Goal: Use online tool/utility: Utilize a website feature to perform a specific function

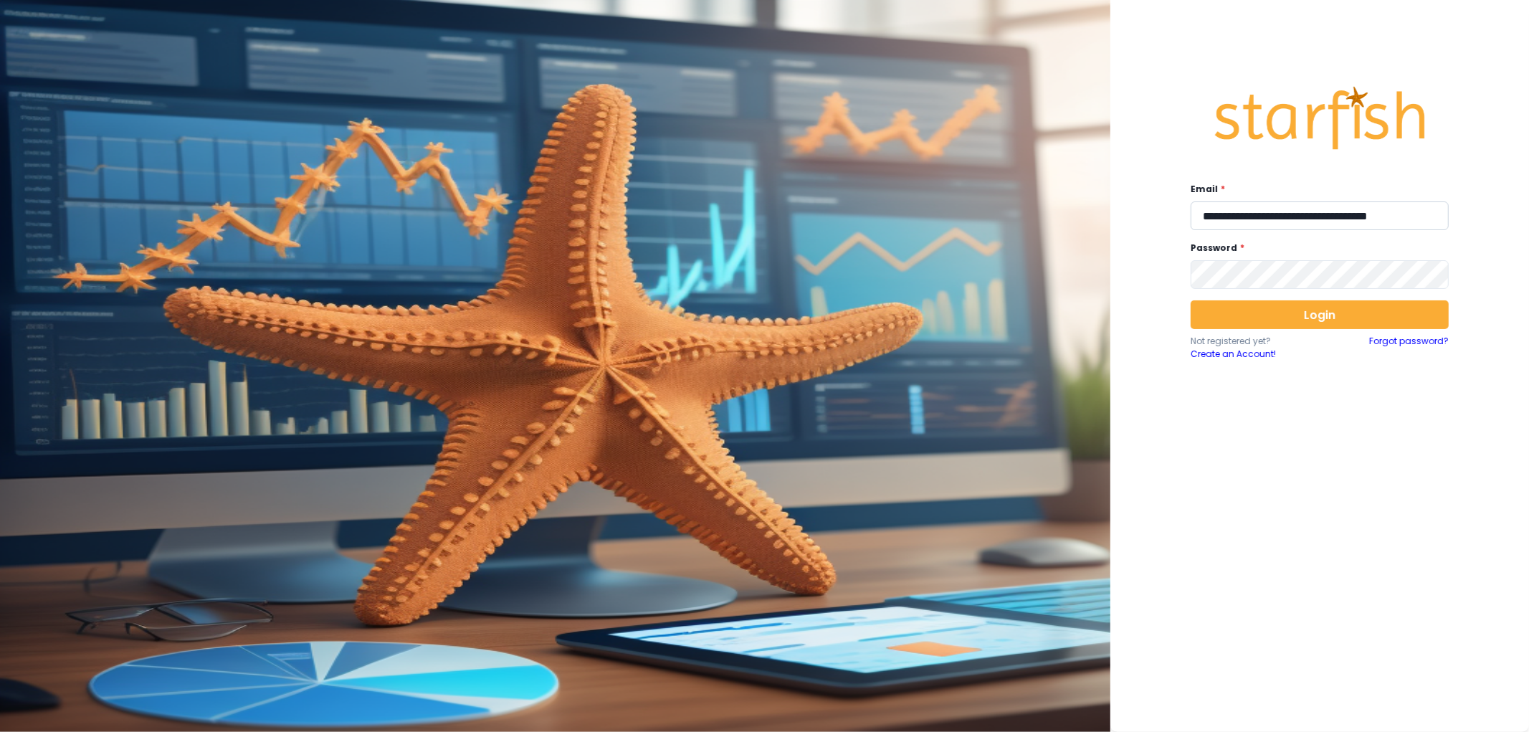
click at [1243, 219] on input "**********" at bounding box center [1320, 215] width 258 height 29
type input "**********"
click at [1323, 321] on button "Login" at bounding box center [1320, 314] width 258 height 29
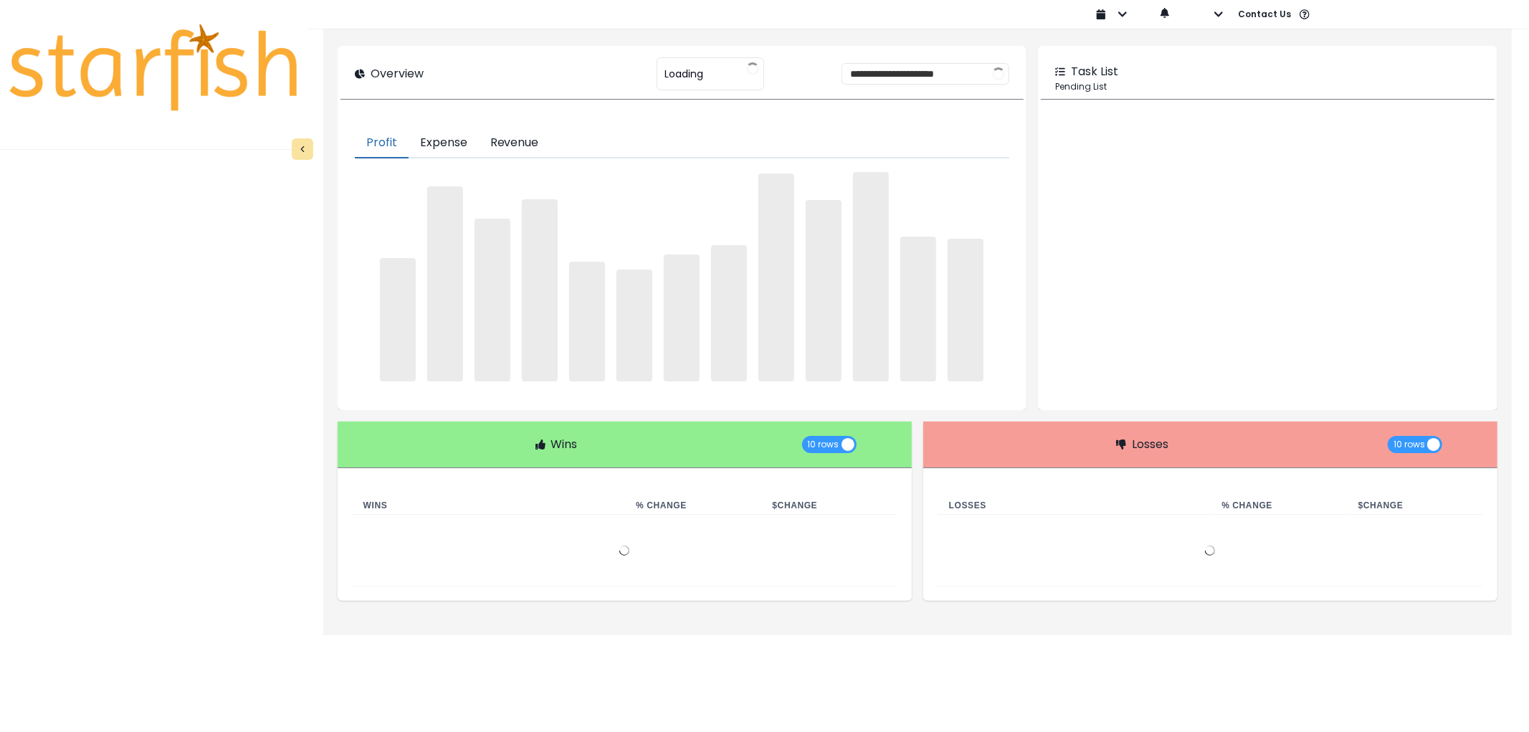
type input "********"
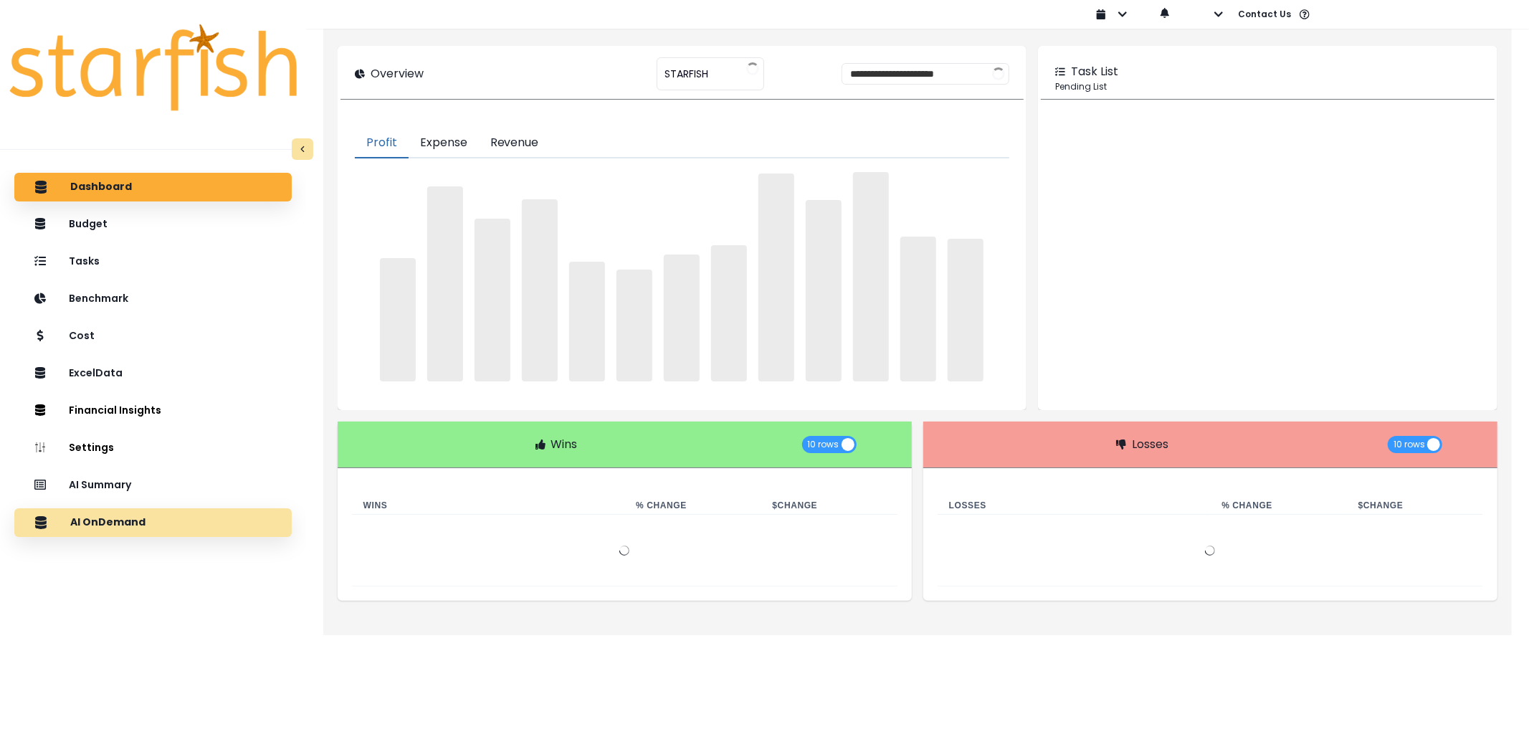
click at [158, 525] on div "AI OnDemand" at bounding box center [153, 522] width 254 height 30
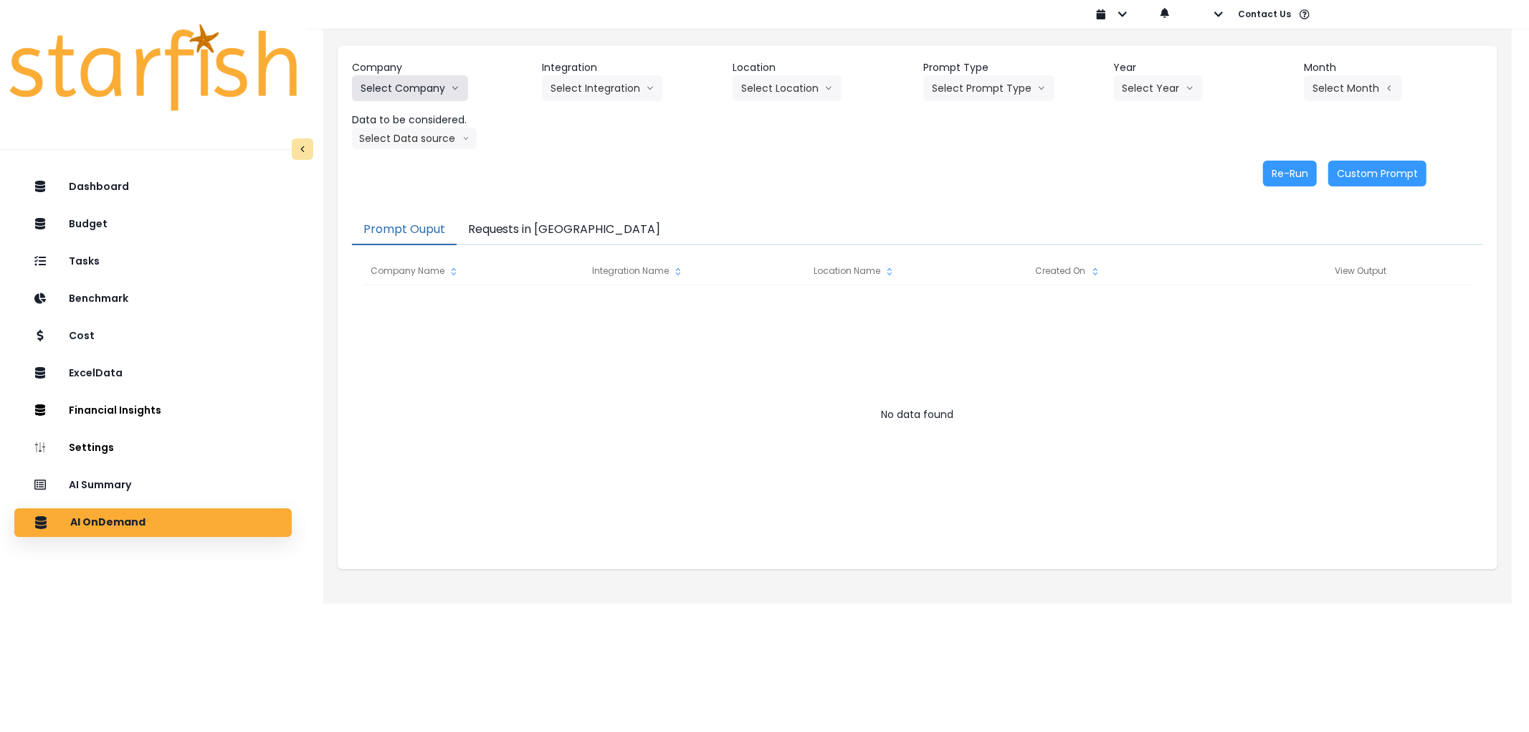
click at [424, 92] on button "Select Company" at bounding box center [410, 88] width 116 height 26
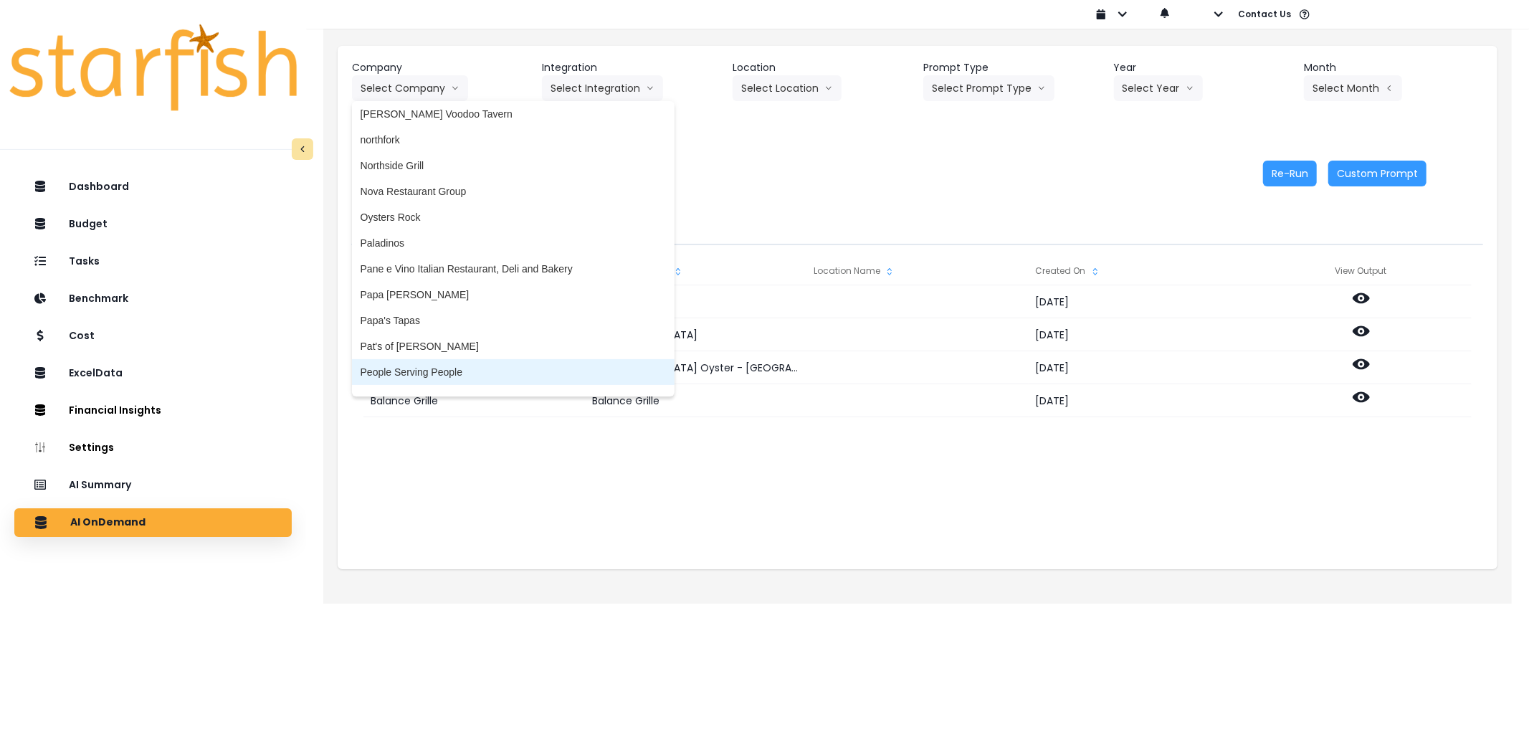
scroll to position [2152, 0]
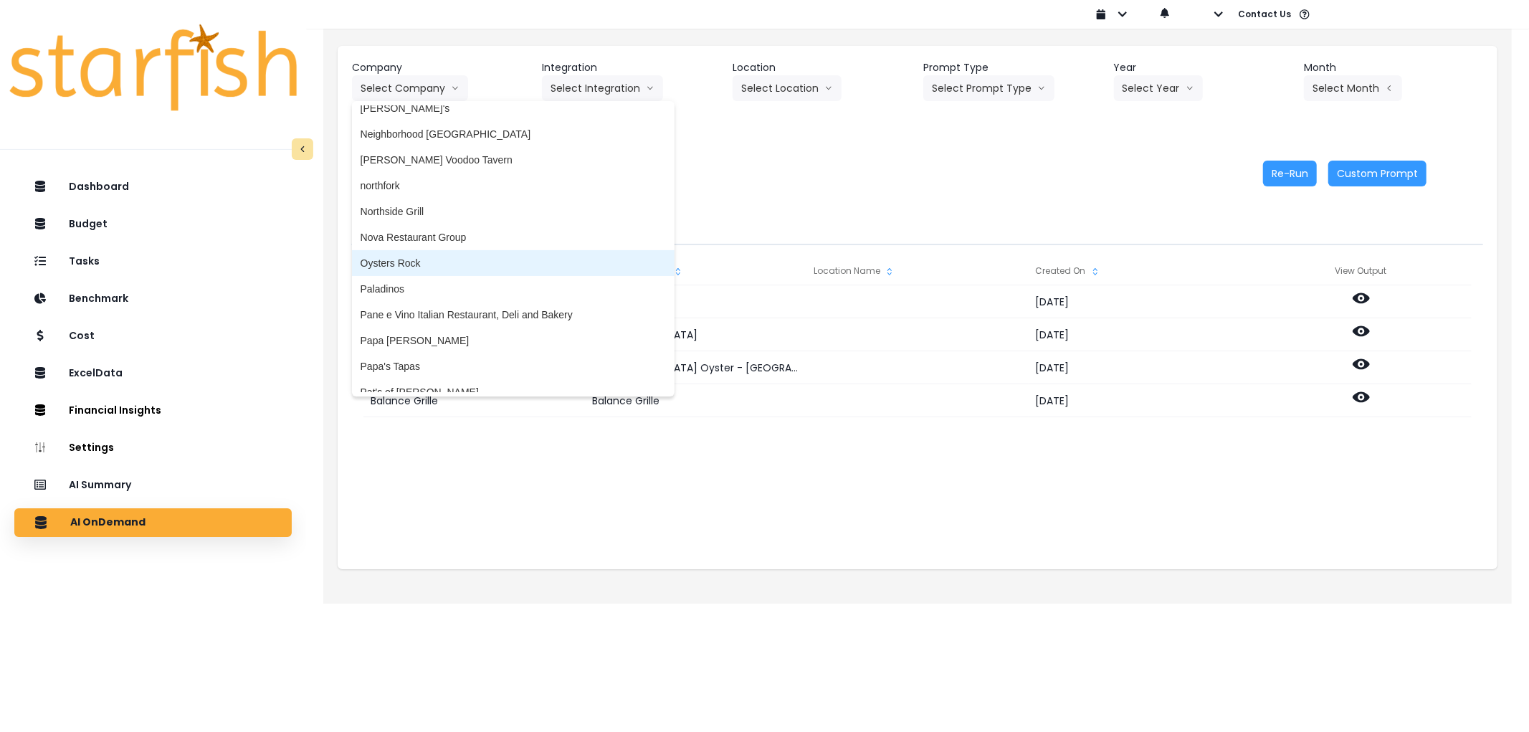
click at [425, 258] on span "Oysters Rock" at bounding box center [513, 263] width 305 height 14
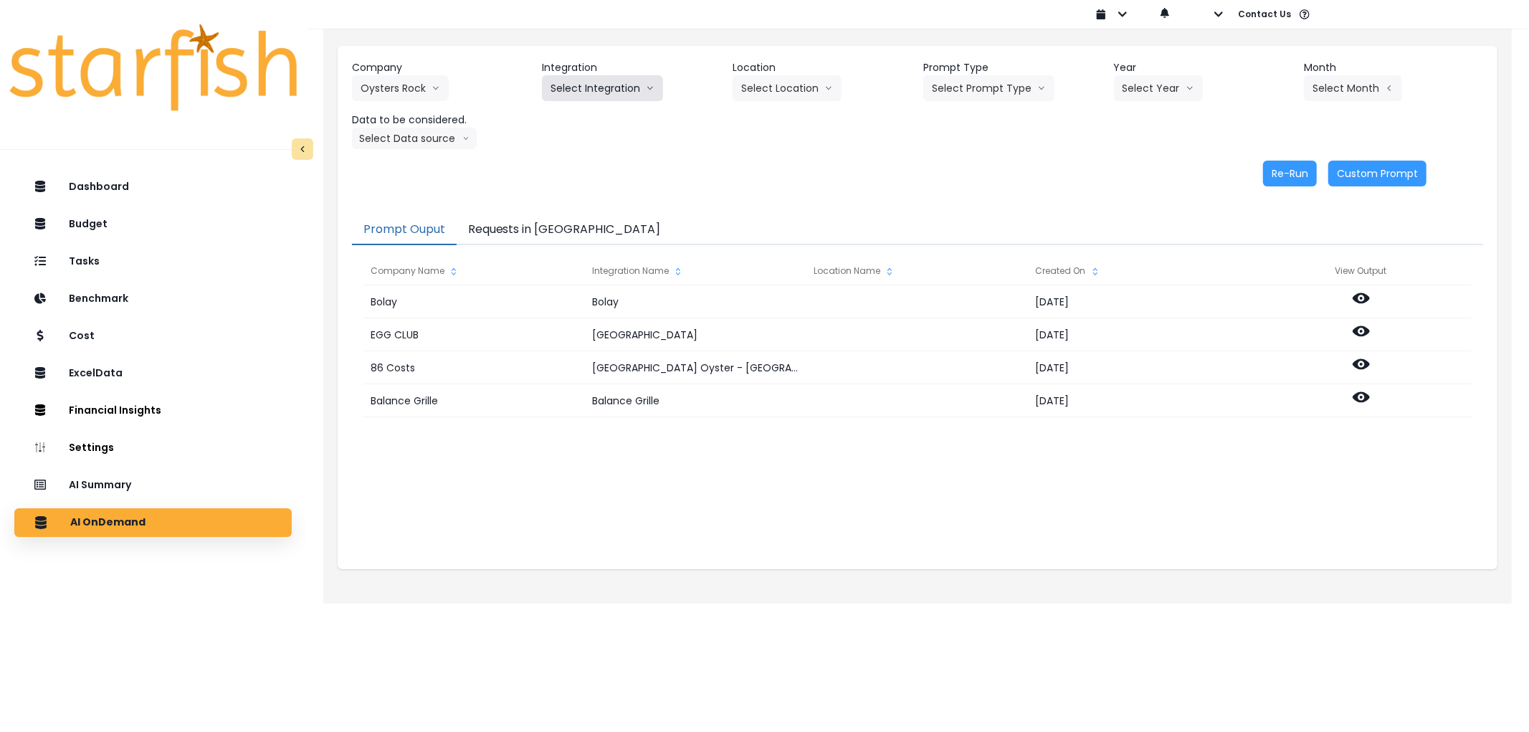
click at [588, 85] on button "Select Integration" at bounding box center [602, 88] width 121 height 26
click at [583, 130] on li "Oysters Rock" at bounding box center [580, 118] width 77 height 26
click at [814, 82] on button "Select Location" at bounding box center [787, 88] width 109 height 26
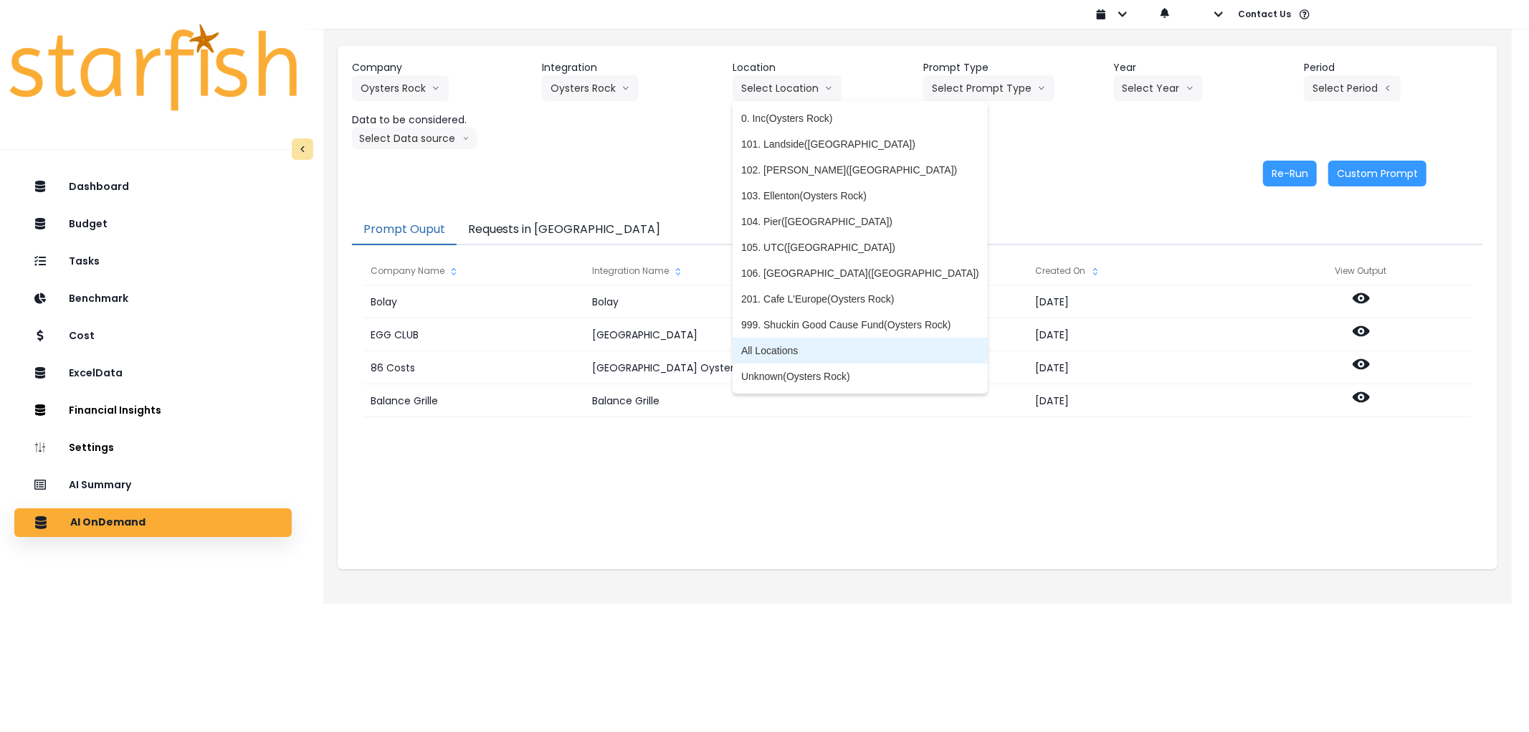
click at [792, 338] on li "All Locations" at bounding box center [860, 351] width 255 height 26
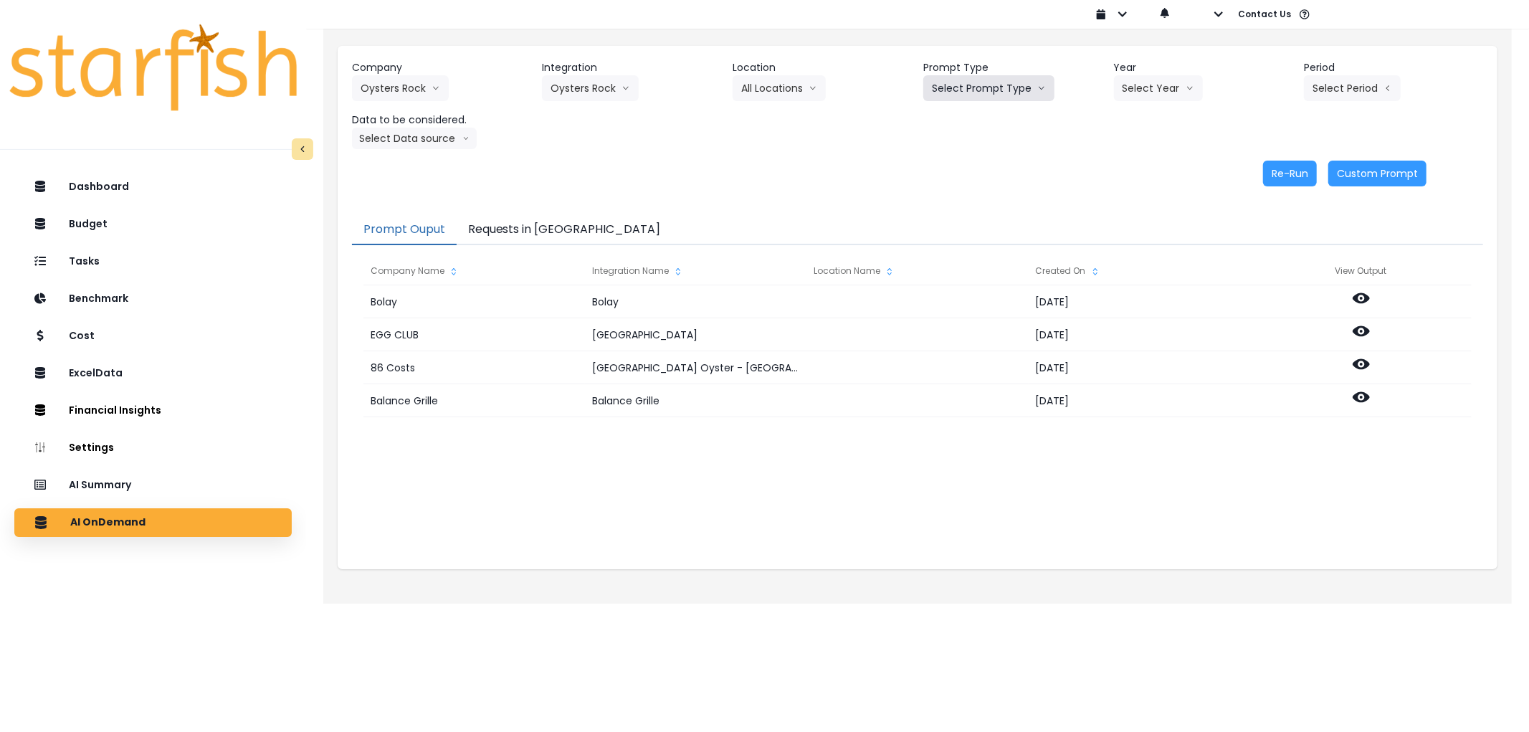
click at [982, 80] on button "Select Prompt Type" at bounding box center [988, 88] width 131 height 26
click at [970, 161] on li "Error Task" at bounding box center [972, 170] width 98 height 26
click at [1140, 90] on button "Select Year" at bounding box center [1158, 88] width 89 height 26
click at [1138, 163] on span "2025" at bounding box center [1133, 170] width 22 height 14
click at [1363, 85] on button "Select Period" at bounding box center [1352, 88] width 97 height 26
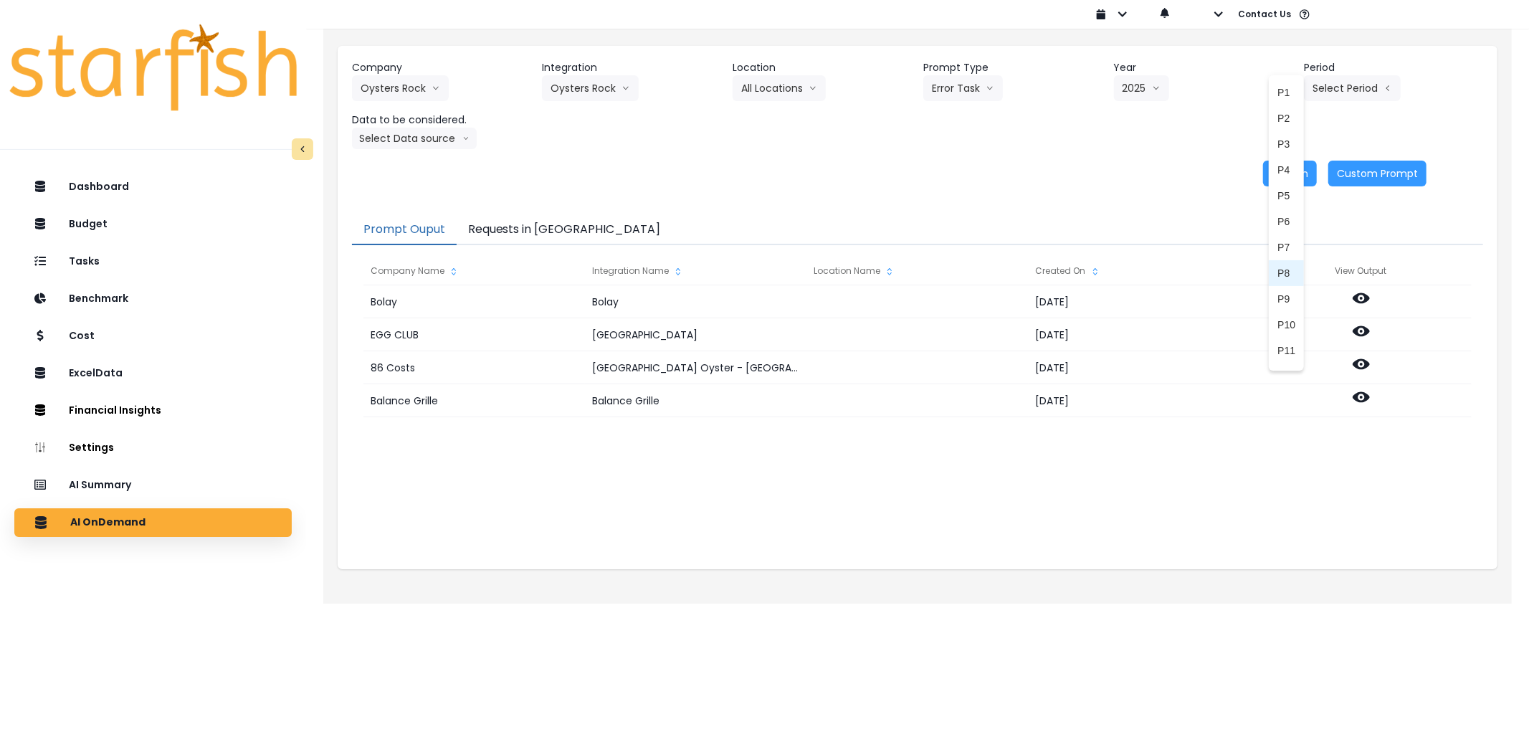
click at [1282, 270] on span "P8" at bounding box center [1286, 273] width 18 height 14
click at [416, 140] on button "Select Data source" at bounding box center [414, 139] width 125 height 22
click at [414, 162] on span "Comparison overtime" at bounding box center [408, 166] width 95 height 14
click at [1289, 182] on button "Re-Run" at bounding box center [1290, 174] width 54 height 26
click at [527, 224] on button "Requests in [GEOGRAPHIC_DATA]" at bounding box center [565, 230] width 216 height 30
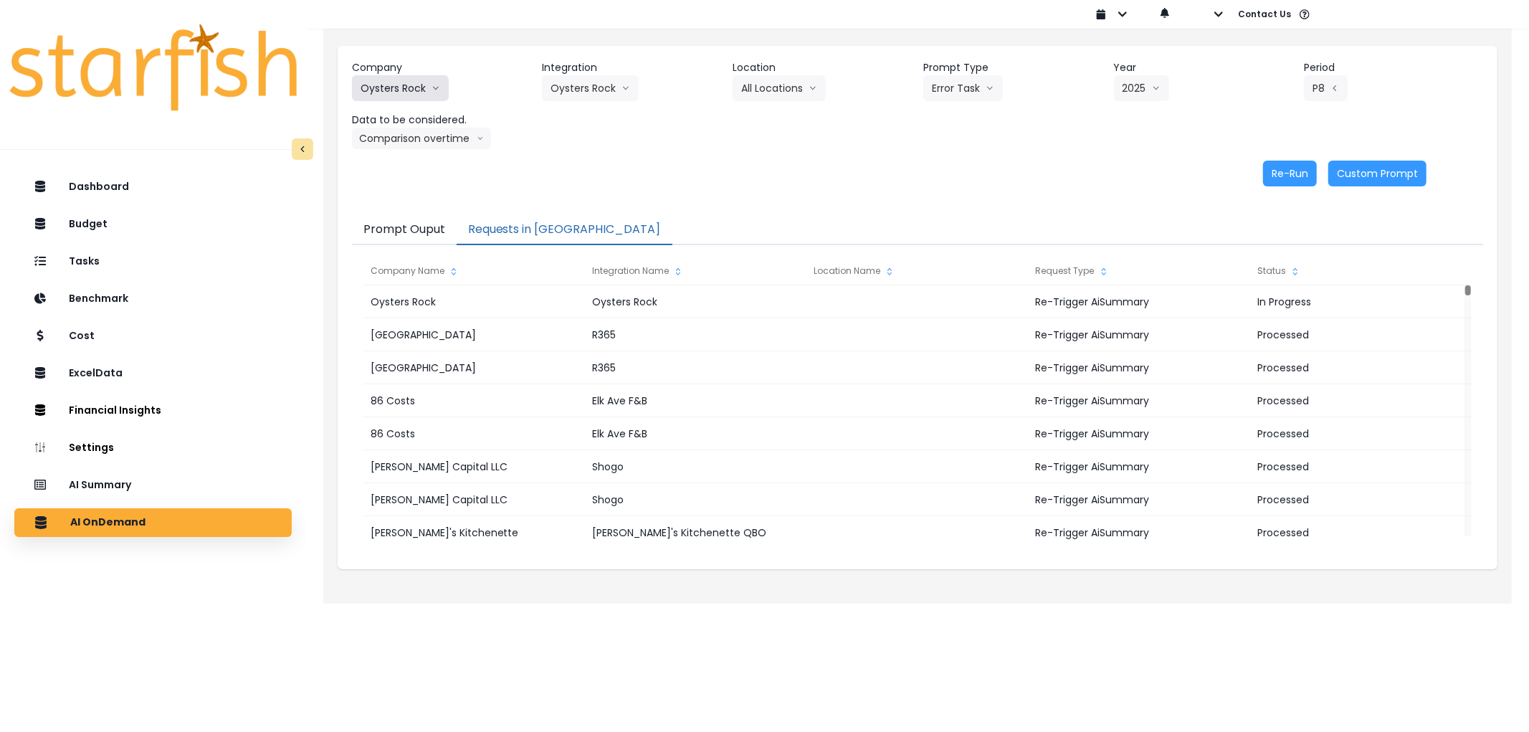
click at [371, 86] on button "Oysters Rock" at bounding box center [400, 88] width 97 height 26
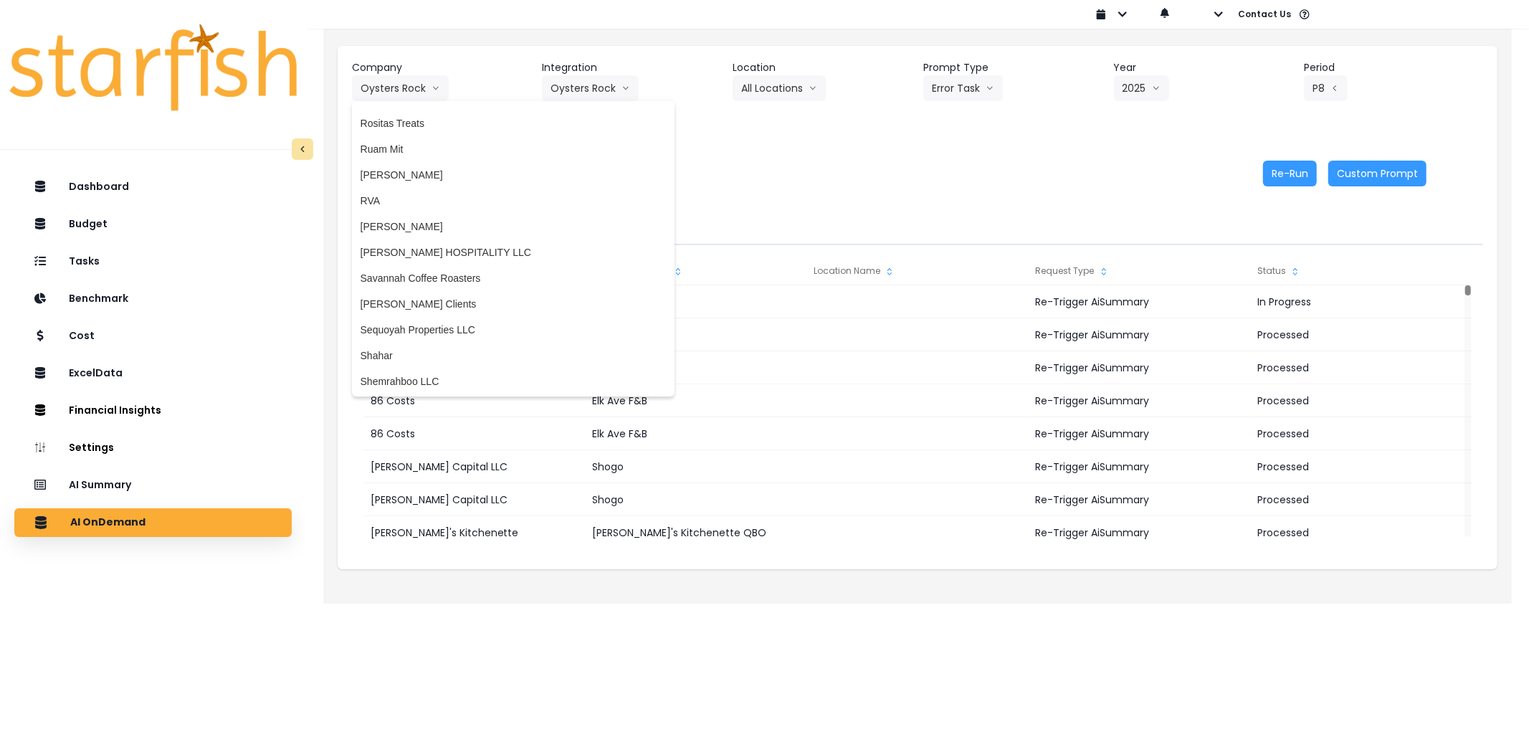
scroll to position [2629, 0]
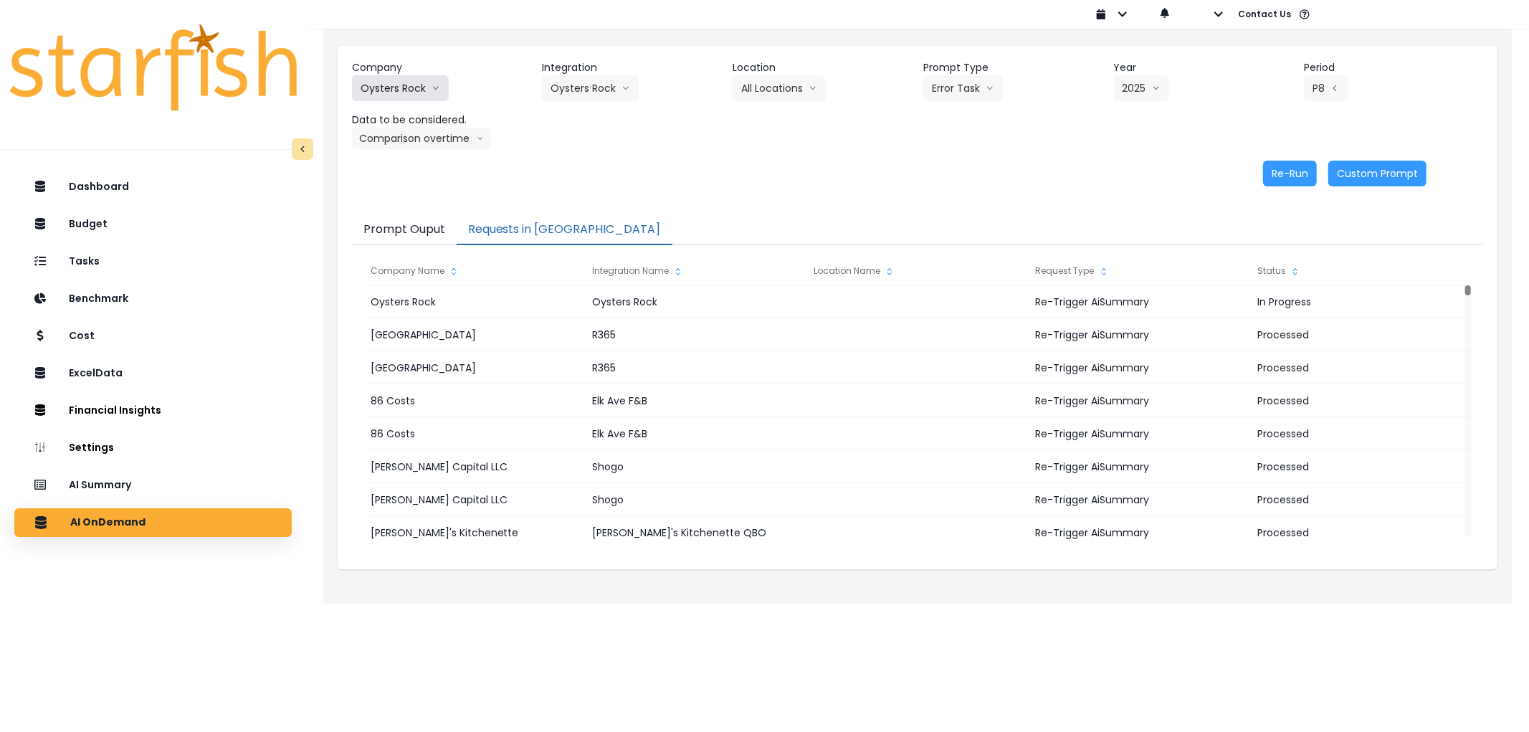
click at [433, 87] on icon "arrow down line" at bounding box center [436, 88] width 9 height 14
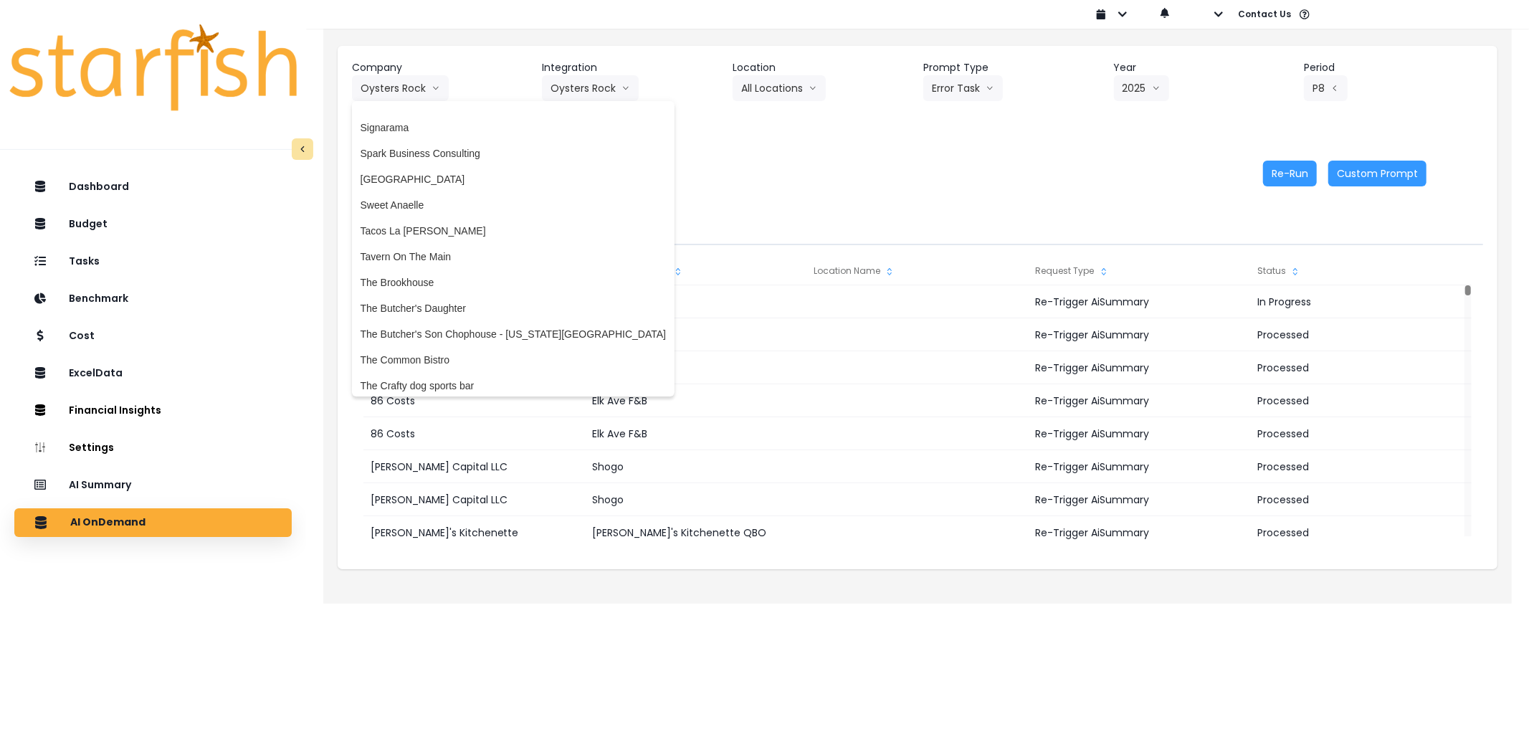
scroll to position [2948, 0]
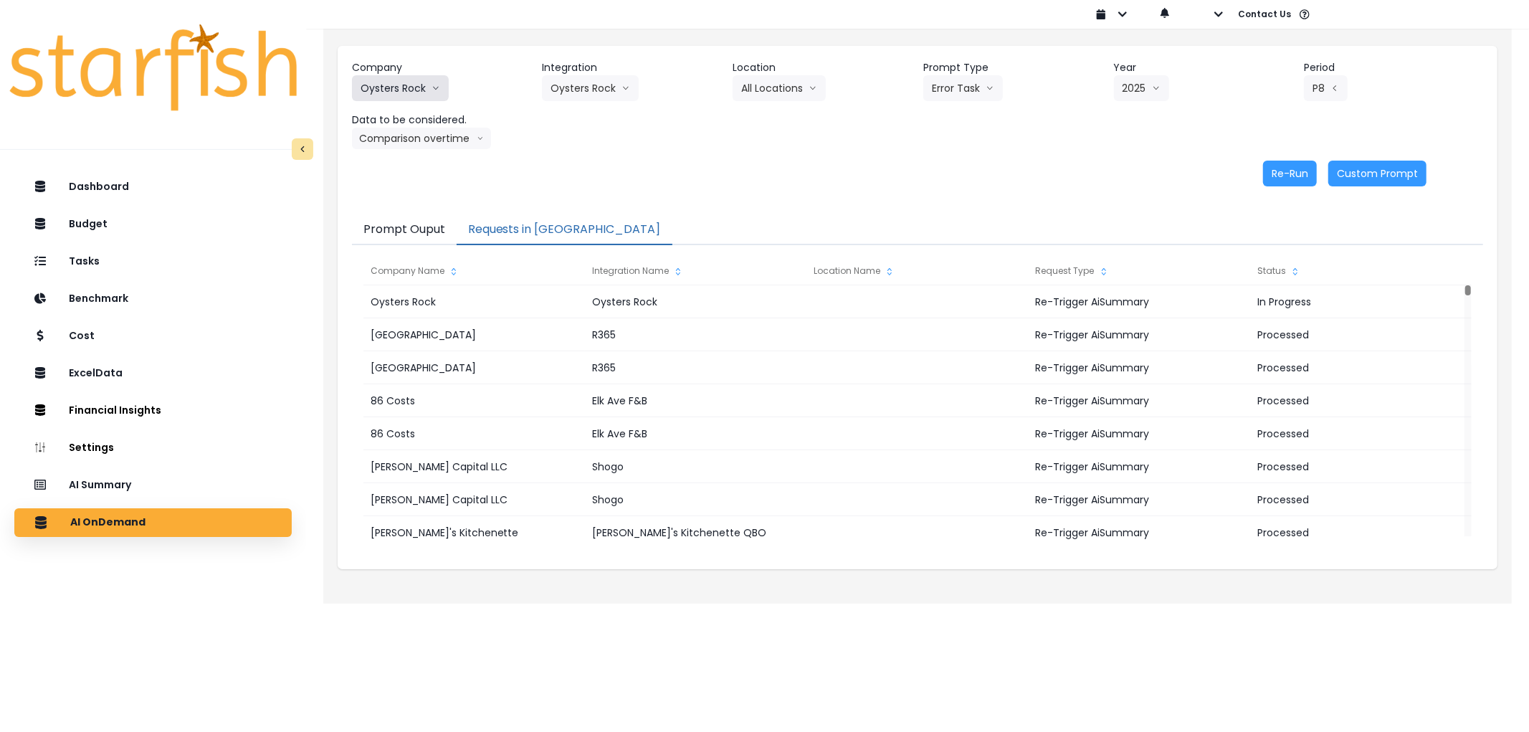
click at [374, 90] on button "Oysters Rock" at bounding box center [400, 88] width 97 height 26
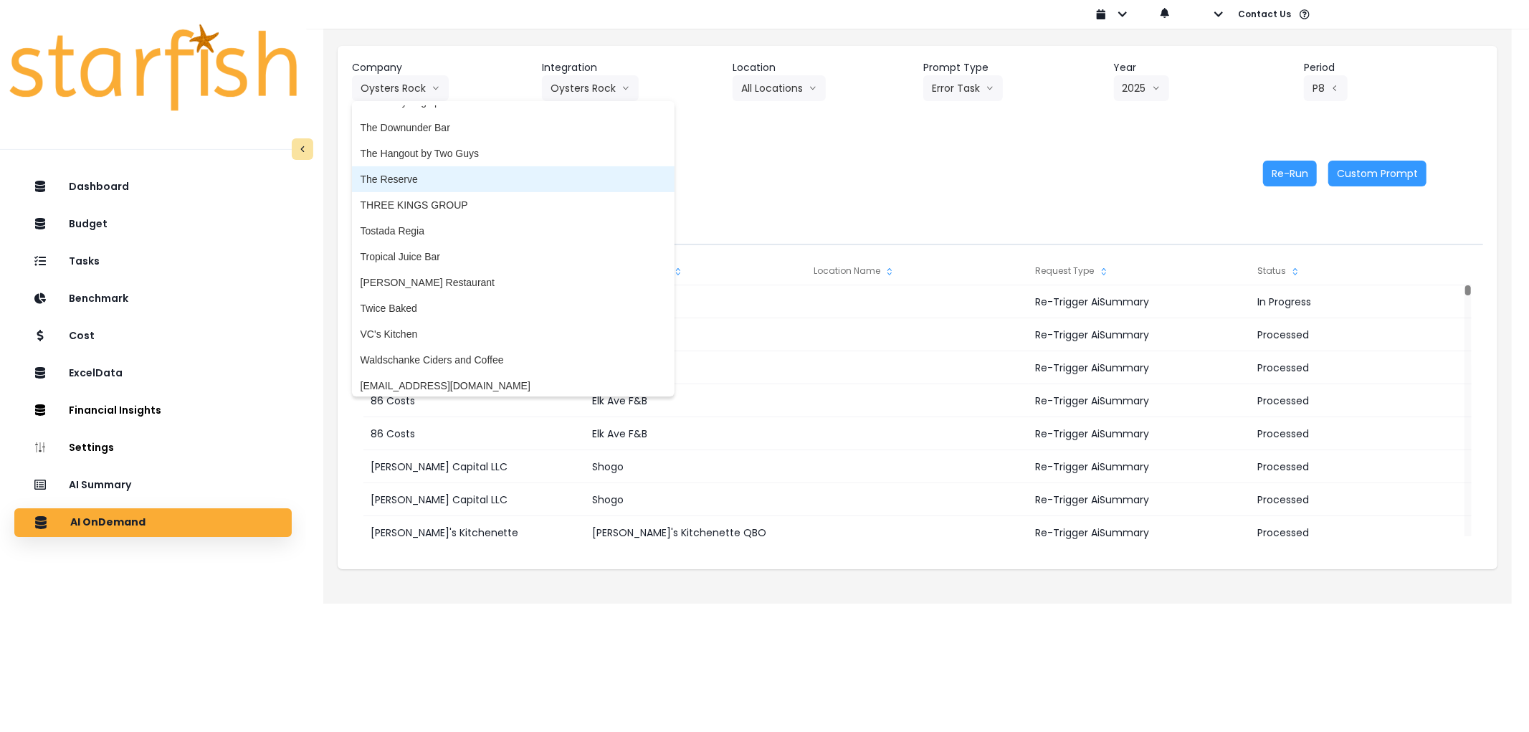
scroll to position [3295, 0]
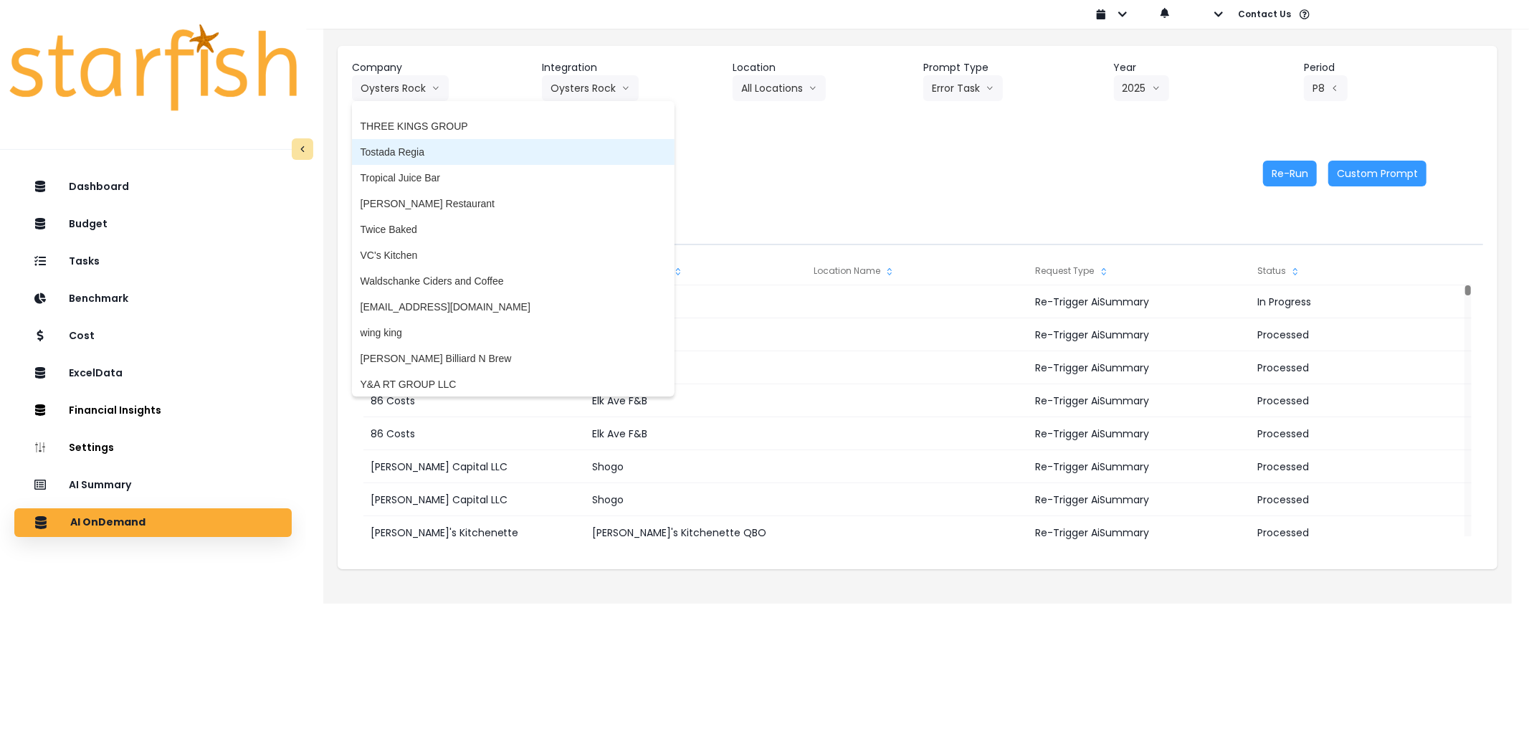
click at [426, 153] on span "Tostada Regia" at bounding box center [513, 152] width 305 height 14
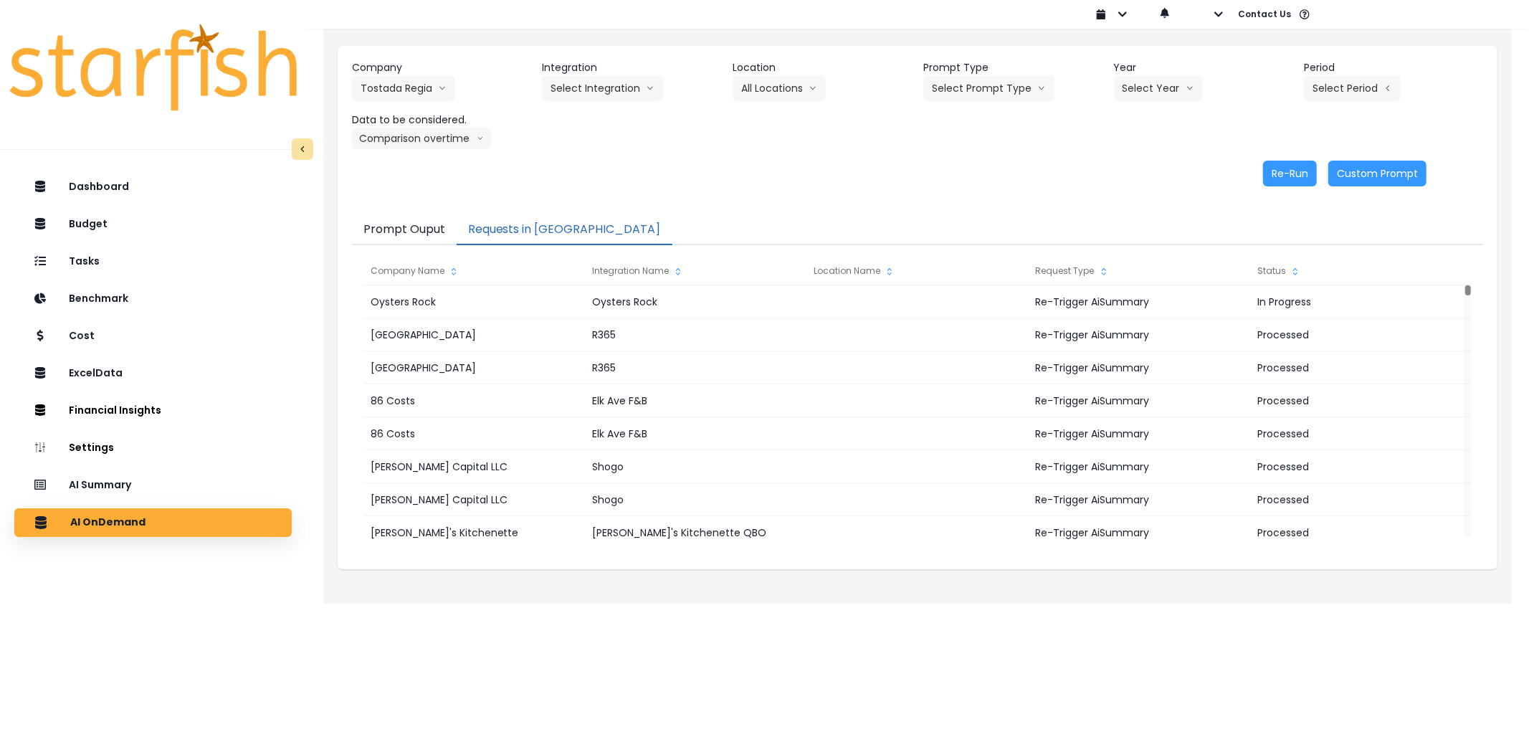
click at [583, 67] on header "Integration" at bounding box center [631, 67] width 179 height 15
click at [585, 90] on button "Select Integration" at bounding box center [602, 88] width 121 height 26
click at [588, 109] on li "Restaurant365" at bounding box center [583, 118] width 83 height 26
click at [763, 80] on button "Select Location" at bounding box center [787, 88] width 109 height 26
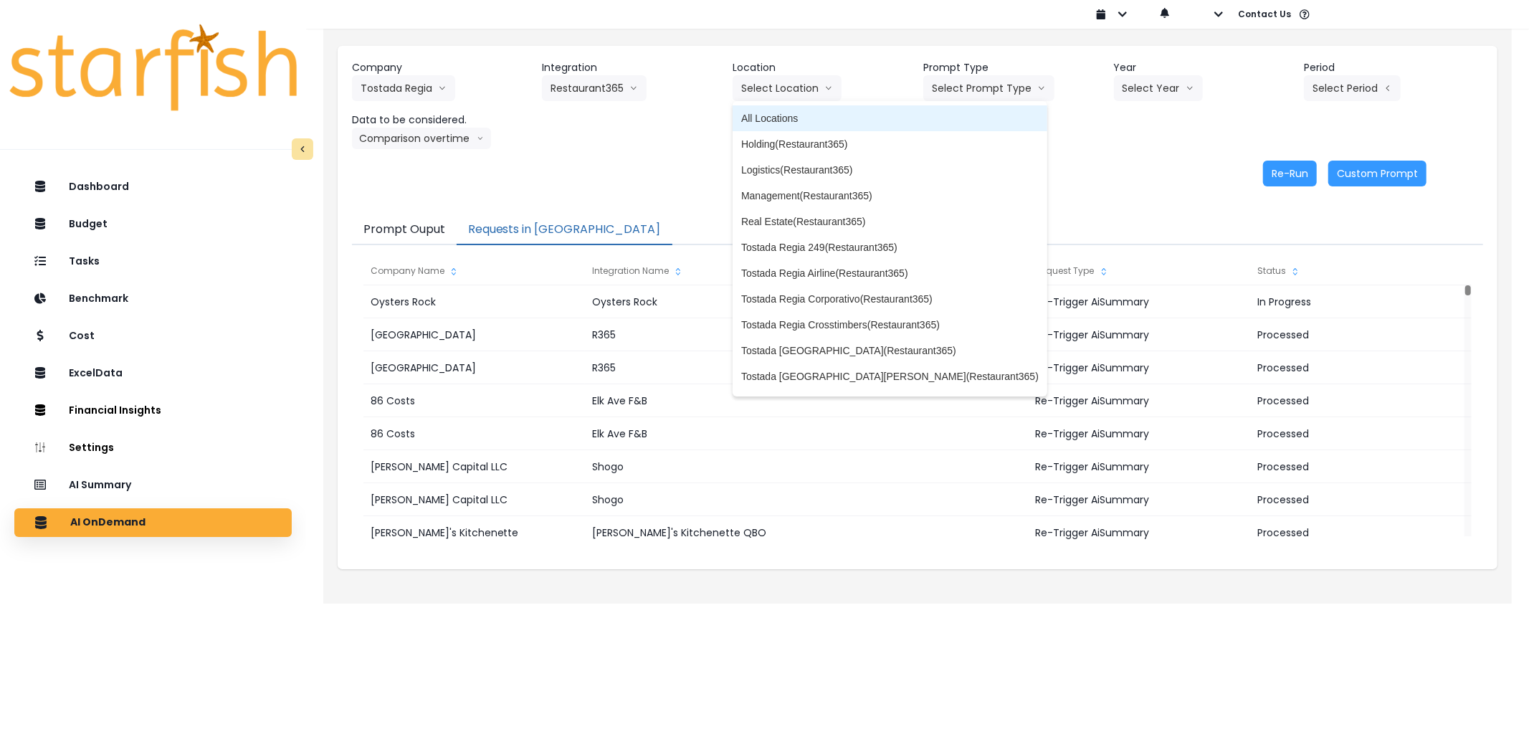
click at [776, 108] on li "All Locations" at bounding box center [890, 118] width 315 height 26
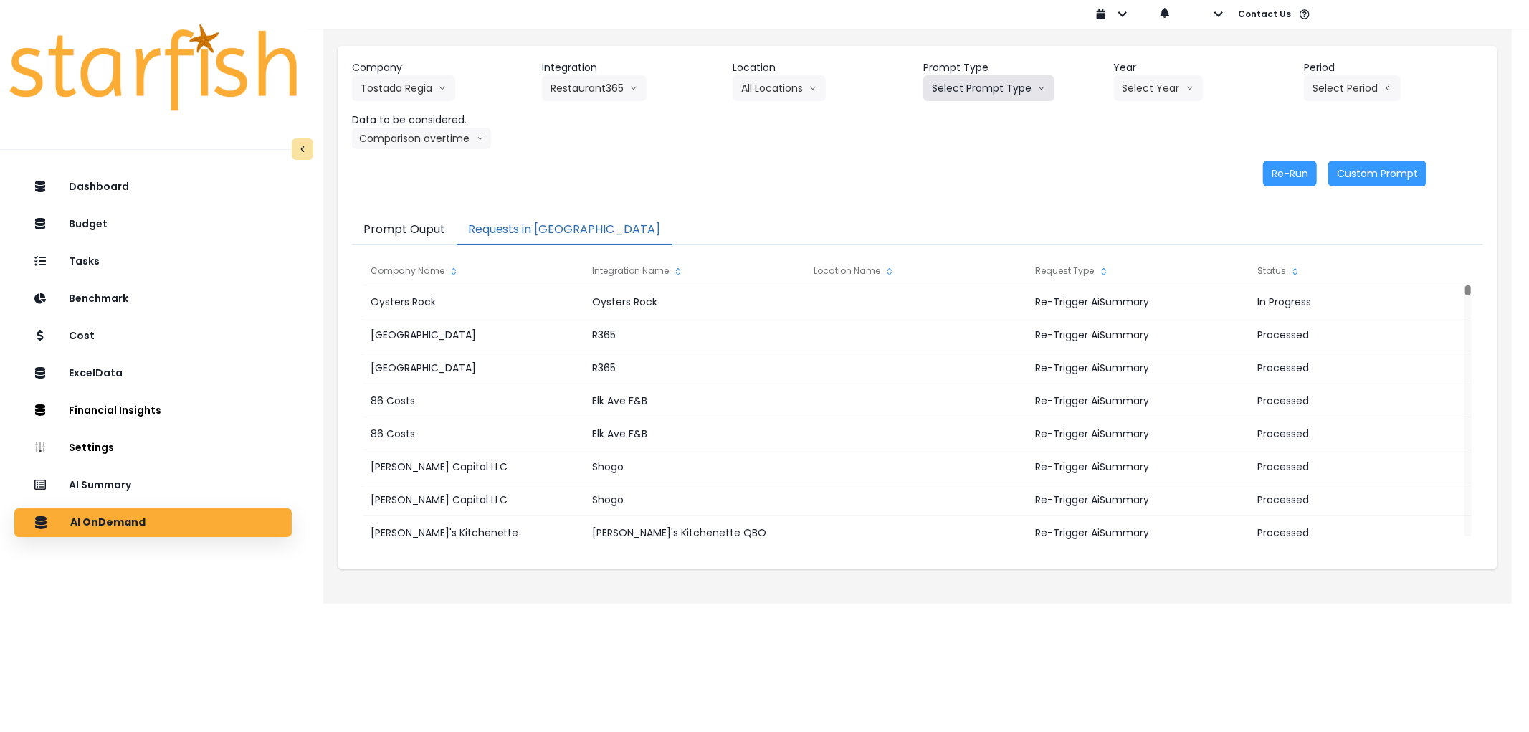
click at [1006, 90] on button "Select Prompt Type" at bounding box center [988, 88] width 131 height 26
click at [973, 167] on span "Error Task" at bounding box center [972, 170] width 81 height 14
click at [1128, 93] on button "Select Year" at bounding box center [1158, 88] width 89 height 26
click at [793, 85] on button "All Locations" at bounding box center [779, 88] width 93 height 26
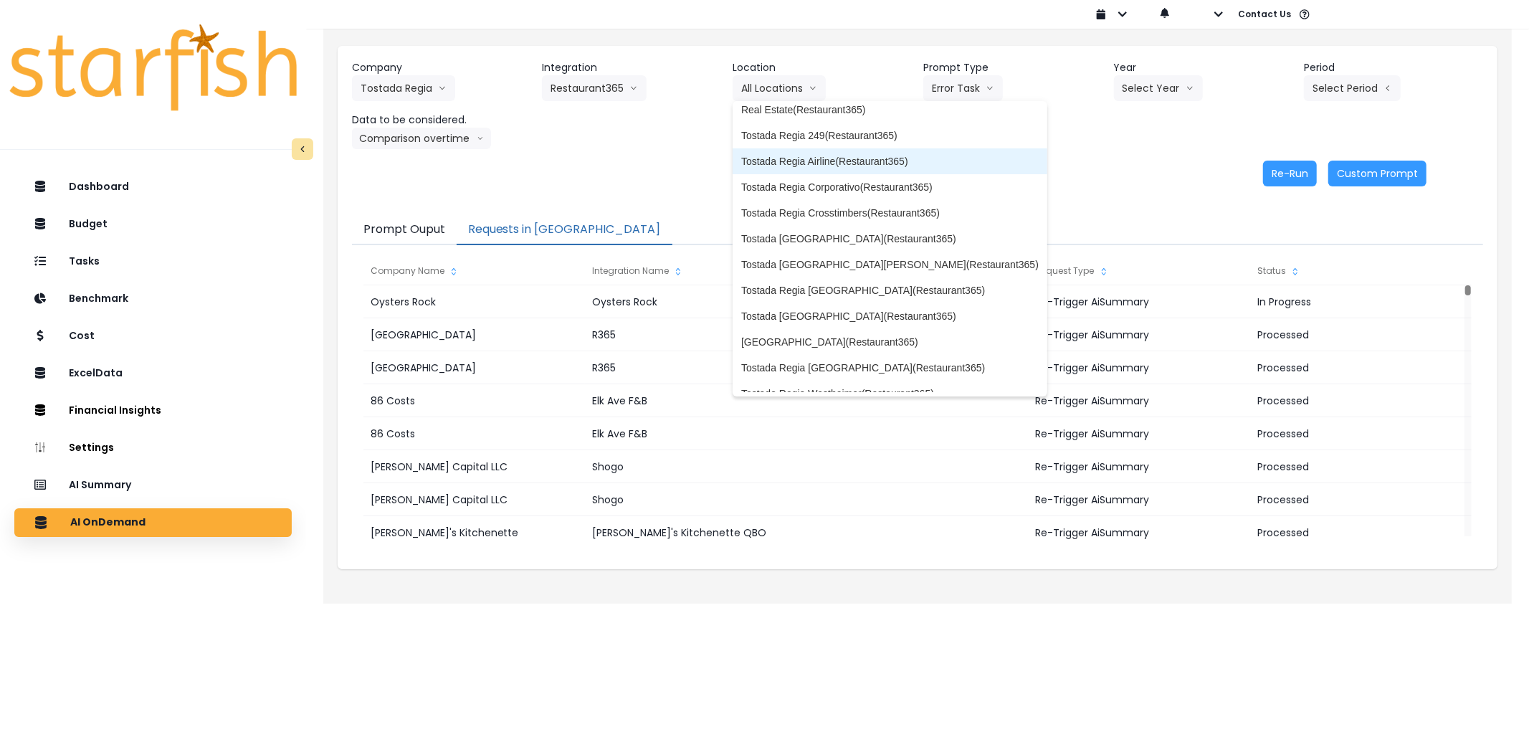
scroll to position [151, 0]
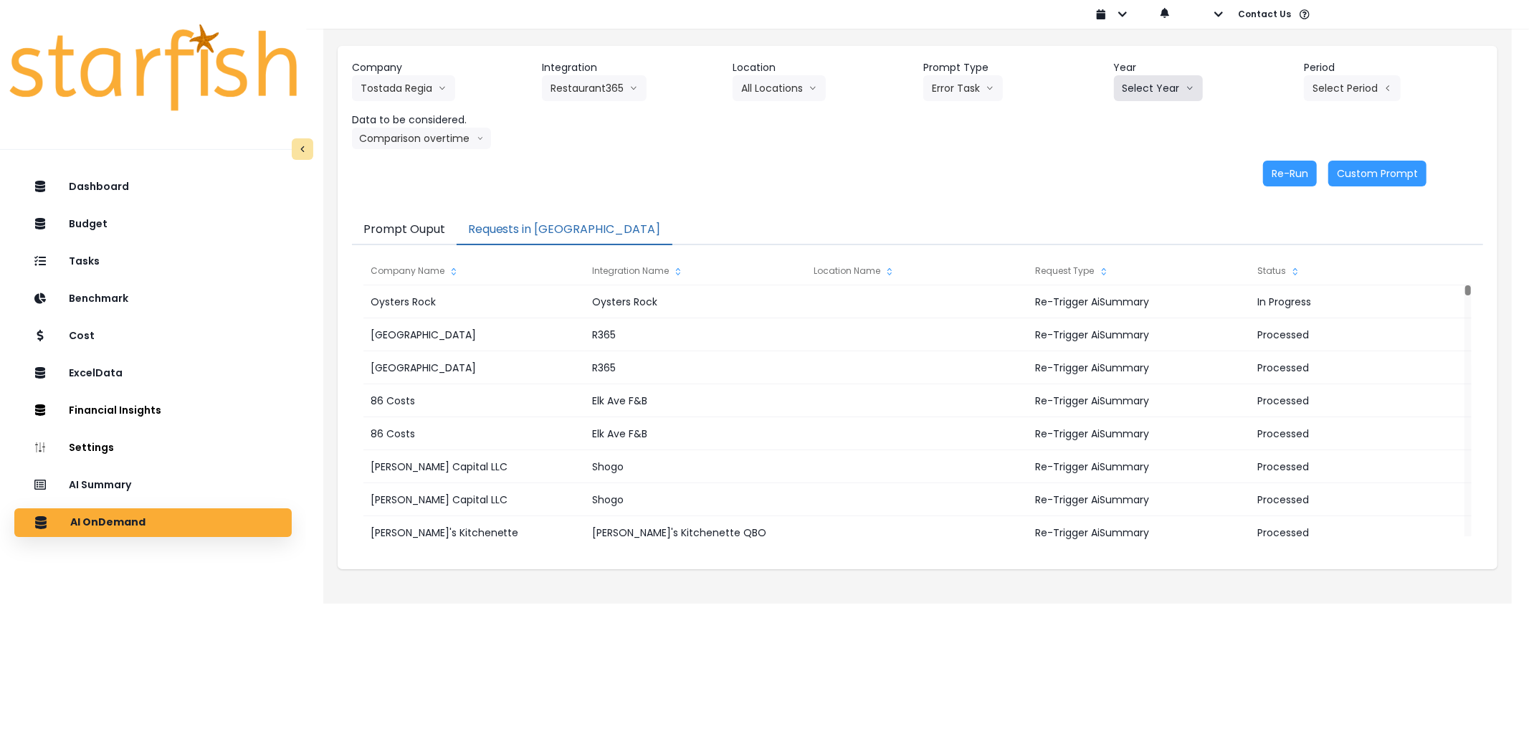
click at [1156, 80] on button "Select Year" at bounding box center [1158, 88] width 89 height 26
click at [1138, 166] on span "2025" at bounding box center [1133, 170] width 22 height 14
click at [1320, 81] on button "Select Period" at bounding box center [1352, 88] width 97 height 26
click at [1272, 264] on li "P8" at bounding box center [1286, 273] width 35 height 26
click at [1267, 181] on button "Re-Run" at bounding box center [1290, 174] width 54 height 26
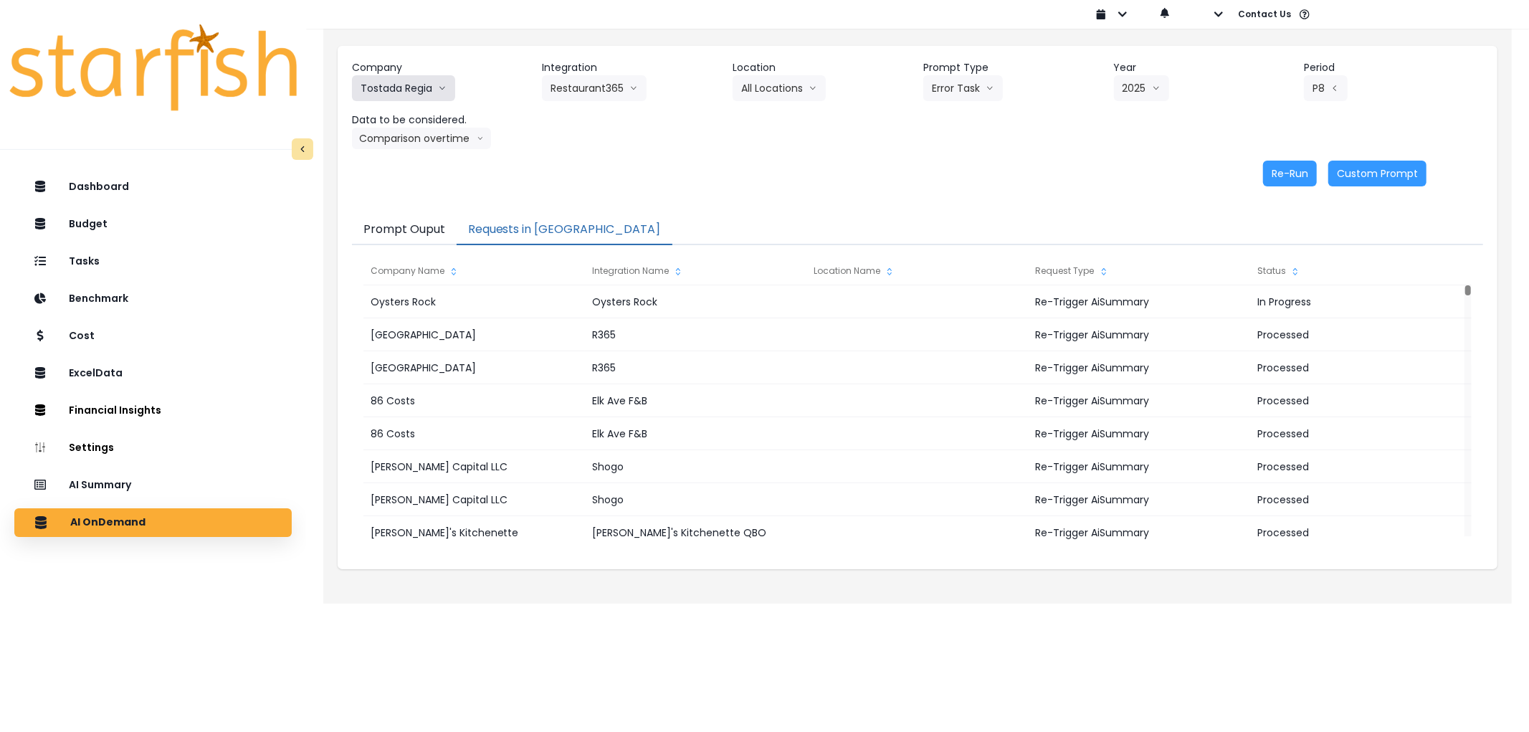
click at [418, 90] on button "Tostada Regia" at bounding box center [403, 88] width 103 height 26
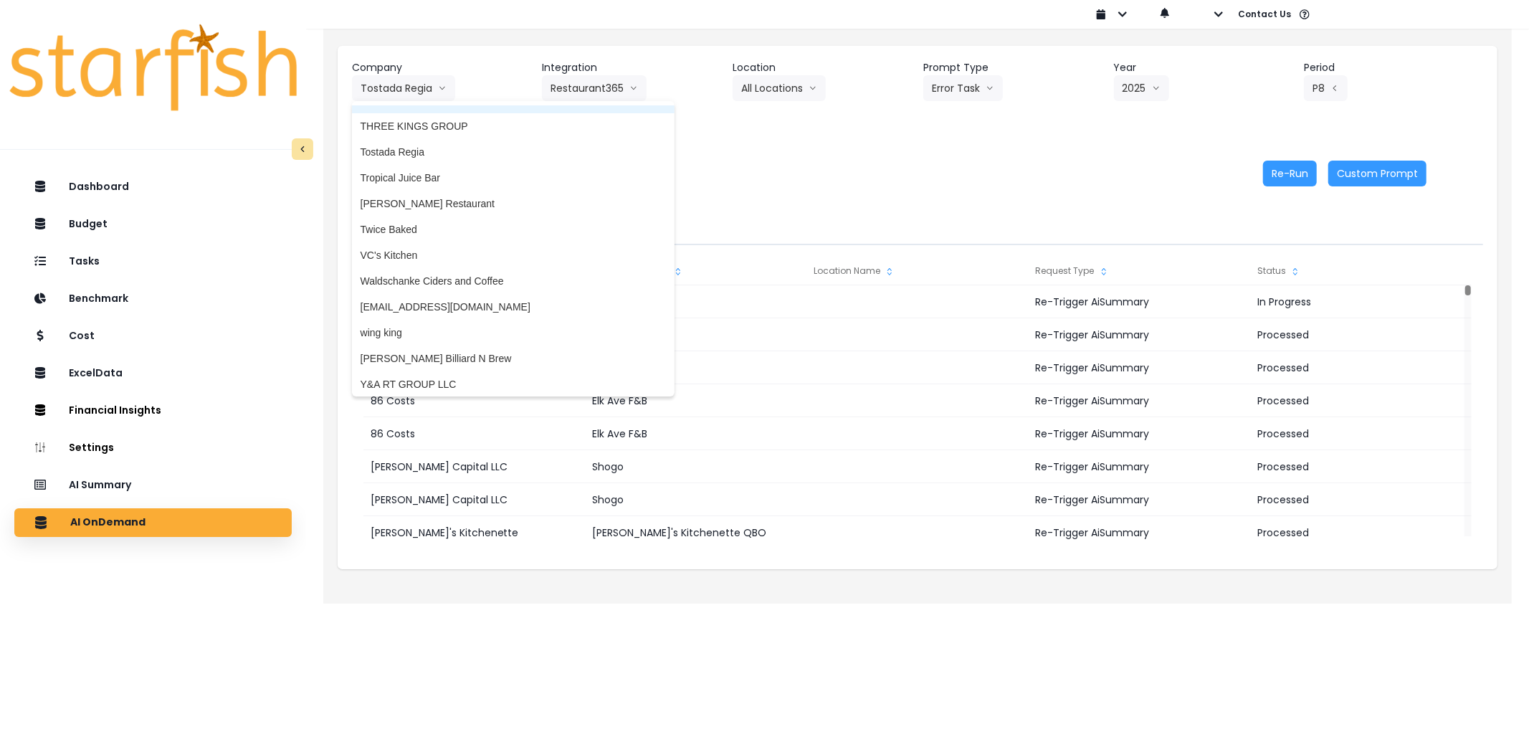
click at [704, 148] on div "Company Tostada Regia 86 Costs Asti Bagel Cafe Balance Grille Bald Ginger Bar B…" at bounding box center [917, 104] width 1131 height 89
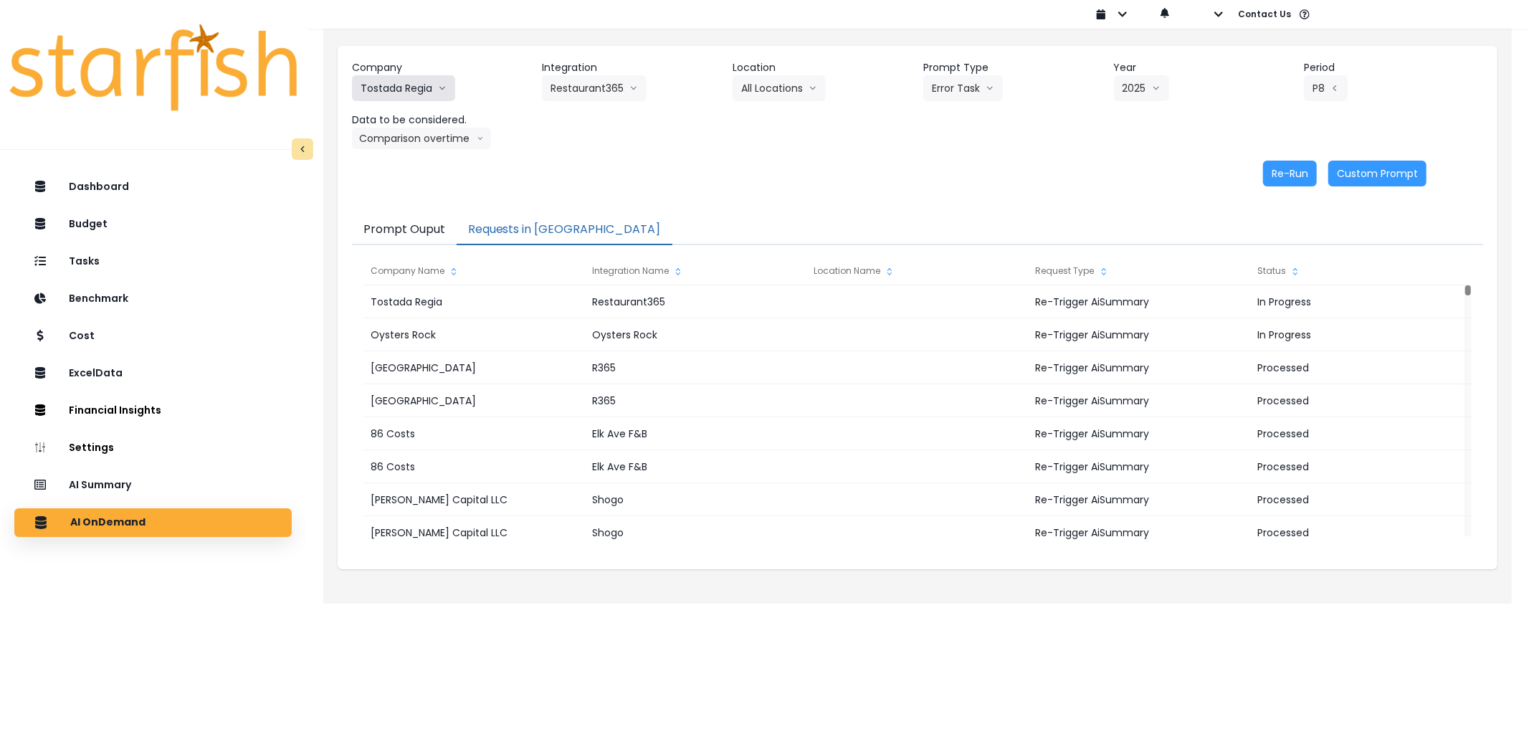
click at [449, 93] on button "Tostada Regia" at bounding box center [403, 88] width 103 height 26
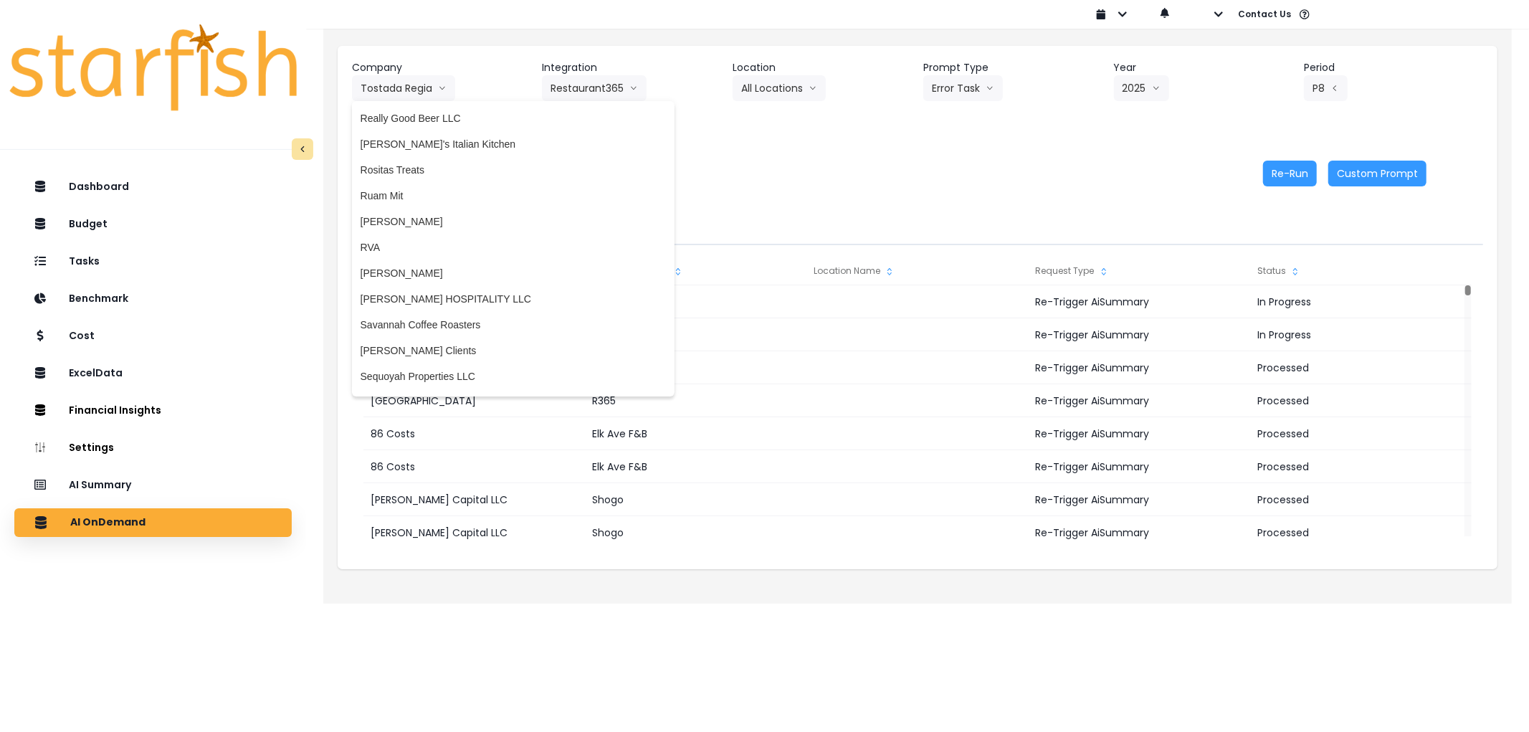
scroll to position [2578, 0]
click at [402, 219] on span "[PERSON_NAME]" at bounding box center [513, 223] width 305 height 14
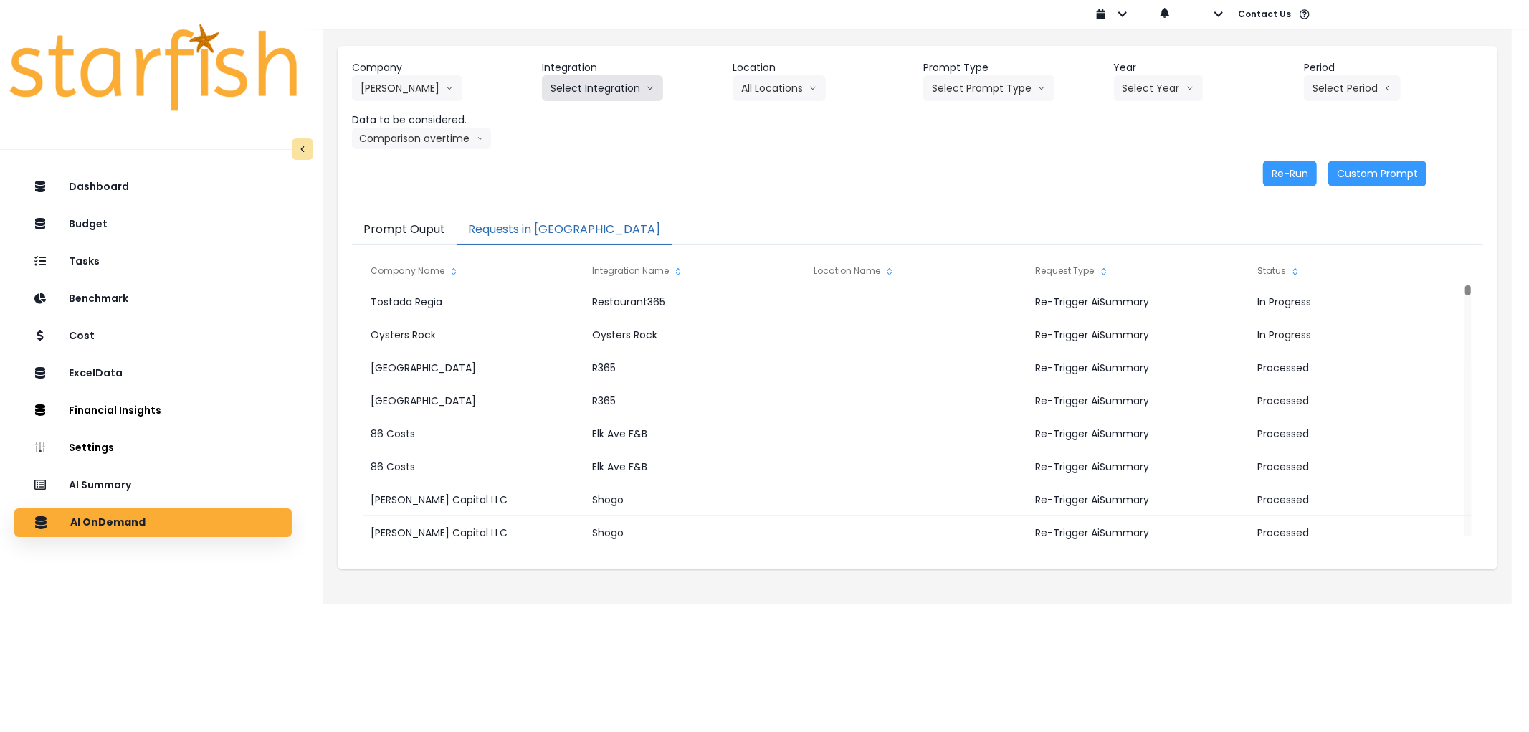
click at [585, 88] on button "Select Integration" at bounding box center [602, 88] width 121 height 26
click at [624, 95] on button "Select Integration" at bounding box center [602, 88] width 121 height 26
click at [599, 120] on span "College" at bounding box center [591, 118] width 82 height 14
click at [796, 93] on button "Select Location" at bounding box center [787, 88] width 109 height 26
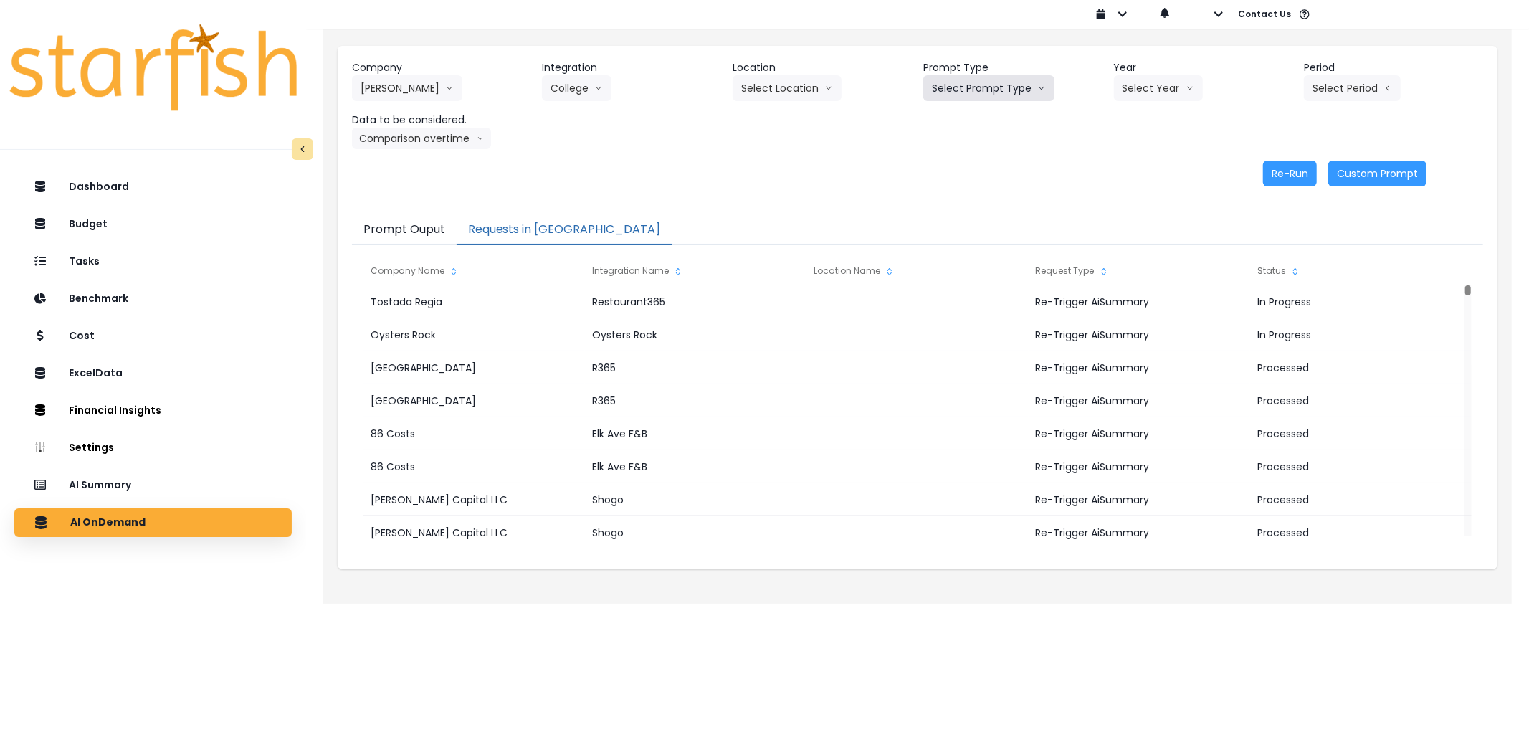
click at [1004, 87] on button "Select Prompt Type" at bounding box center [988, 88] width 131 height 26
click at [945, 165] on span "Error Task" at bounding box center [972, 170] width 81 height 14
click at [1138, 90] on button "Select Year" at bounding box center [1158, 88] width 89 height 26
click at [1135, 163] on span "2025" at bounding box center [1133, 170] width 22 height 14
click at [1333, 92] on button "Select Period" at bounding box center [1352, 88] width 97 height 26
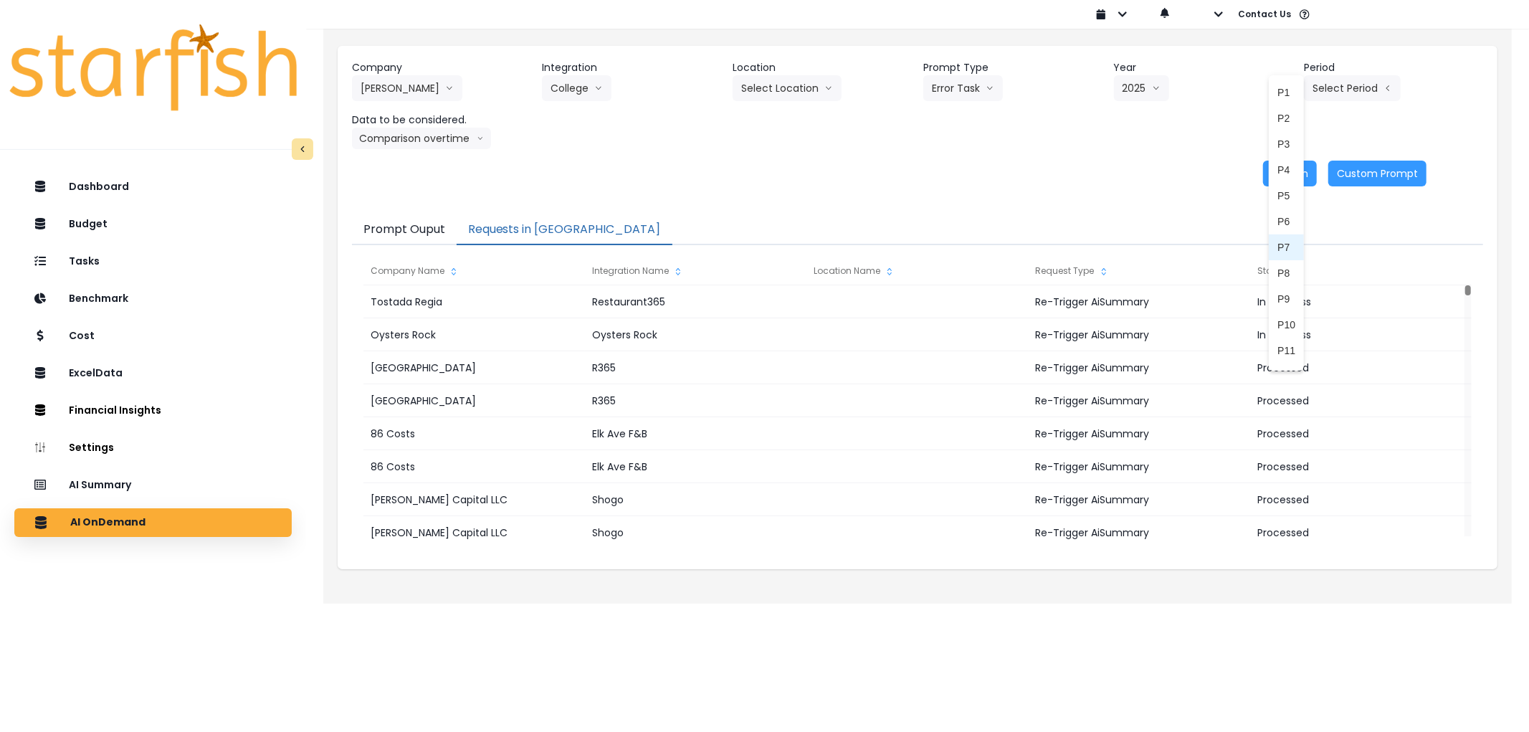
click at [1280, 249] on span "P7" at bounding box center [1286, 247] width 18 height 14
click at [1284, 167] on button "Re-Run" at bounding box center [1290, 174] width 54 height 26
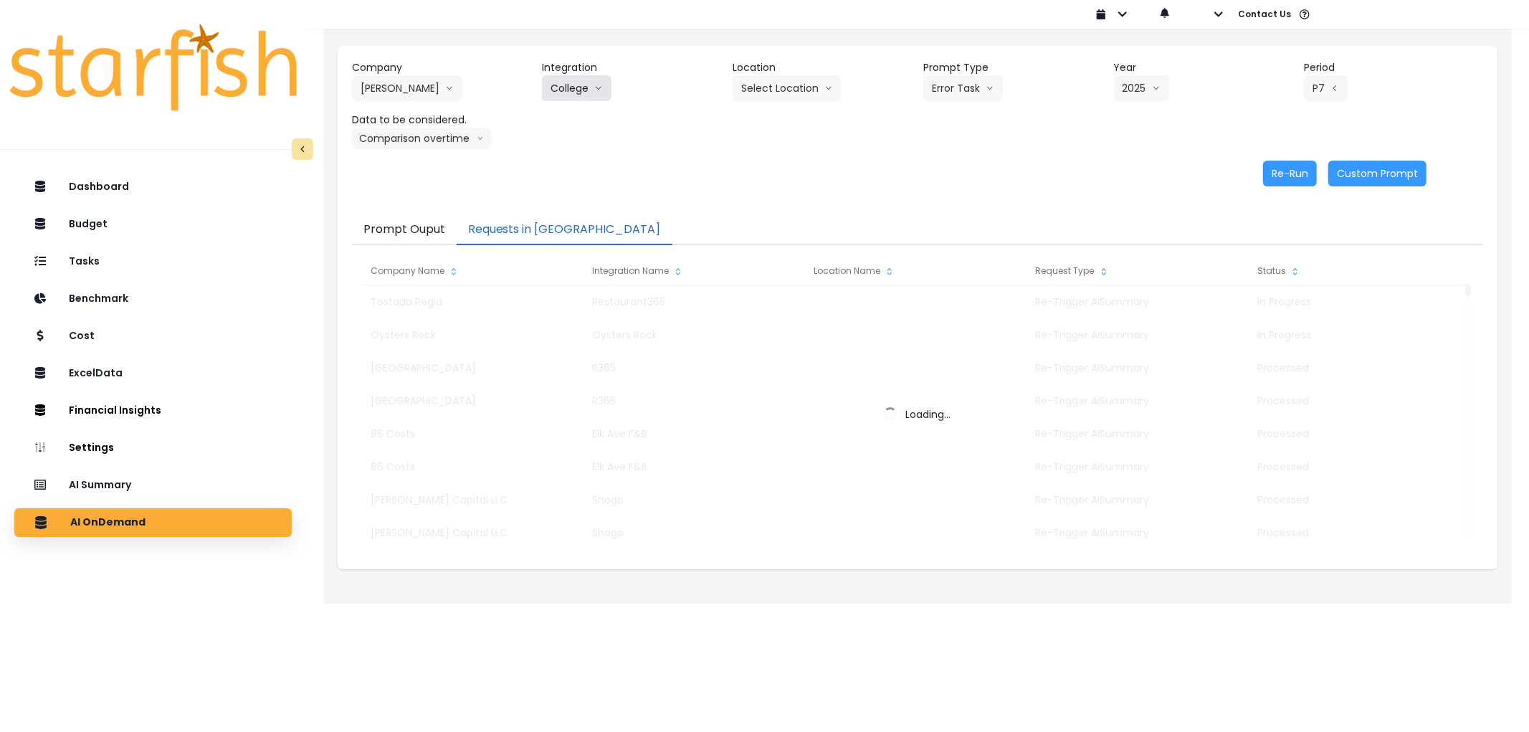
click at [573, 82] on button "College" at bounding box center [577, 88] width 70 height 26
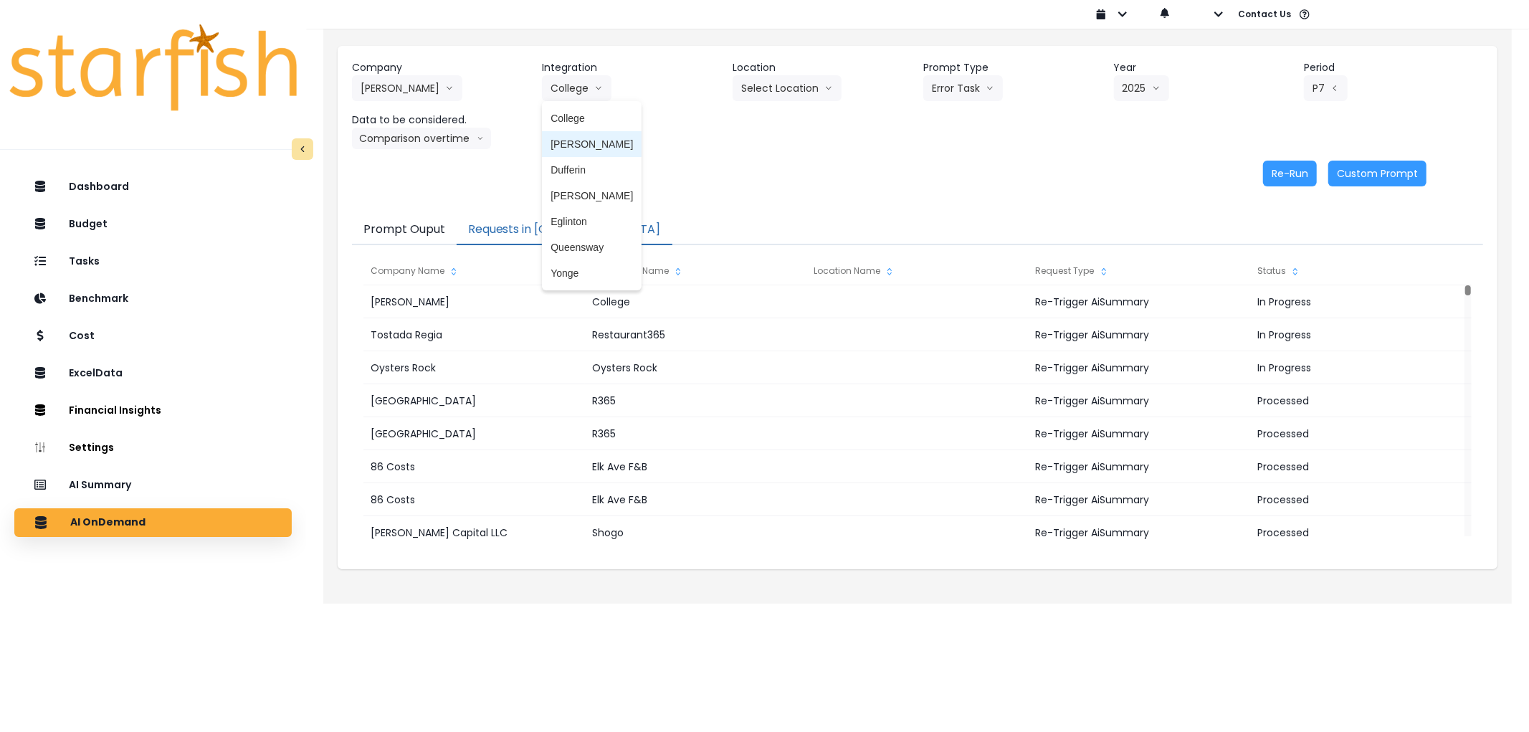
click at [583, 137] on span "[PERSON_NAME]" at bounding box center [591, 144] width 82 height 14
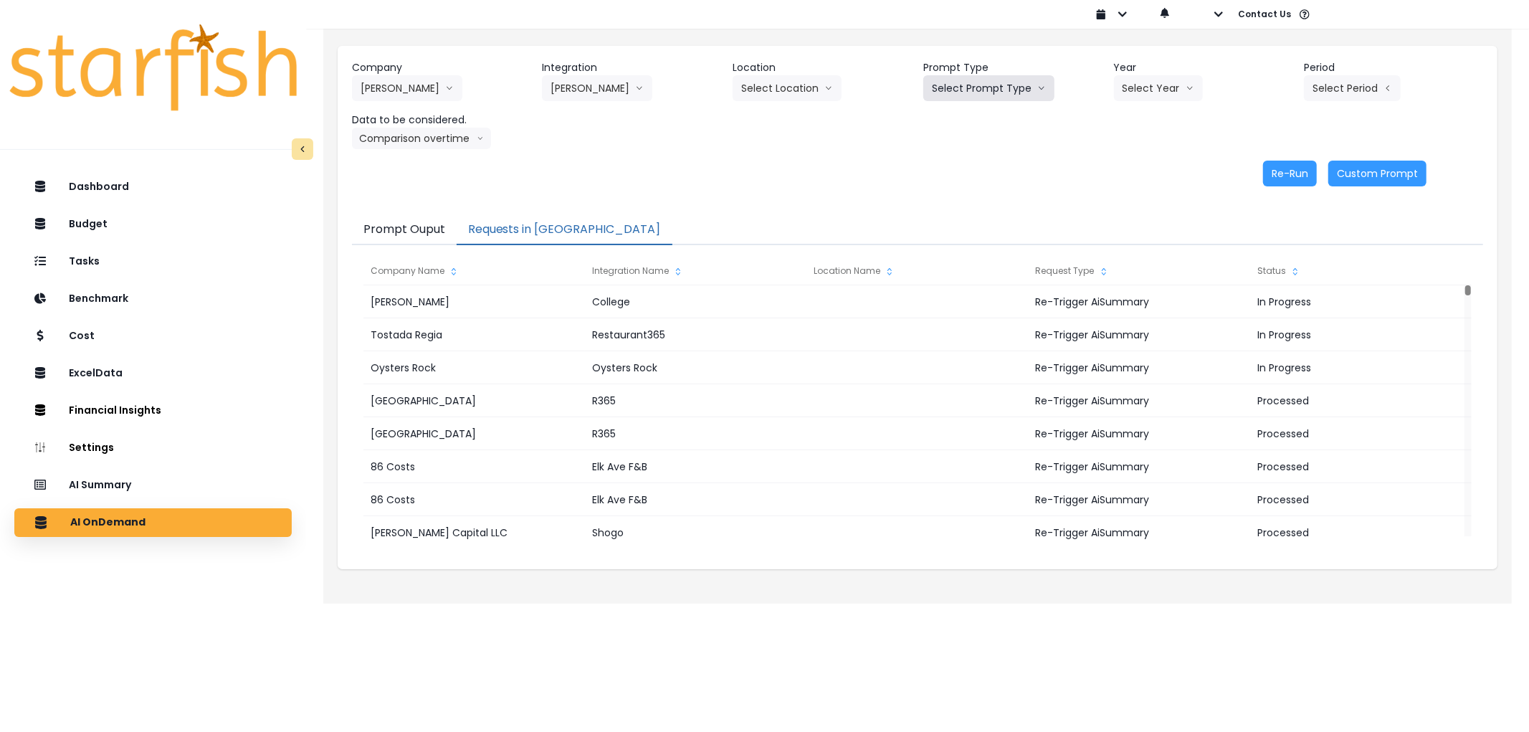
click at [958, 92] on button "Select Prompt Type" at bounding box center [988, 88] width 131 height 26
click at [952, 161] on li "Error Task" at bounding box center [972, 170] width 98 height 26
click at [1156, 105] on div "Company [PERSON_NAME] 86 Costs Asti Bagel Cafe Balance Grille Bald Ginger Bar B…" at bounding box center [917, 104] width 1131 height 89
click at [1170, 90] on button "Select Year" at bounding box center [1158, 88] width 89 height 26
click at [1147, 163] on li "2025" at bounding box center [1133, 170] width 39 height 26
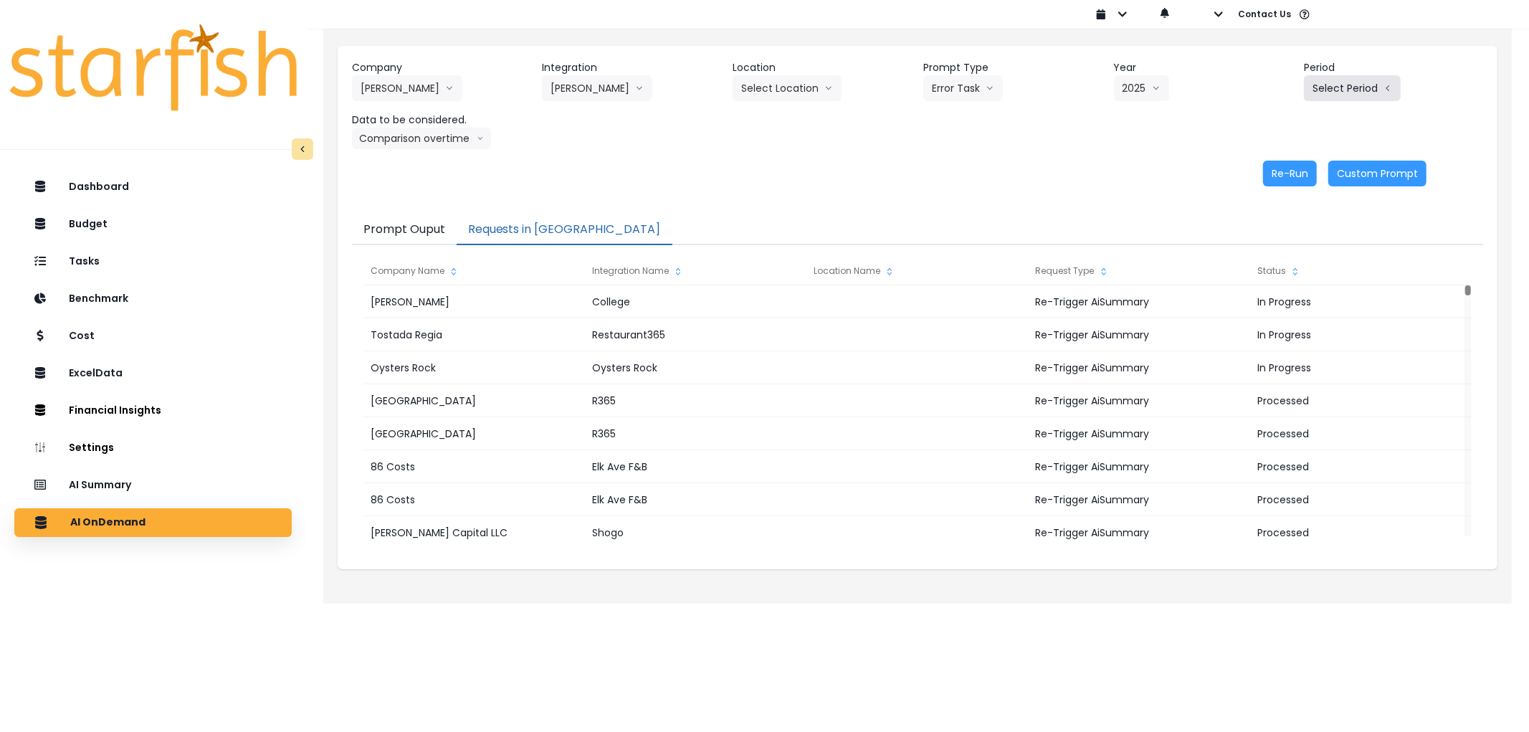
click at [1310, 89] on button "Select Period" at bounding box center [1352, 88] width 97 height 26
click at [1269, 231] on li "P6" at bounding box center [1286, 222] width 35 height 26
click at [1279, 244] on span "P7" at bounding box center [1286, 247] width 18 height 14
click at [1279, 182] on button "Re-Run" at bounding box center [1290, 174] width 54 height 26
click at [585, 87] on button "[PERSON_NAME]" at bounding box center [597, 88] width 110 height 26
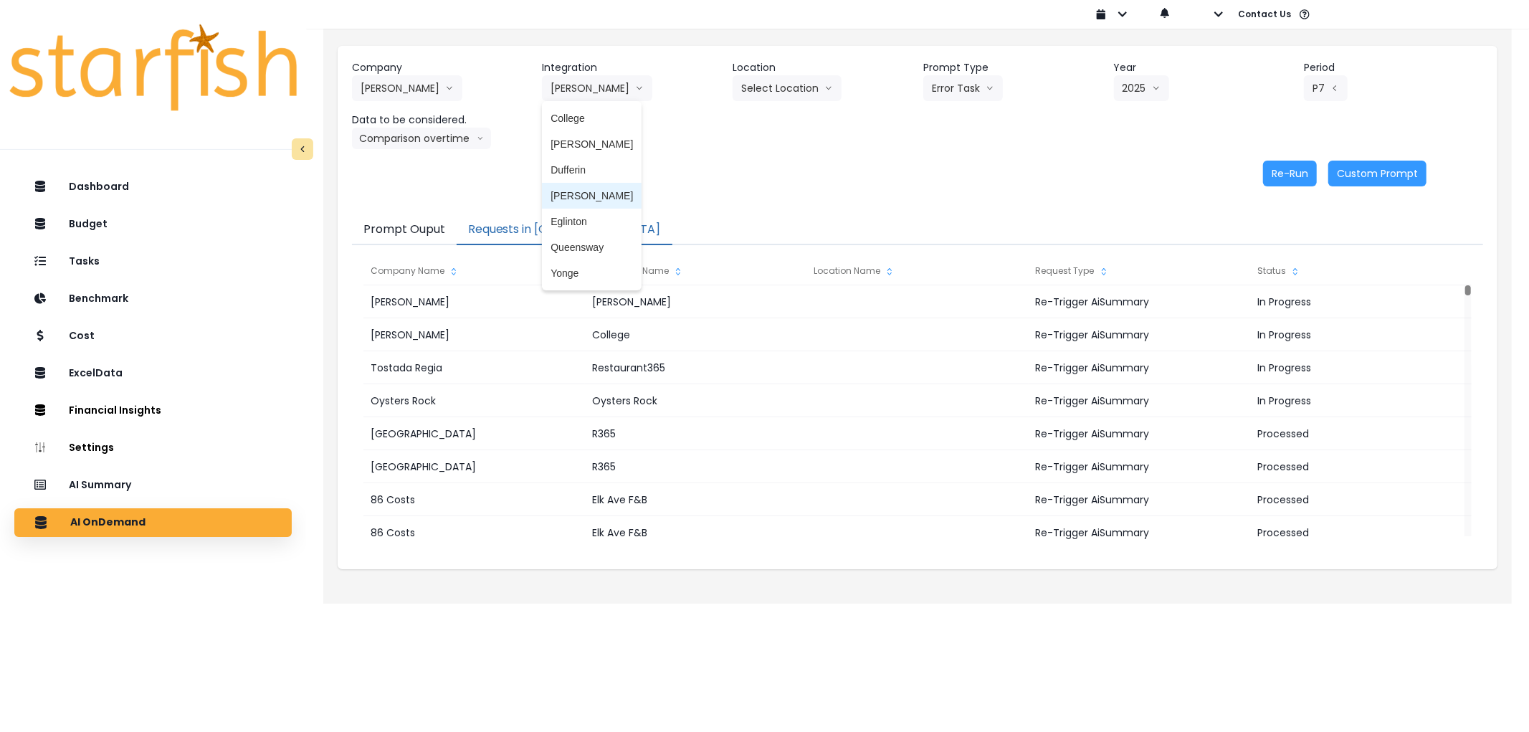
click at [575, 201] on span "[PERSON_NAME]" at bounding box center [591, 196] width 82 height 14
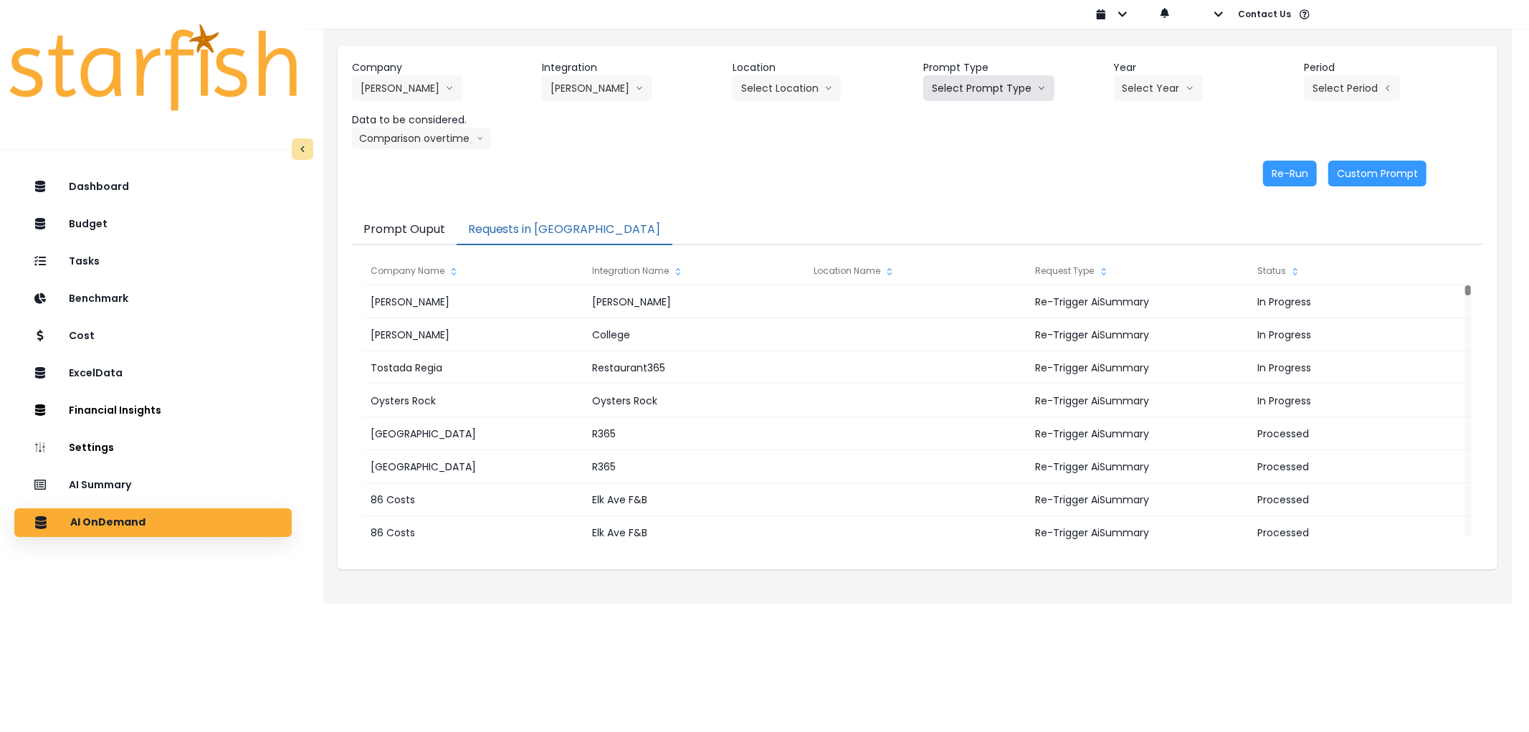
click at [1033, 80] on button "Select Prompt Type" at bounding box center [988, 88] width 131 height 26
click at [973, 171] on span "Error Task" at bounding box center [972, 170] width 81 height 14
click at [1162, 95] on button "Select Year" at bounding box center [1158, 88] width 89 height 26
click at [1144, 172] on span "2025" at bounding box center [1133, 170] width 22 height 14
click at [1358, 90] on button "Select Period" at bounding box center [1352, 88] width 97 height 26
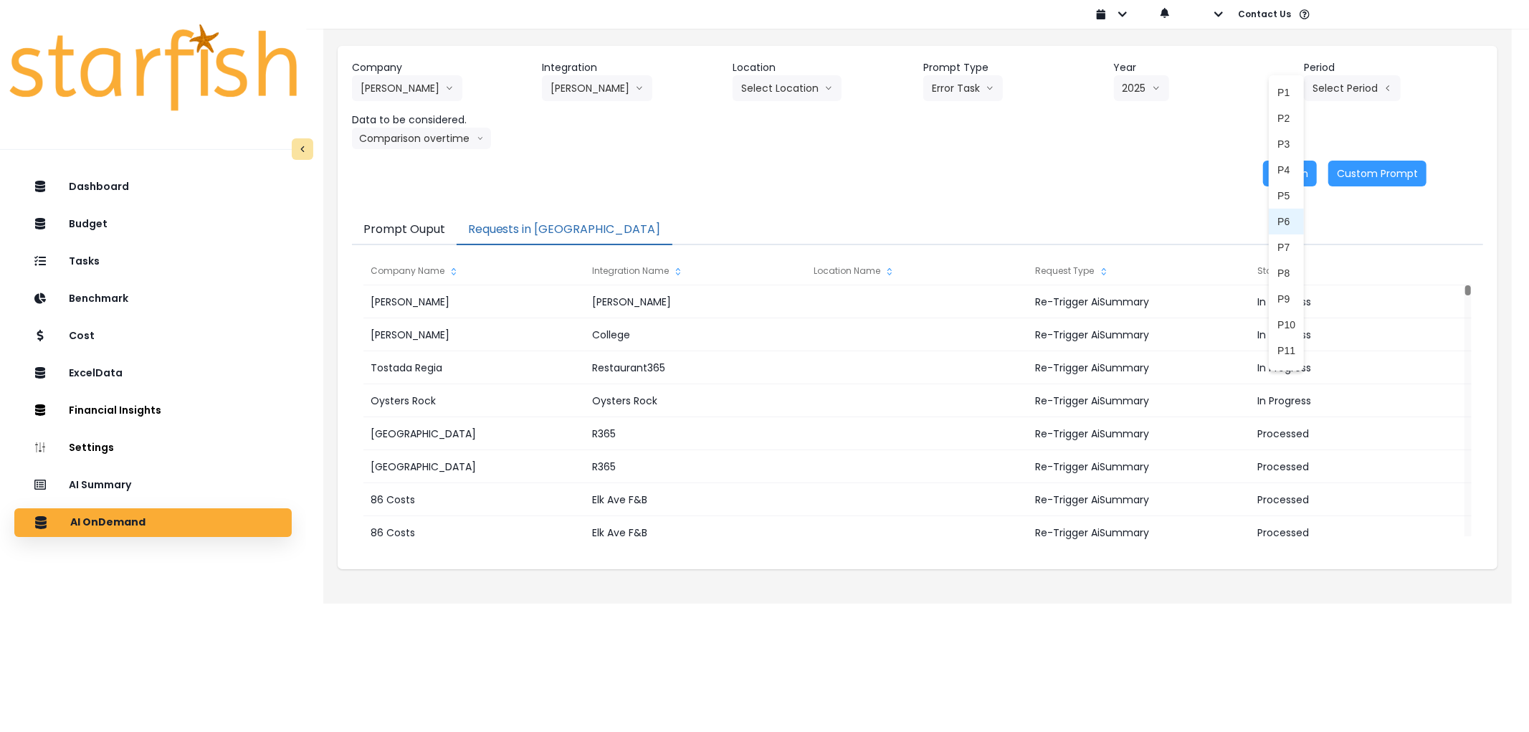
click at [1269, 239] on li "P7" at bounding box center [1286, 247] width 35 height 26
click at [1292, 177] on button "Re-Run" at bounding box center [1290, 174] width 54 height 26
click at [590, 88] on button "[PERSON_NAME]" at bounding box center [597, 88] width 110 height 26
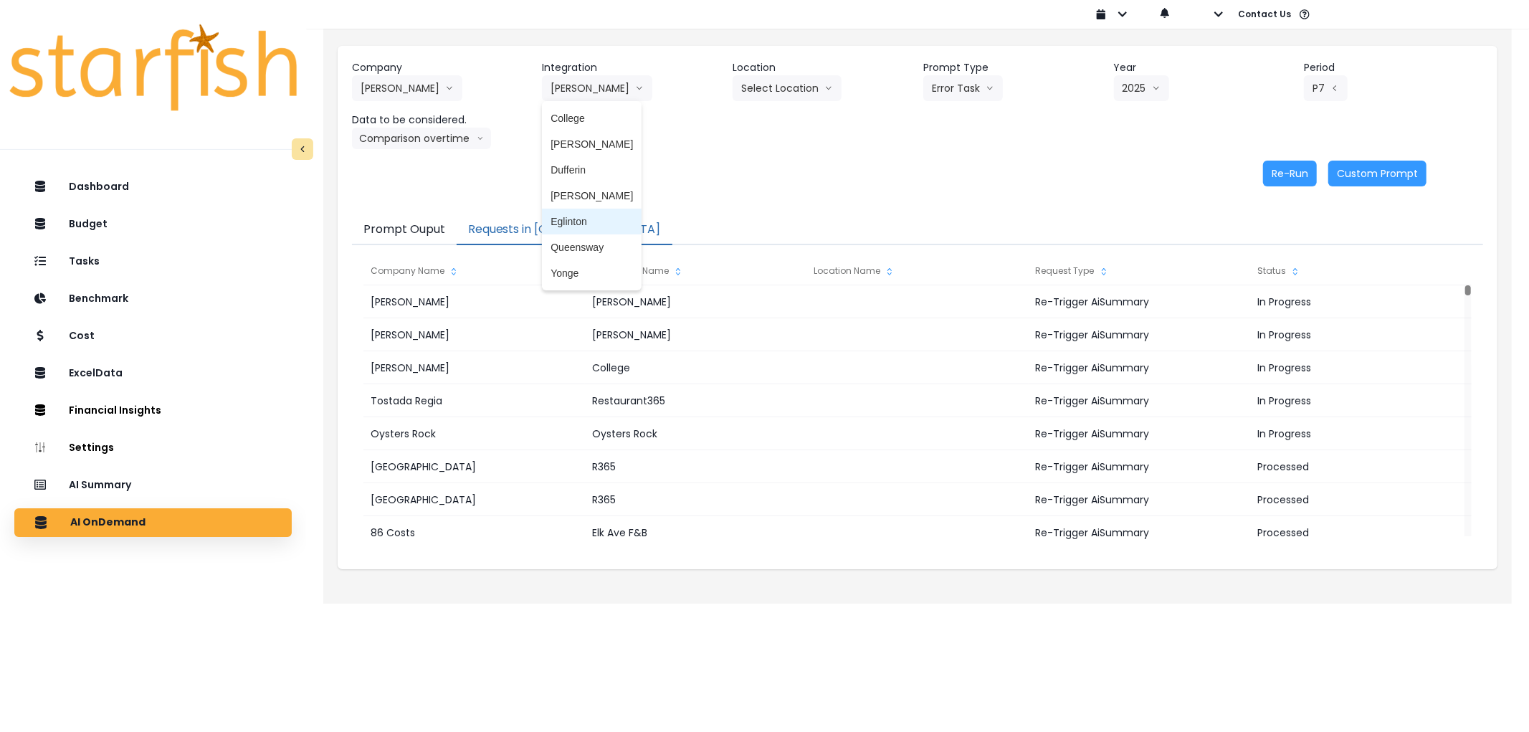
click at [583, 222] on span "Eglinton" at bounding box center [591, 221] width 82 height 14
click at [969, 73] on header "Prompt Type" at bounding box center [1012, 67] width 179 height 15
click at [971, 79] on button "Select Prompt Type" at bounding box center [988, 88] width 131 height 26
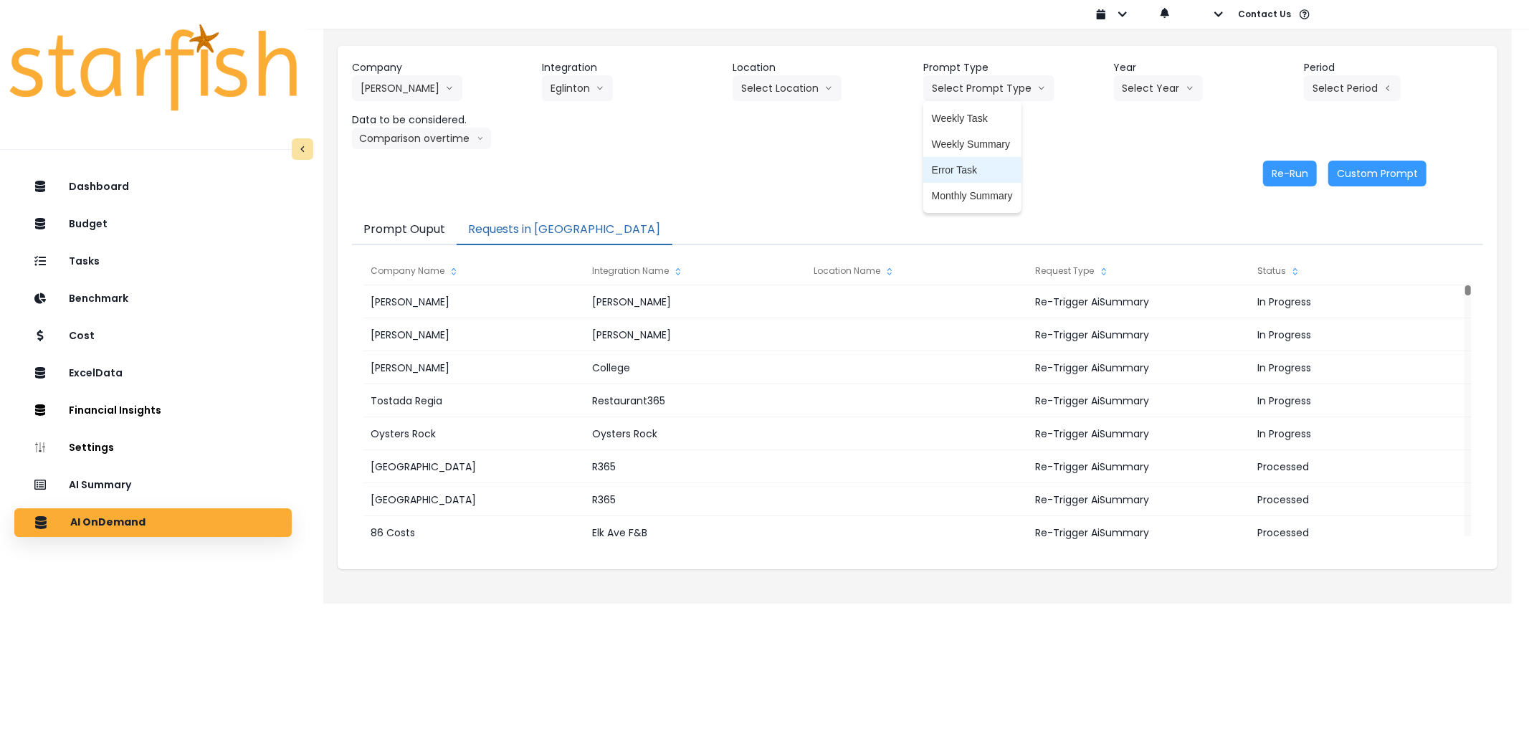
click at [963, 163] on span "Error Task" at bounding box center [972, 170] width 81 height 14
click at [1156, 96] on button "Select Year" at bounding box center [1158, 88] width 89 height 26
click at [1137, 165] on span "2025" at bounding box center [1133, 170] width 22 height 14
click at [1334, 95] on button "Select Period" at bounding box center [1352, 88] width 97 height 26
click at [1277, 249] on span "P7" at bounding box center [1286, 247] width 18 height 14
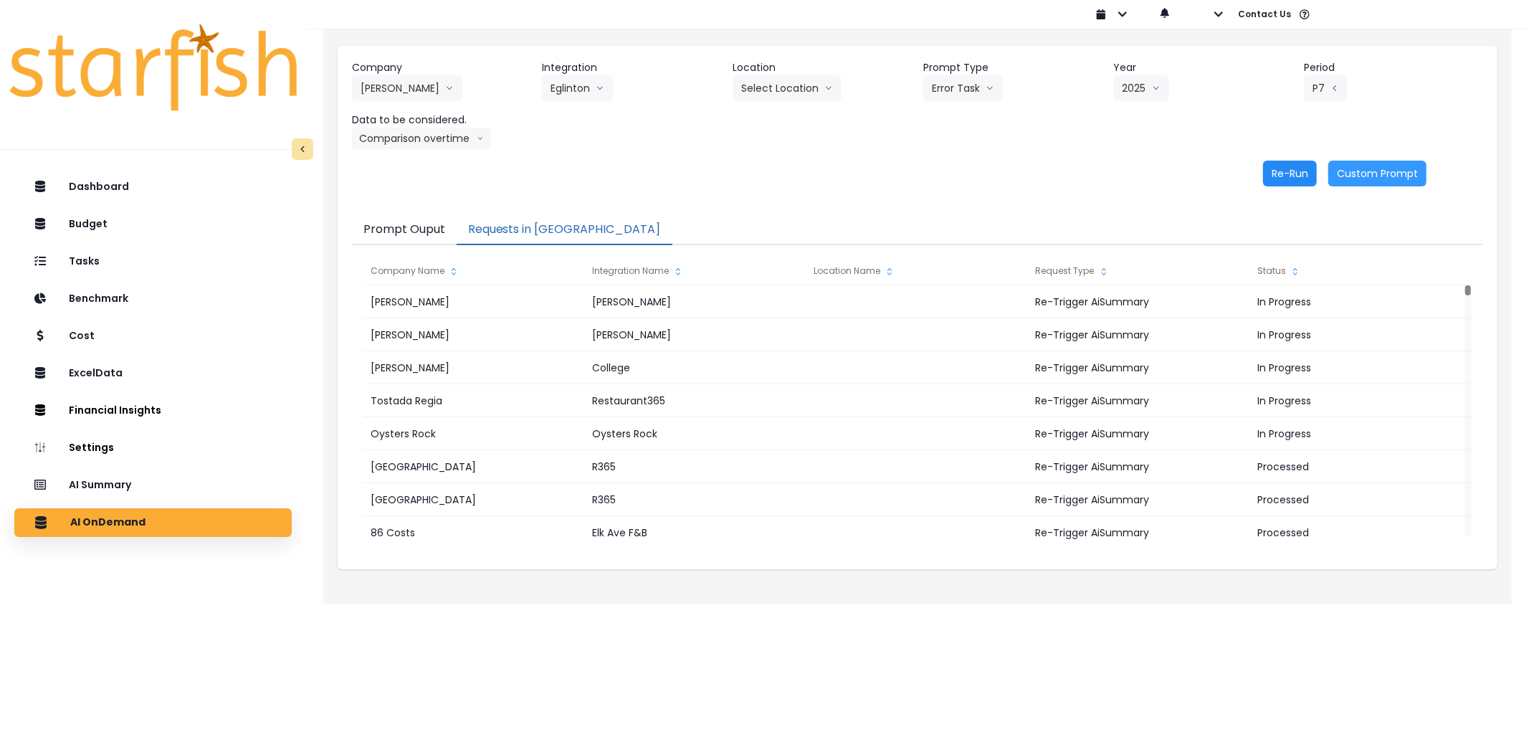
click at [1293, 179] on button "Re-Run" at bounding box center [1290, 174] width 54 height 26
click at [593, 80] on button "Eglinton" at bounding box center [577, 88] width 71 height 26
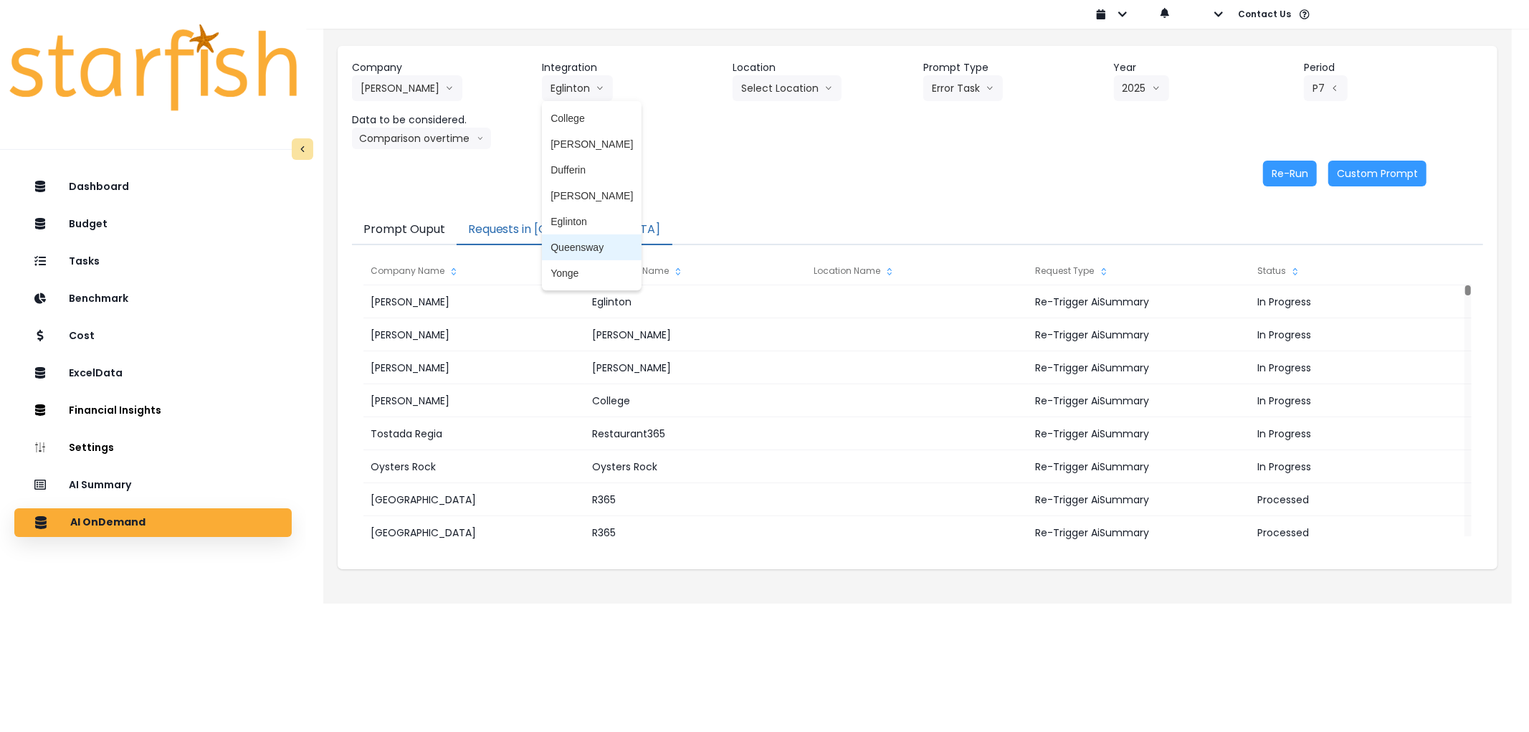
click at [578, 234] on li "Queensway" at bounding box center [592, 247] width 100 height 26
click at [798, 79] on button "Select Location" at bounding box center [787, 88] width 109 height 26
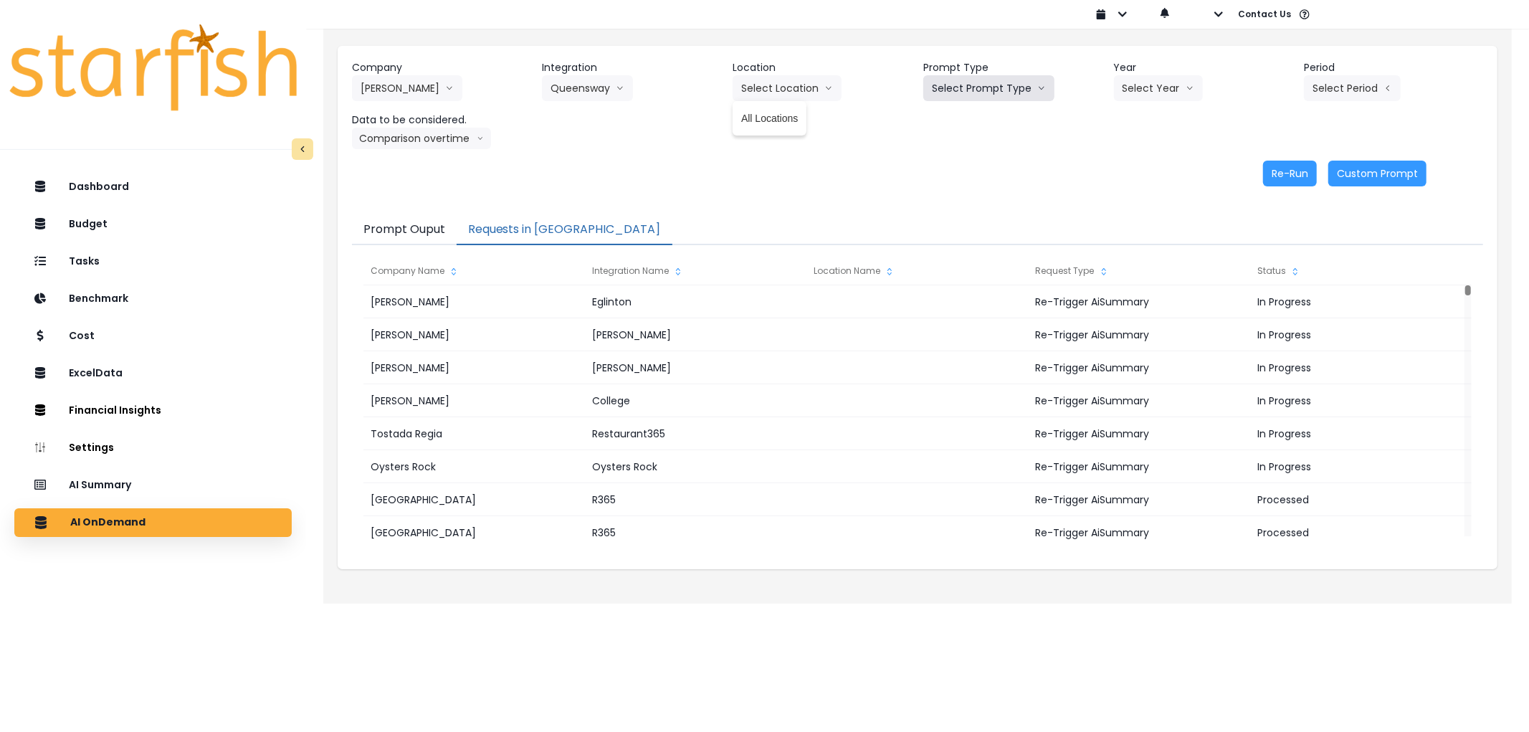
click at [973, 95] on button "Select Prompt Type" at bounding box center [988, 88] width 131 height 26
drag, startPoint x: 963, startPoint y: 173, endPoint x: 1021, endPoint y: 139, distance: 67.1
click at [966, 172] on span "Error Task" at bounding box center [972, 170] width 81 height 14
click at [1181, 76] on button "Select Year" at bounding box center [1158, 88] width 89 height 26
click at [1127, 167] on span "2025" at bounding box center [1133, 170] width 22 height 14
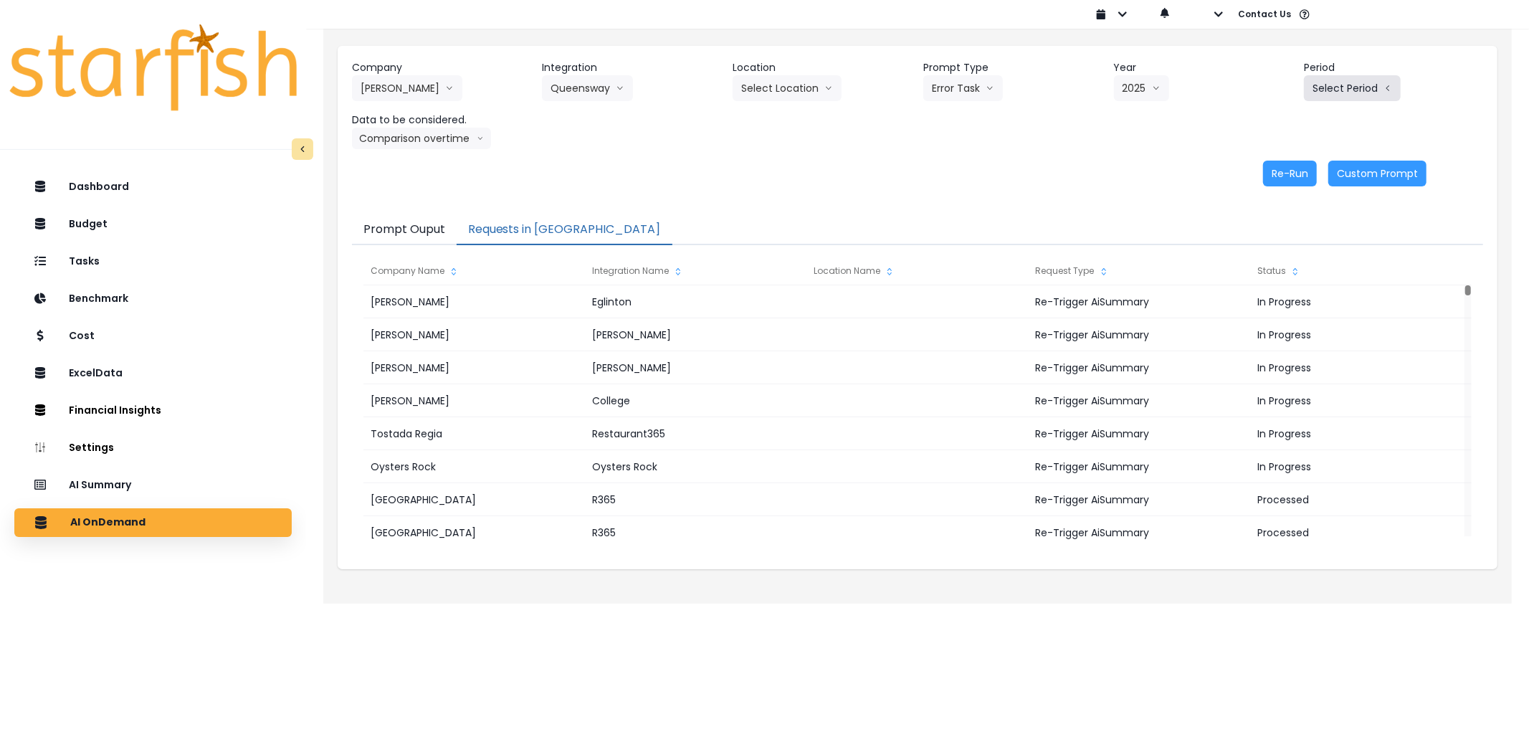
click at [1338, 87] on button "Select Period" at bounding box center [1352, 88] width 97 height 26
click at [1277, 253] on span "P7" at bounding box center [1286, 247] width 18 height 14
click at [1298, 175] on button "Re-Run" at bounding box center [1290, 174] width 54 height 26
click at [393, 80] on button "[PERSON_NAME]" at bounding box center [407, 88] width 110 height 26
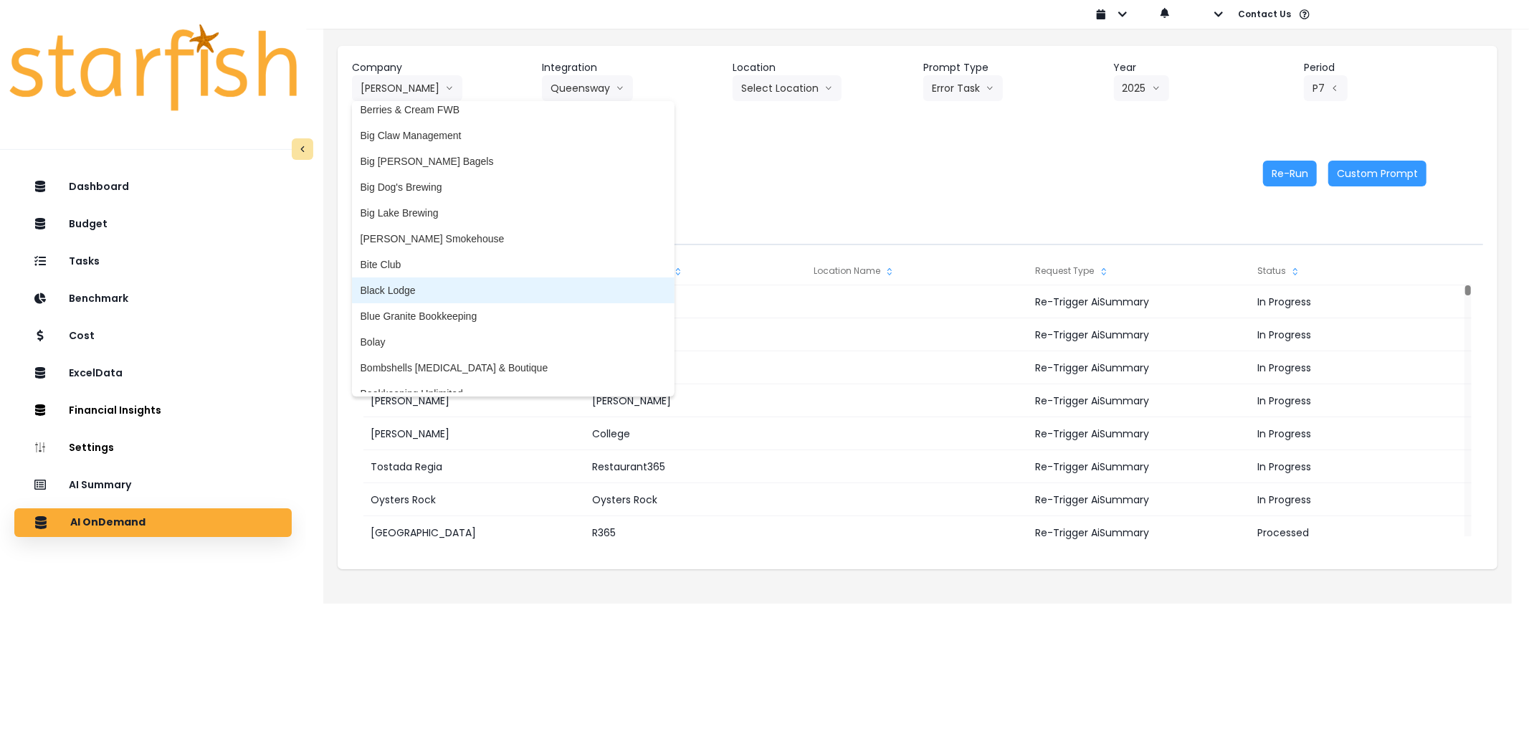
scroll to position [209, 0]
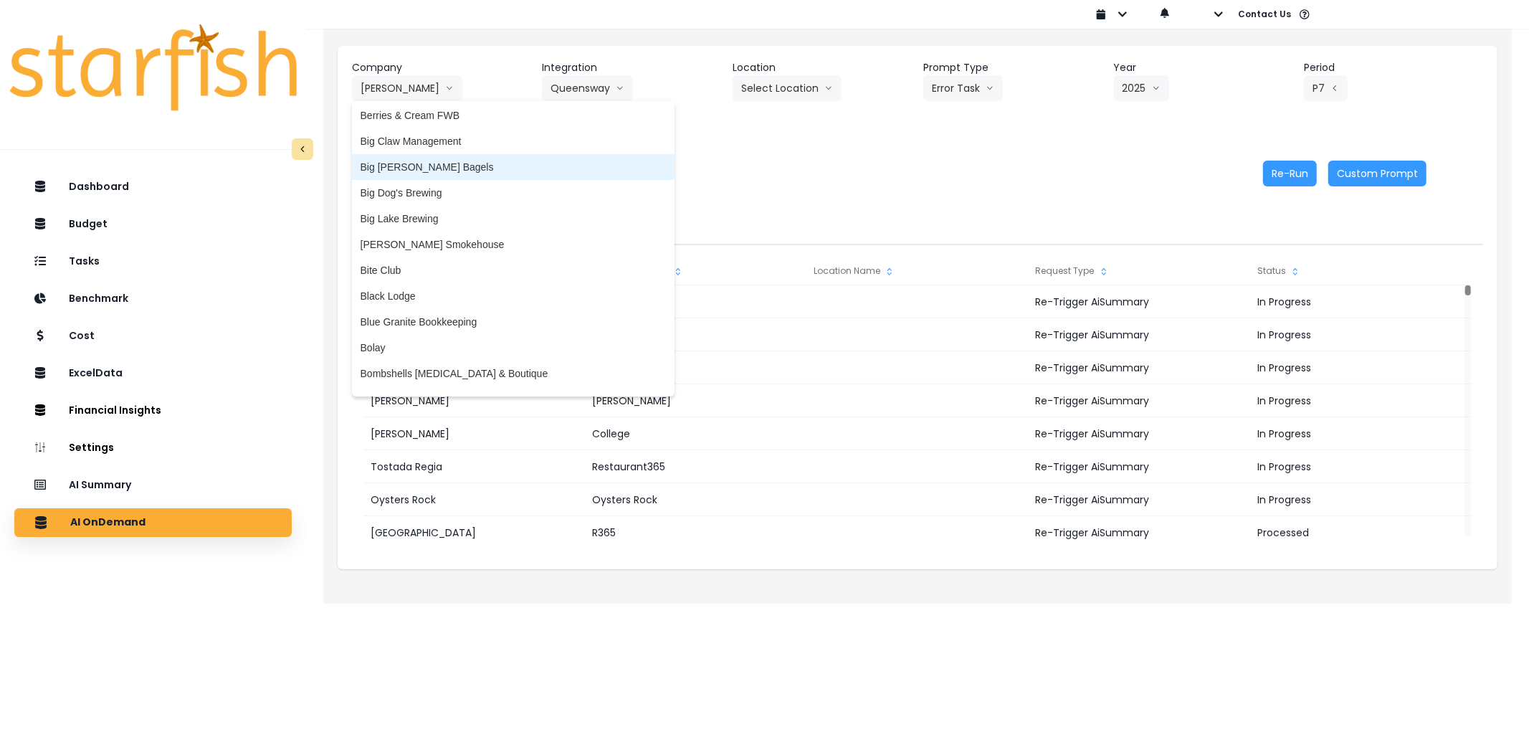
click at [421, 169] on span "Big [PERSON_NAME] Bagels" at bounding box center [513, 167] width 305 height 14
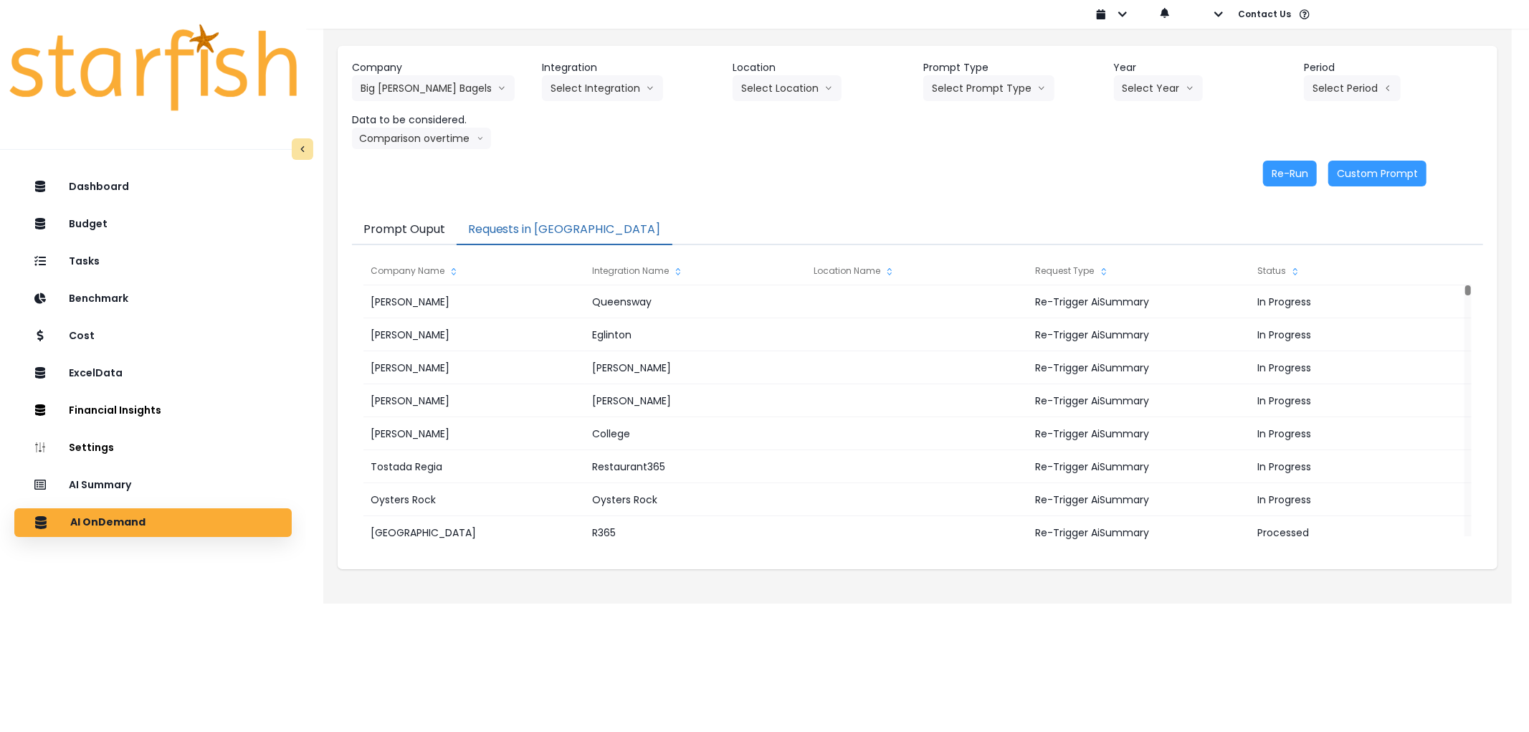
click at [414, 73] on header "Company" at bounding box center [441, 67] width 179 height 15
click at [418, 84] on button "Big [PERSON_NAME] Bagels" at bounding box center [433, 88] width 163 height 26
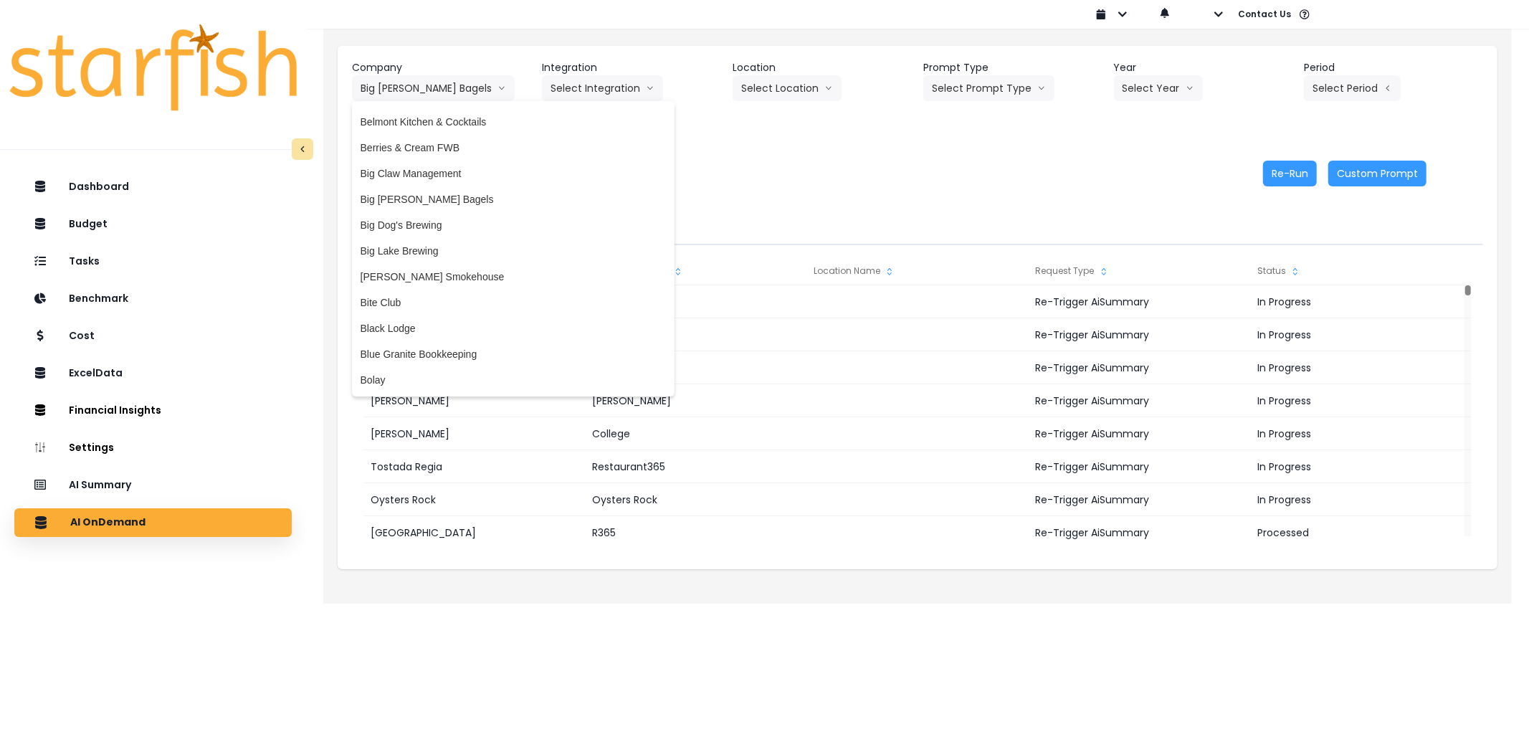
scroll to position [239, 0]
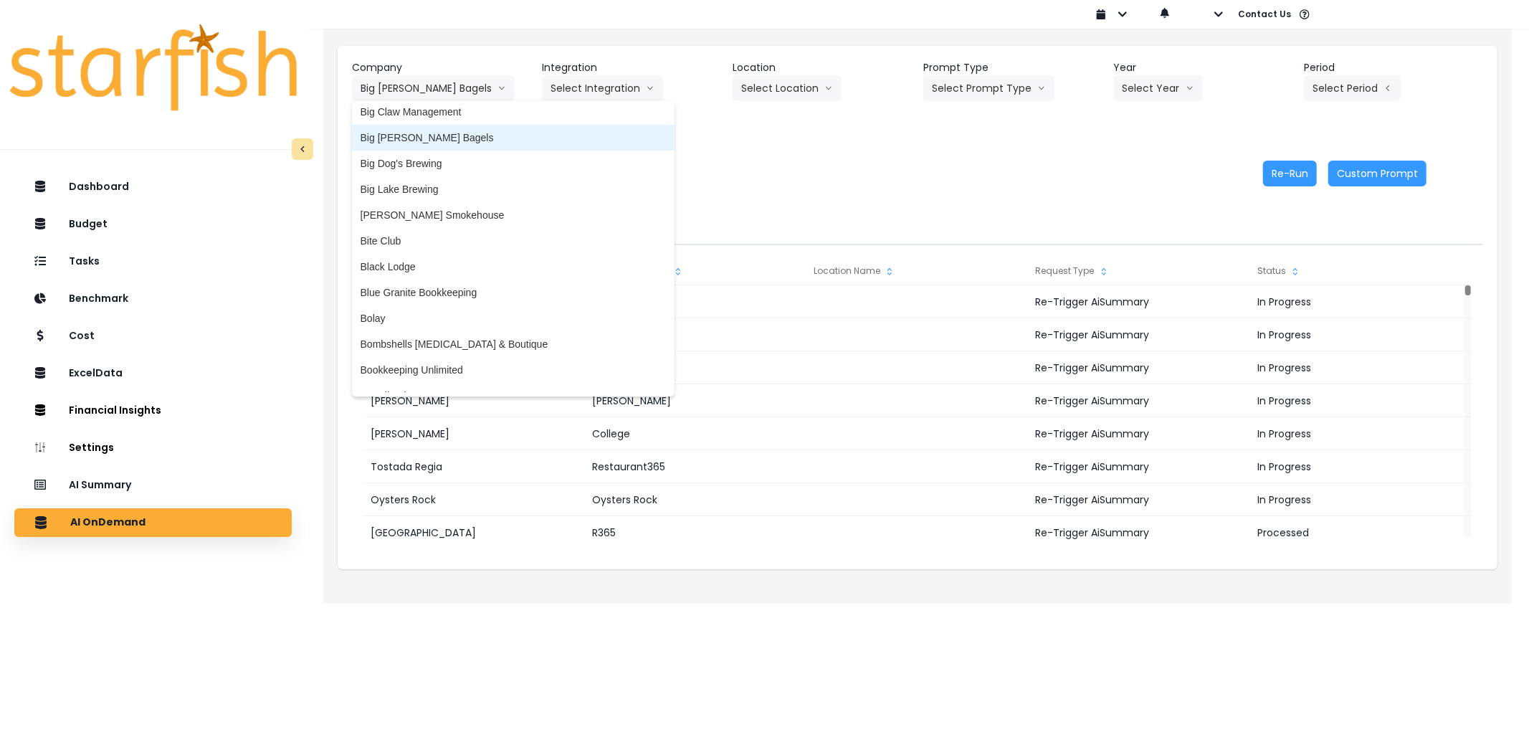
click at [432, 141] on span "Big [PERSON_NAME] Bagels" at bounding box center [513, 137] width 305 height 14
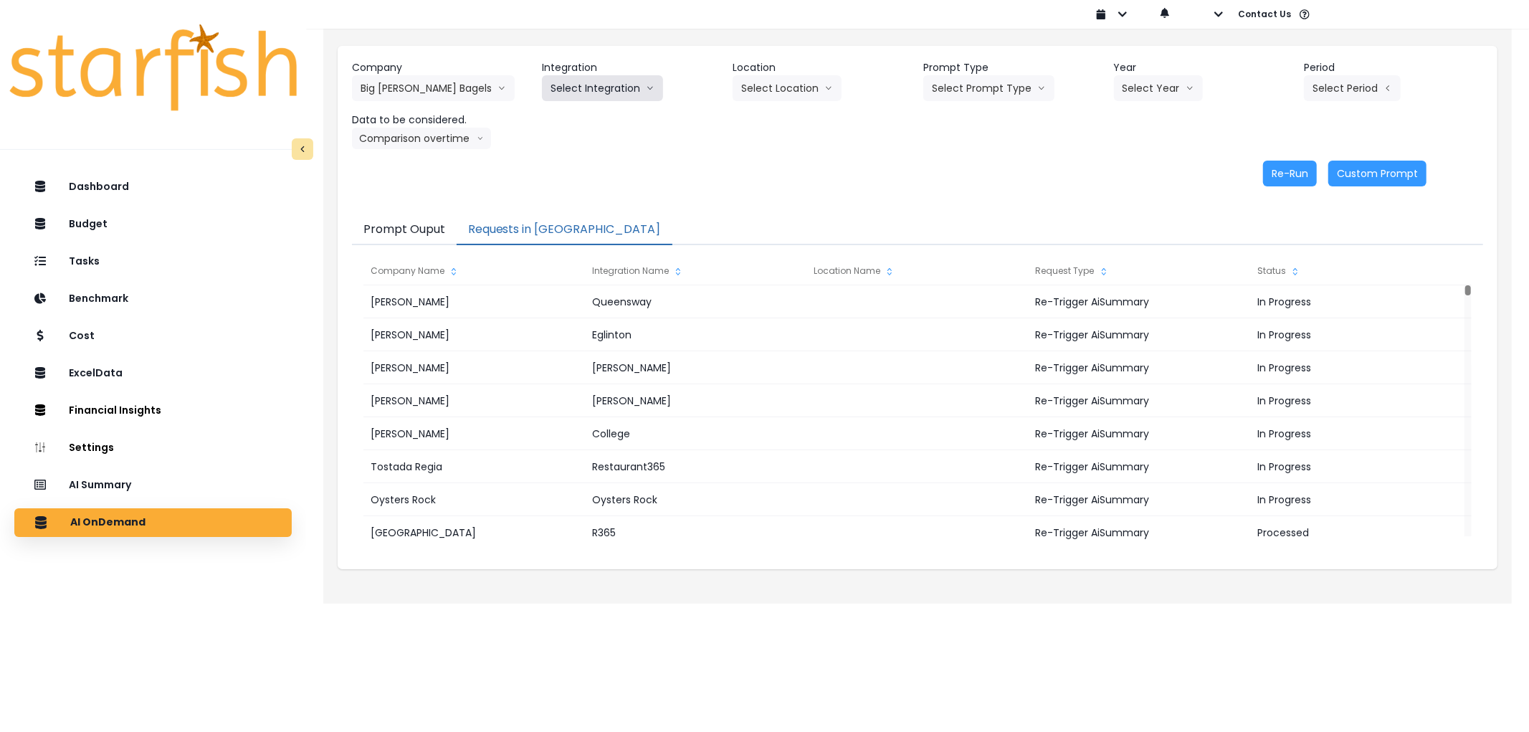
click at [596, 87] on button "Select Integration" at bounding box center [602, 88] width 121 height 26
click at [592, 127] on li "Big [PERSON_NAME]’s Bagels" at bounding box center [621, 118] width 158 height 26
click at [757, 94] on button "Select Location" at bounding box center [787, 88] width 109 height 26
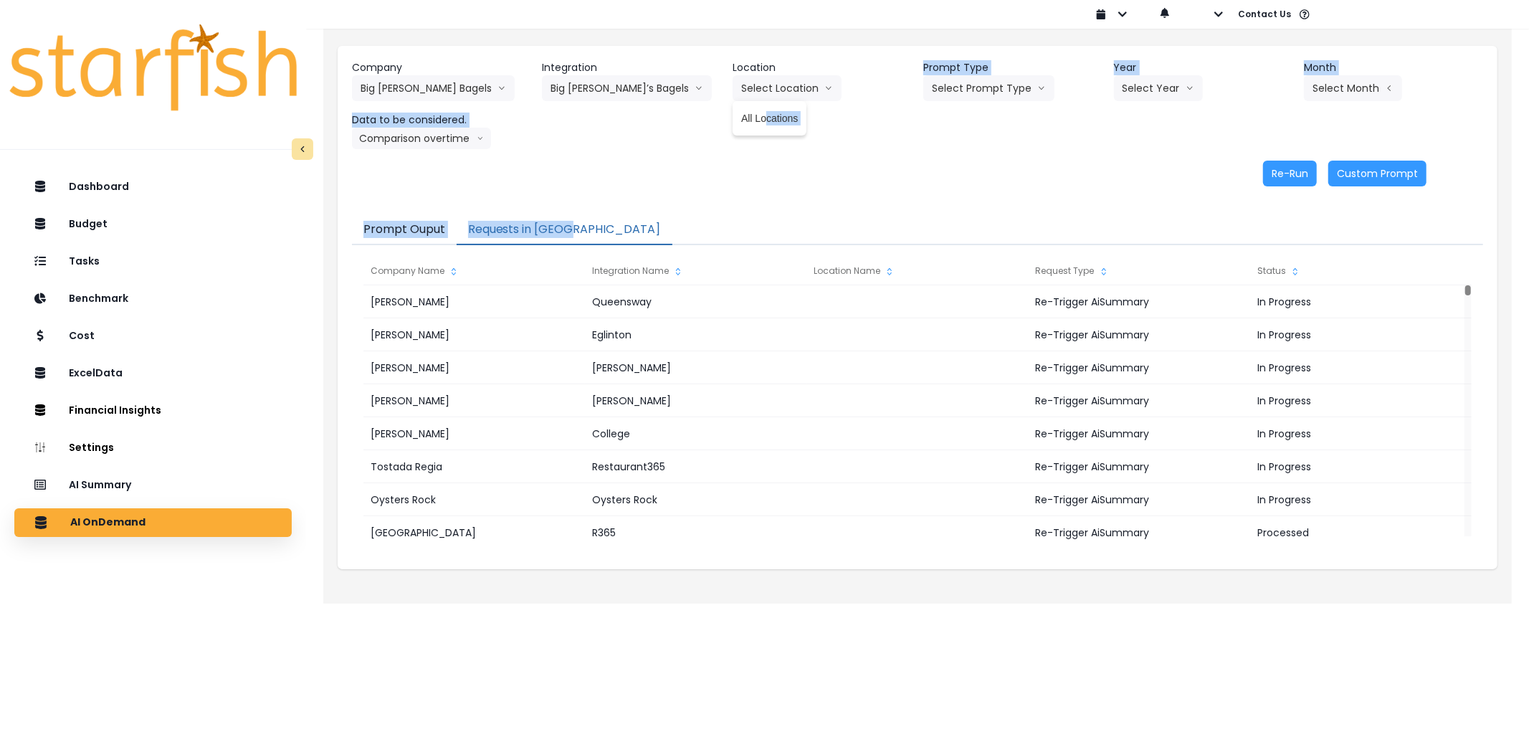
drag, startPoint x: 767, startPoint y: 111, endPoint x: 872, endPoint y: 204, distance: 140.2
click at [869, 204] on div "Company Big [PERSON_NAME] Bagels 86 Costs Asti Bagel Cafe Balance Grille Bald G…" at bounding box center [918, 307] width 1160 height 523
click at [993, 91] on button "Select Prompt Type" at bounding box center [988, 88] width 131 height 26
click at [1151, 161] on div "Re-Run Custom Prompt" at bounding box center [889, 174] width 1074 height 26
click at [993, 100] on button "Select Prompt Type" at bounding box center [988, 88] width 131 height 26
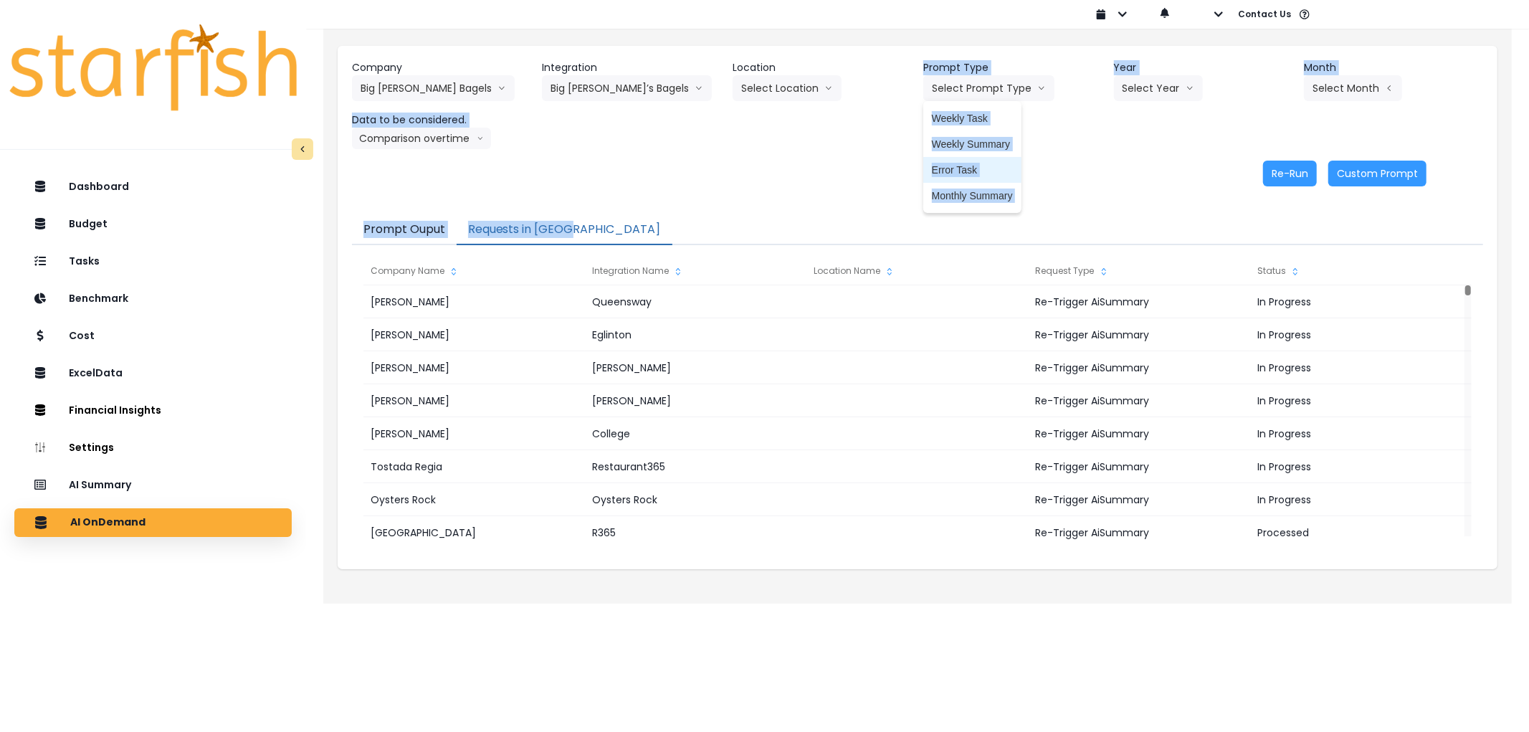
click at [982, 176] on span "Error Task" at bounding box center [972, 170] width 81 height 14
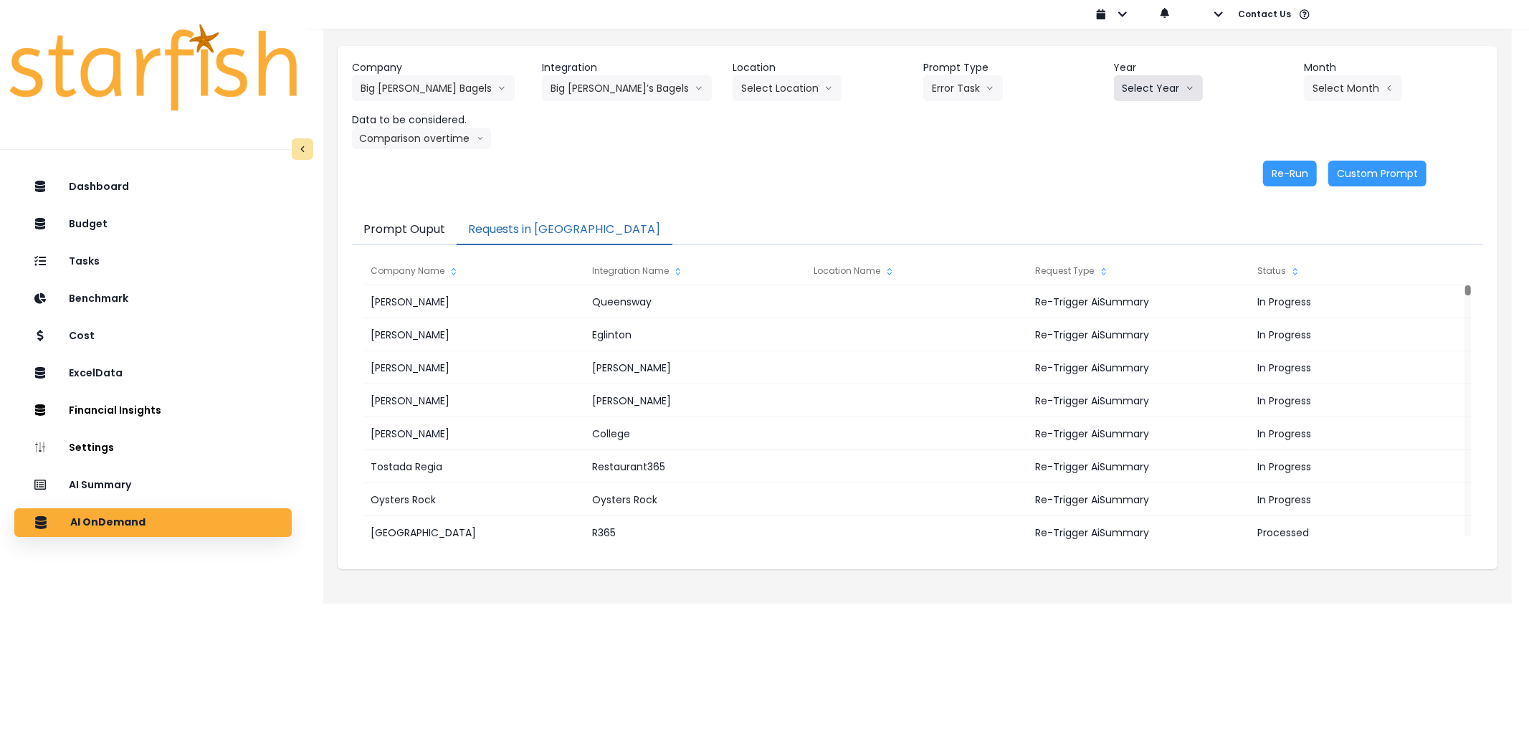
click at [1148, 95] on button "Select Year" at bounding box center [1158, 88] width 89 height 26
click at [1145, 170] on li "2025" at bounding box center [1133, 170] width 39 height 26
click at [1327, 86] on button "Select Month" at bounding box center [1353, 88] width 98 height 26
click at [1267, 270] on span "Aug" at bounding box center [1281, 273] width 28 height 14
click at [1279, 165] on button "Re-Run" at bounding box center [1290, 174] width 54 height 26
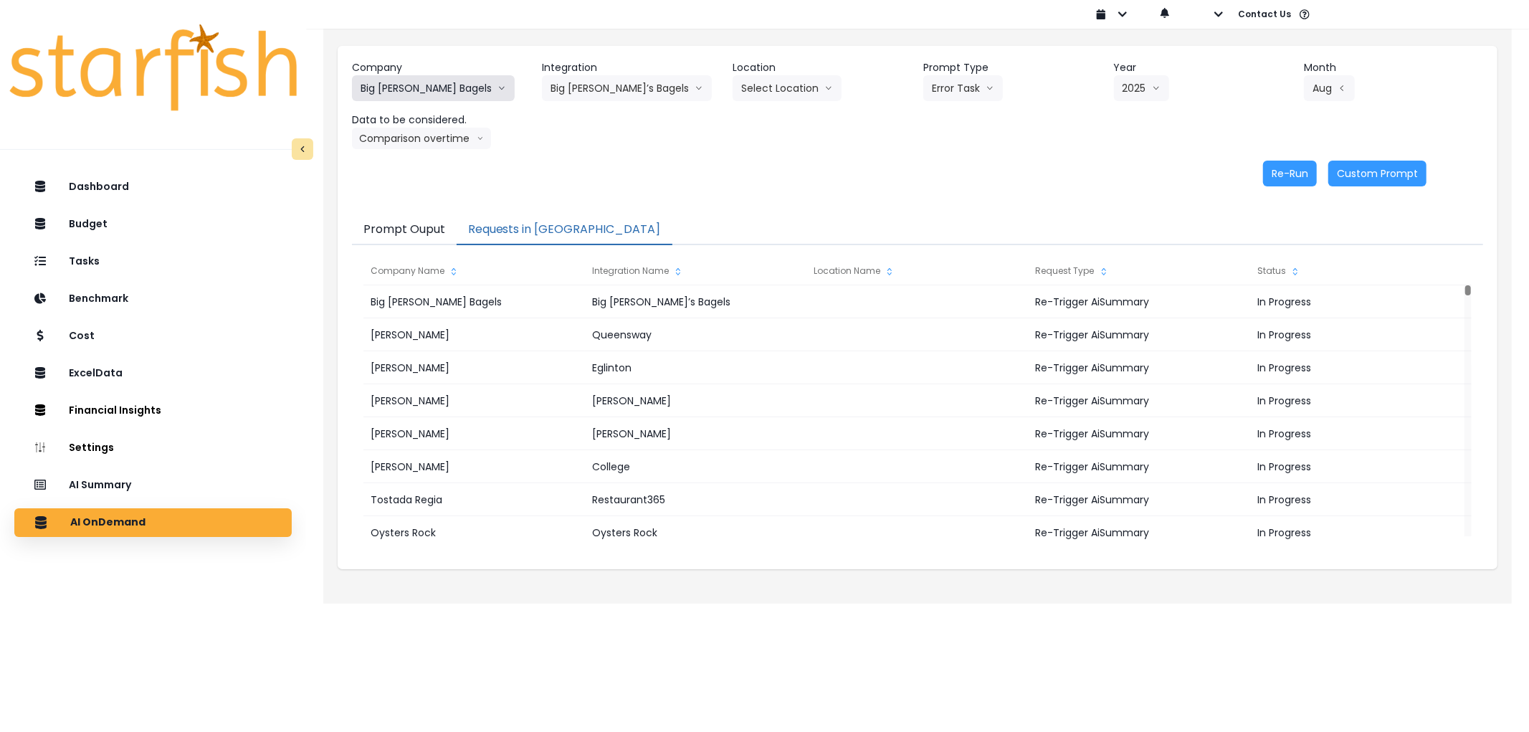
click at [427, 94] on button "Big [PERSON_NAME] Bagels" at bounding box center [433, 88] width 163 height 26
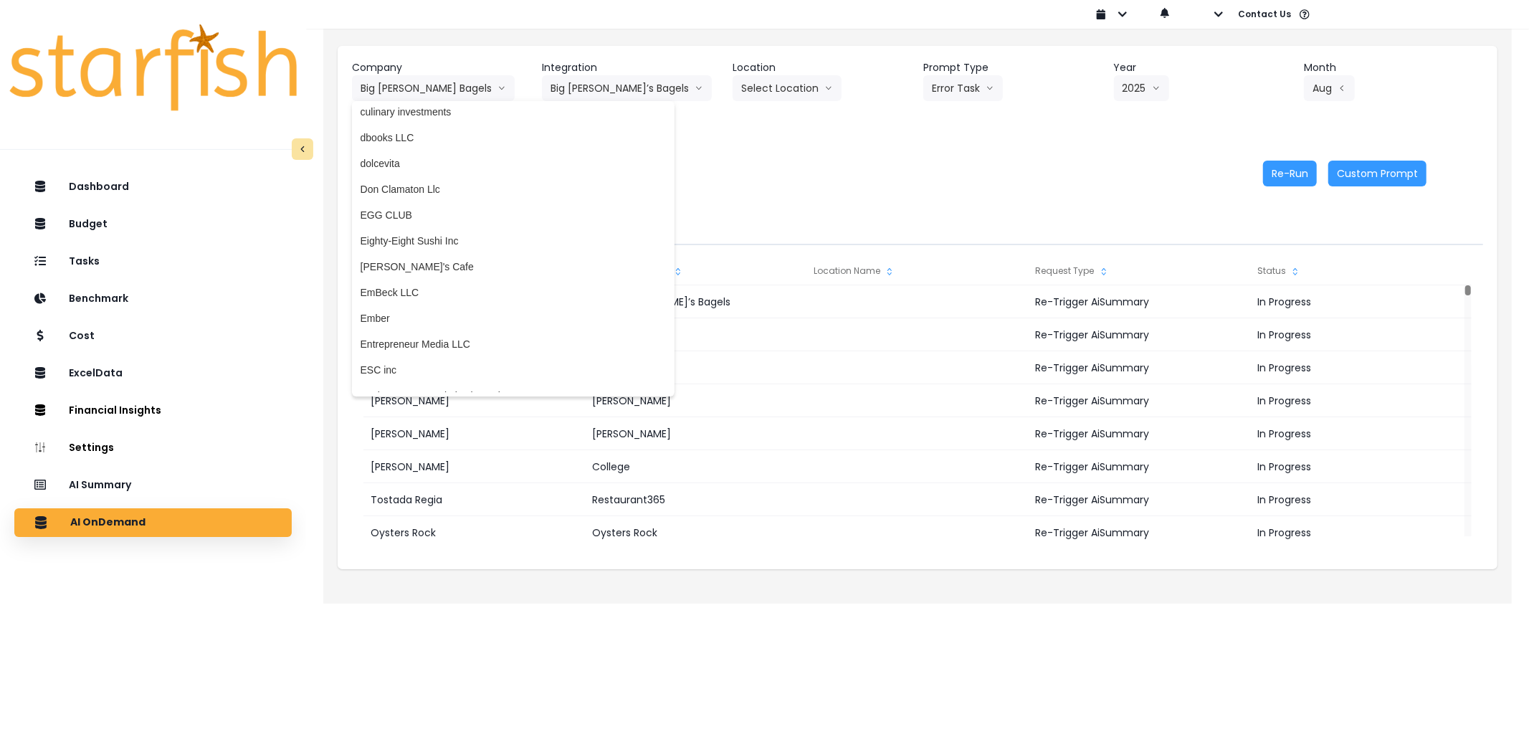
scroll to position [1035, 0]
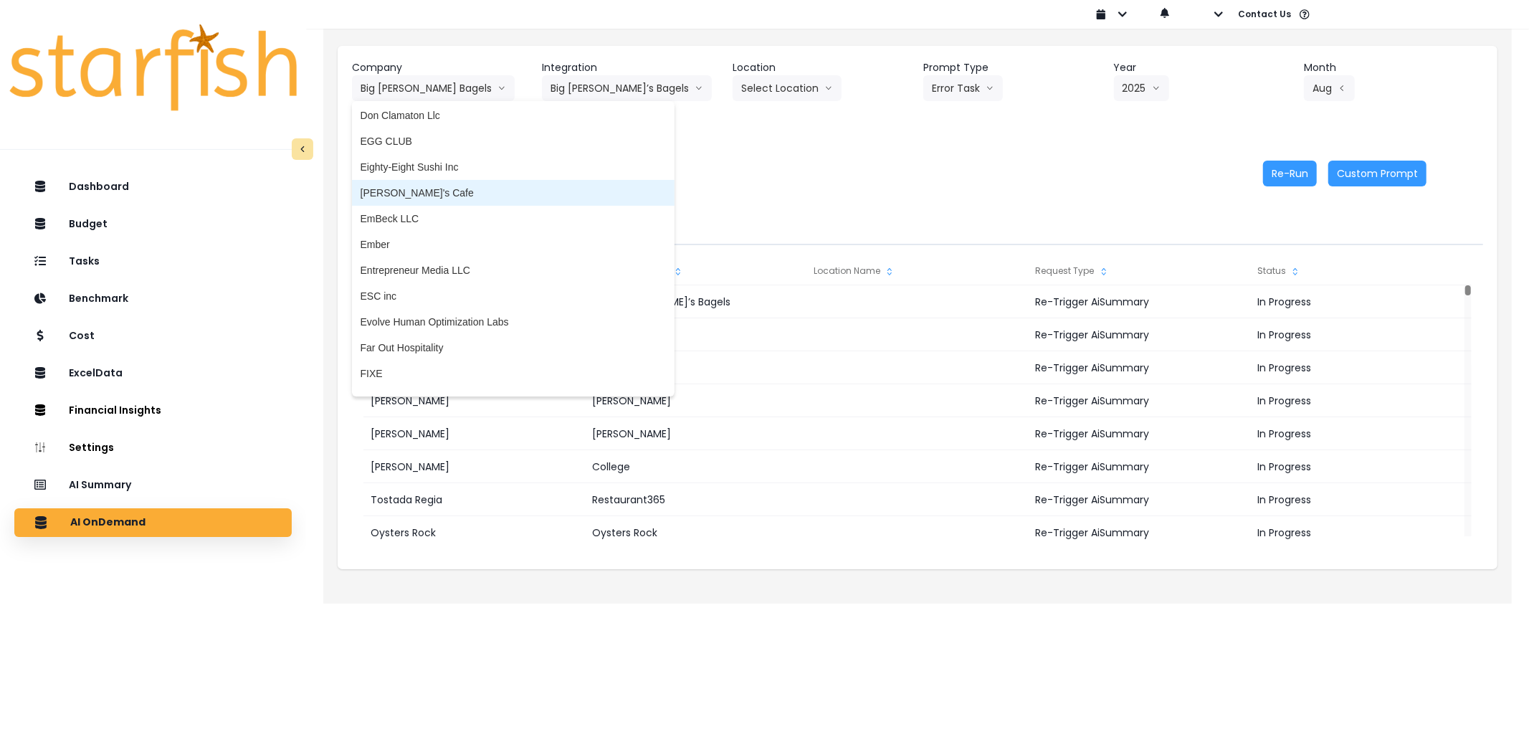
click at [395, 186] on span "[PERSON_NAME]'s Cafe" at bounding box center [513, 193] width 305 height 14
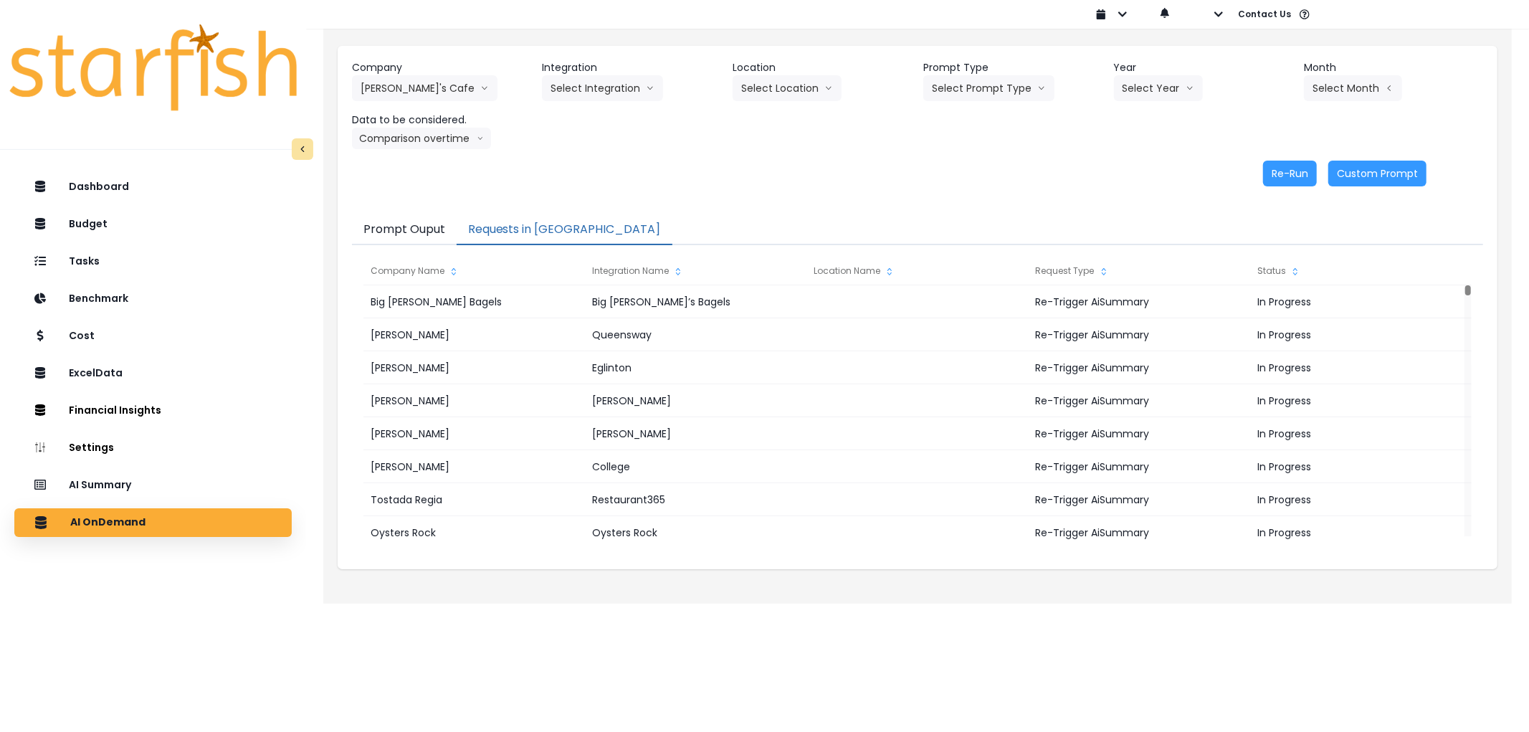
click at [566, 103] on div "Company [PERSON_NAME]'s Cafe 86 Costs Asti Bagel Cafe Balance Grille Bald Ginge…" at bounding box center [917, 104] width 1131 height 89
click at [579, 90] on button "Select Integration" at bounding box center [602, 88] width 121 height 26
click at [589, 123] on span "QuickBooks Online" at bounding box center [592, 118] width 85 height 14
click at [971, 87] on button "Select Prompt Type" at bounding box center [988, 88] width 131 height 26
click at [976, 161] on li "Error Task" at bounding box center [972, 170] width 98 height 26
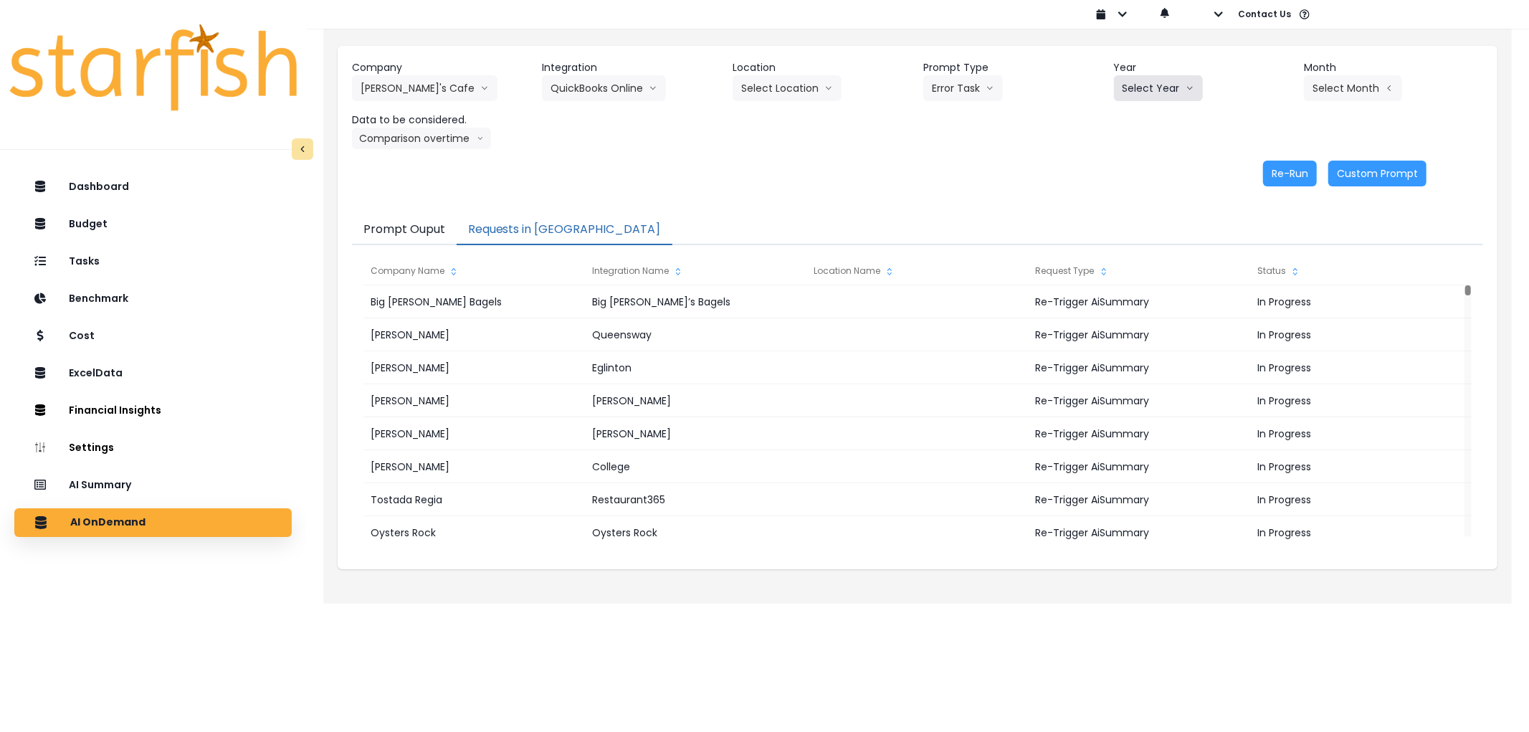
click at [1124, 94] on button "Select Year" at bounding box center [1158, 88] width 89 height 26
click at [1120, 167] on li "2025" at bounding box center [1133, 170] width 39 height 26
click at [1363, 91] on button "Select Month" at bounding box center [1353, 88] width 98 height 26
click at [1271, 270] on span "Aug" at bounding box center [1281, 273] width 28 height 14
click at [1327, 178] on div "Re-Run Custom Prompt" at bounding box center [889, 174] width 1074 height 26
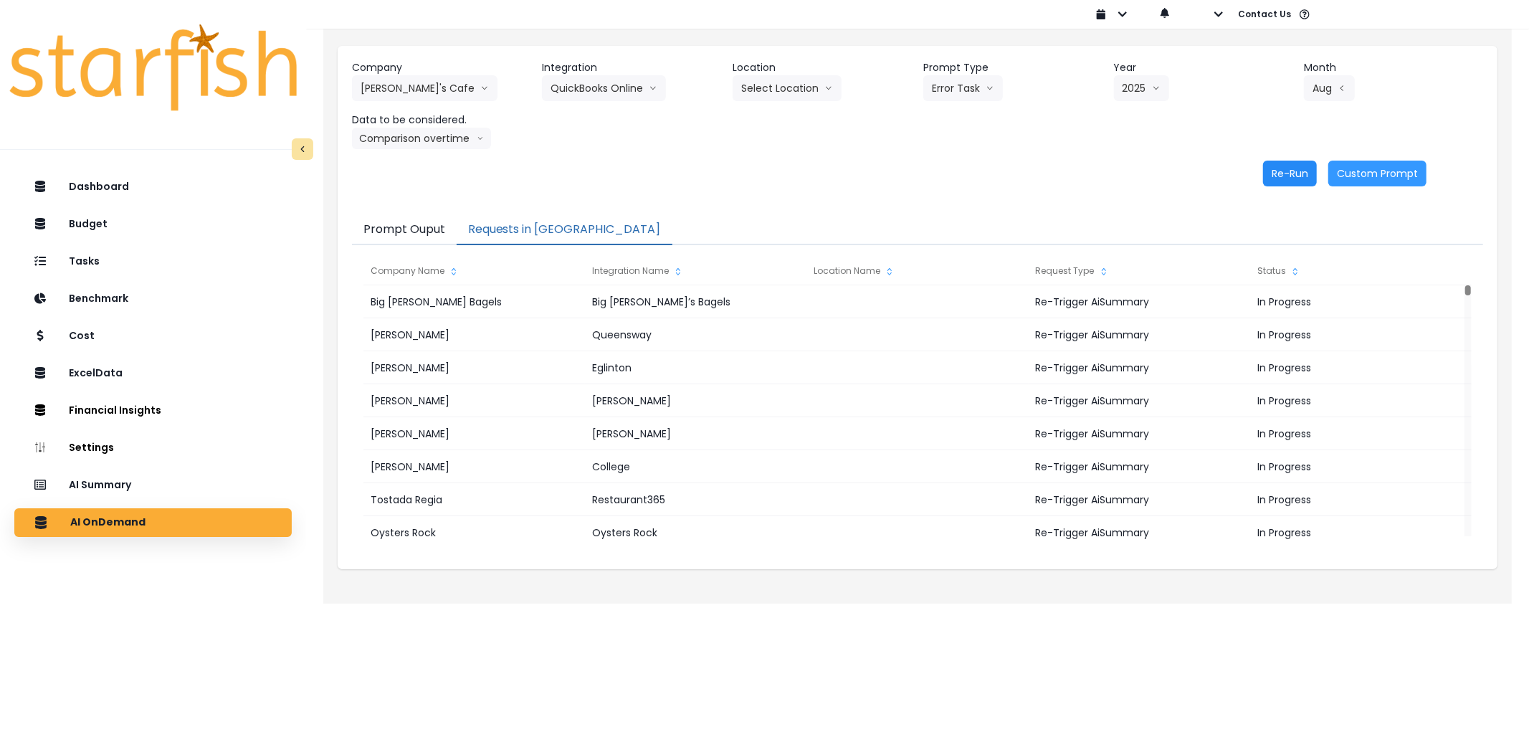
click at [1300, 173] on button "Re-Run" at bounding box center [1290, 174] width 54 height 26
click at [398, 82] on button "[PERSON_NAME]'s Cafe" at bounding box center [425, 88] width 146 height 26
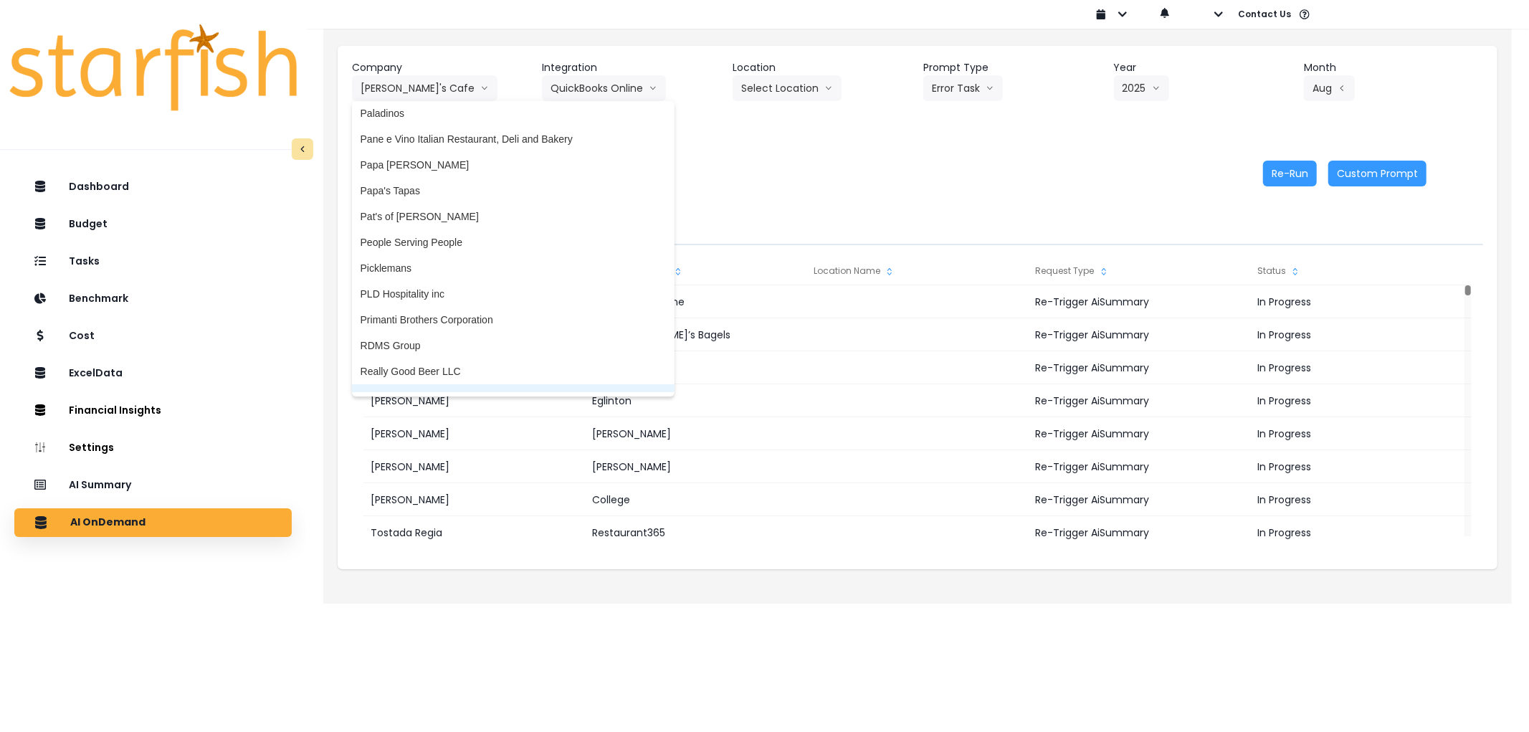
scroll to position [2322, 0]
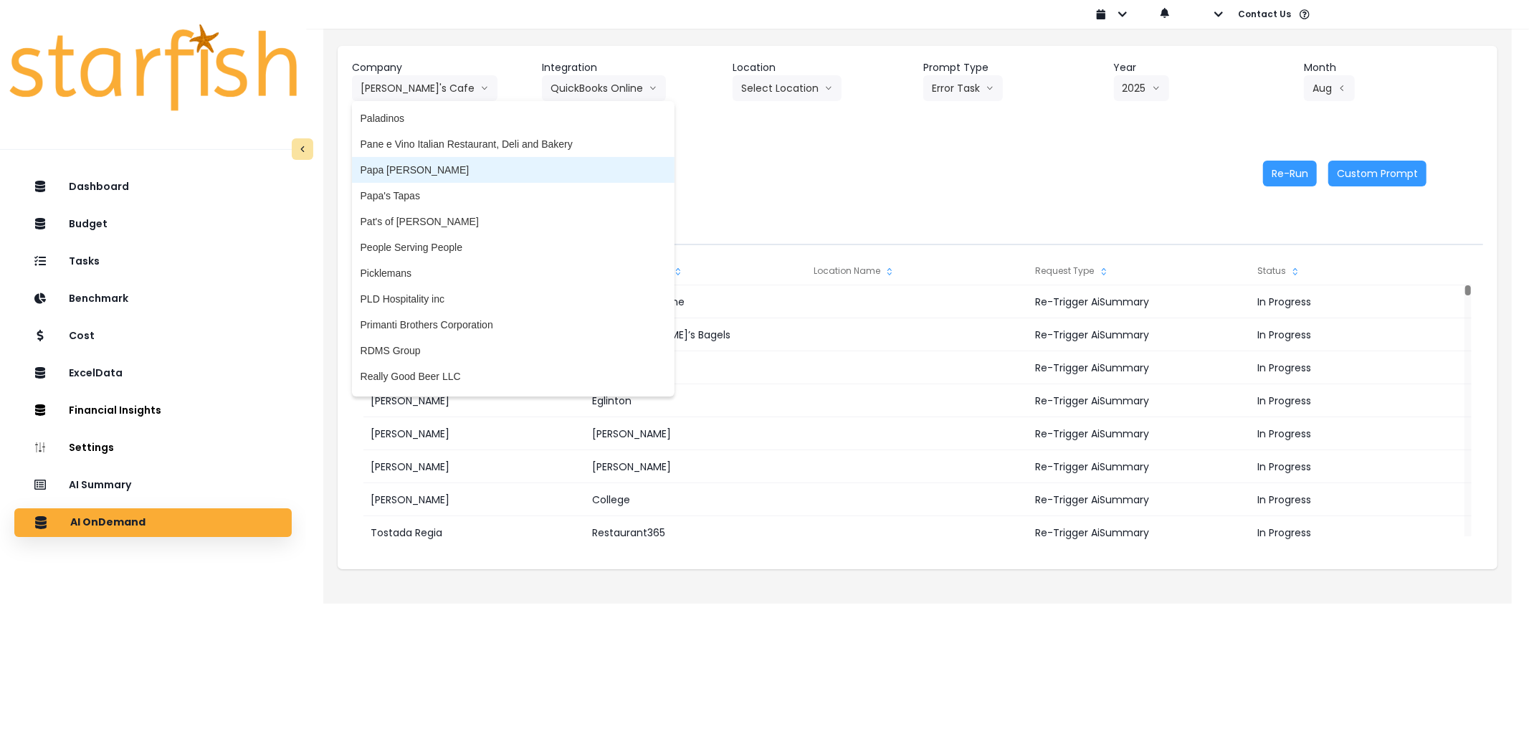
click at [420, 176] on li "Papa [PERSON_NAME]" at bounding box center [513, 170] width 323 height 26
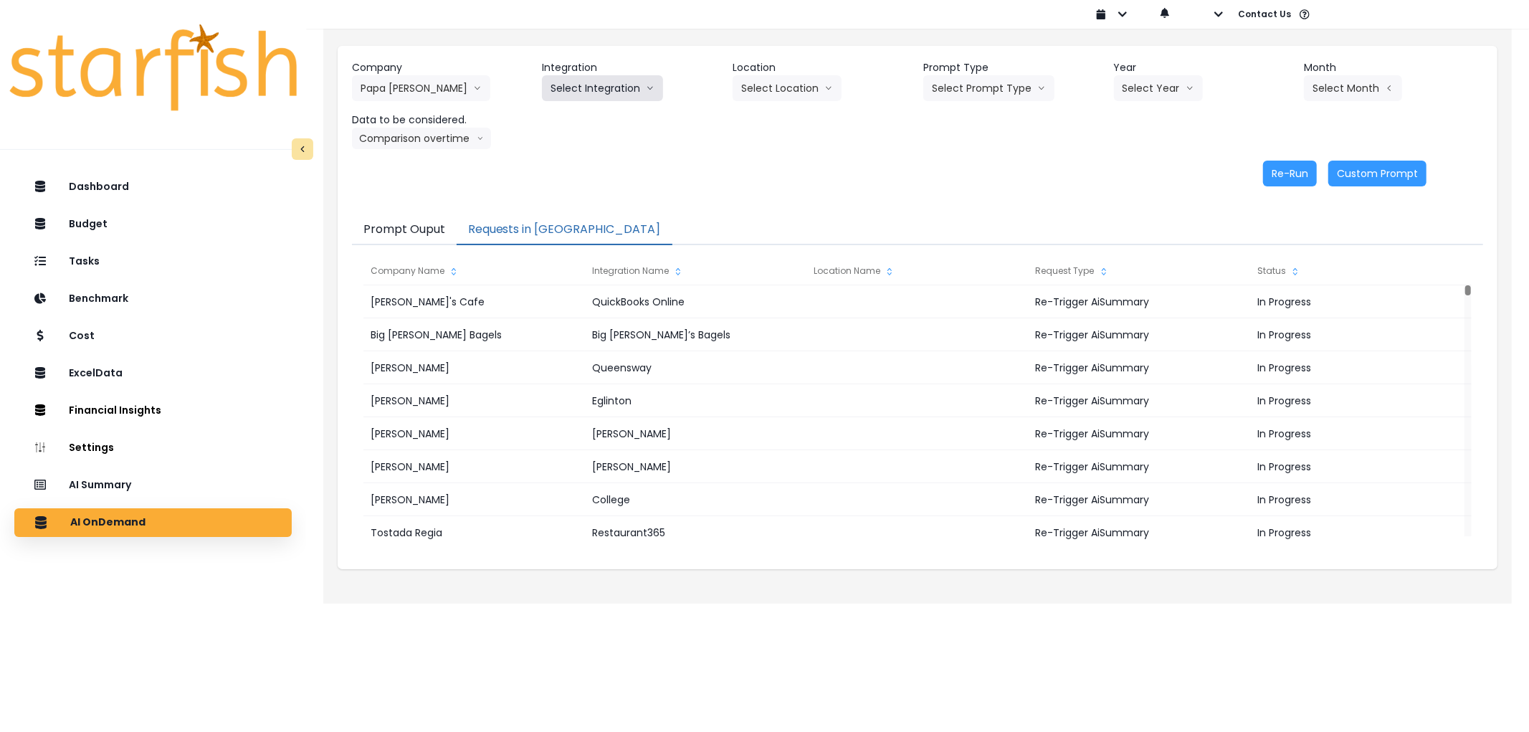
click at [596, 90] on button "Select Integration" at bounding box center [602, 88] width 121 height 26
click at [588, 120] on span "QuickBooks" at bounding box center [592, 118] width 85 height 14
click at [983, 77] on button "Select Prompt Type" at bounding box center [988, 88] width 131 height 26
click at [986, 163] on span "Error Task" at bounding box center [972, 170] width 81 height 14
click at [1160, 90] on button "Select Year" at bounding box center [1158, 88] width 89 height 26
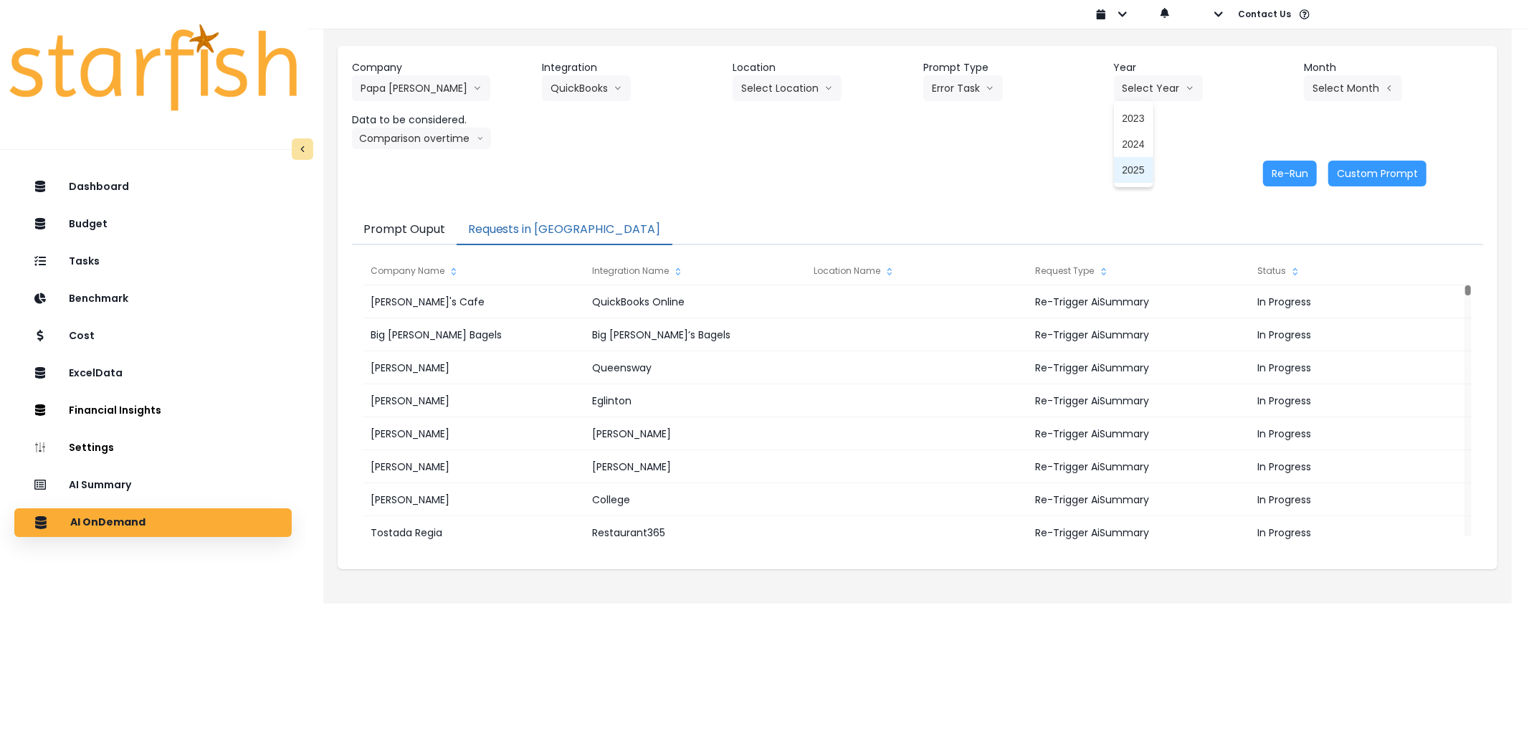
click at [1143, 163] on span "2025" at bounding box center [1133, 170] width 22 height 14
click at [1325, 93] on button "Select Month" at bounding box center [1353, 88] width 98 height 26
click at [1274, 266] on span "Aug" at bounding box center [1281, 273] width 28 height 14
click at [1290, 170] on button "Re-Run" at bounding box center [1290, 174] width 54 height 26
click at [596, 96] on button "QuickBooks" at bounding box center [586, 88] width 89 height 26
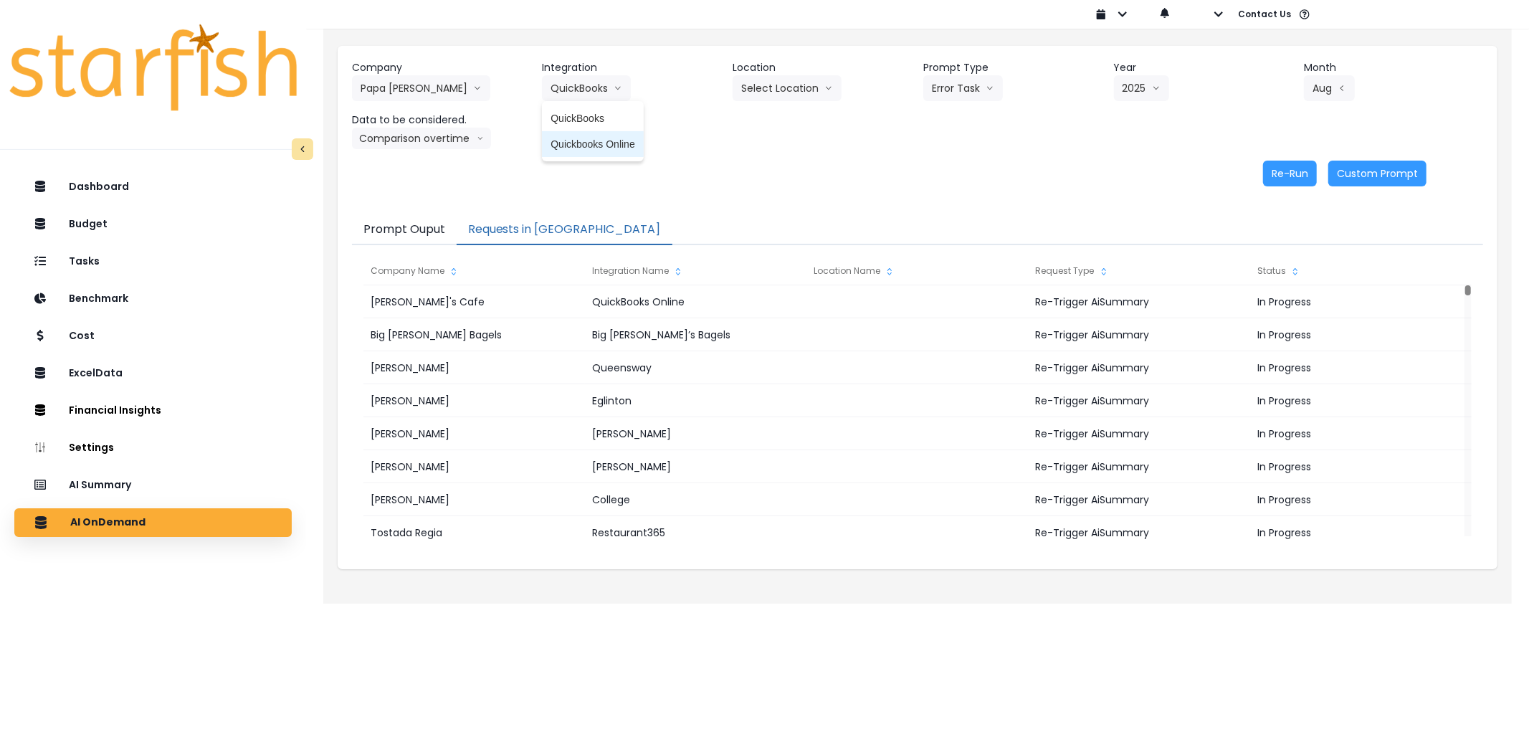
click at [606, 146] on span "Quickbooks Online" at bounding box center [592, 144] width 85 height 14
click at [949, 89] on button "Select Prompt Type" at bounding box center [988, 88] width 131 height 26
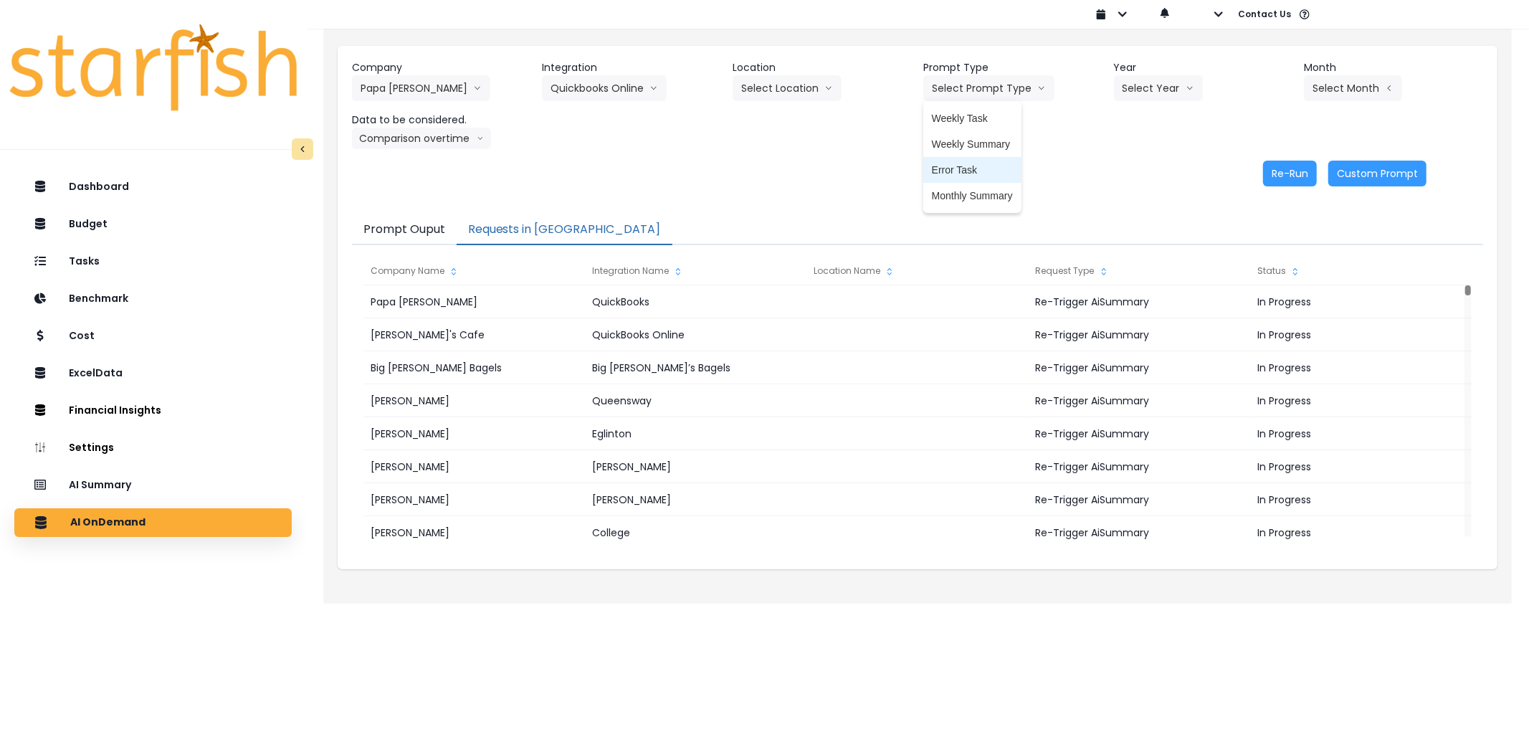
click at [963, 165] on span "Error Task" at bounding box center [972, 170] width 81 height 14
click at [1159, 88] on button "Select Year" at bounding box center [1158, 88] width 89 height 26
click at [1147, 170] on li "2025" at bounding box center [1133, 170] width 39 height 26
click at [1330, 92] on button "Select Month" at bounding box center [1353, 88] width 98 height 26
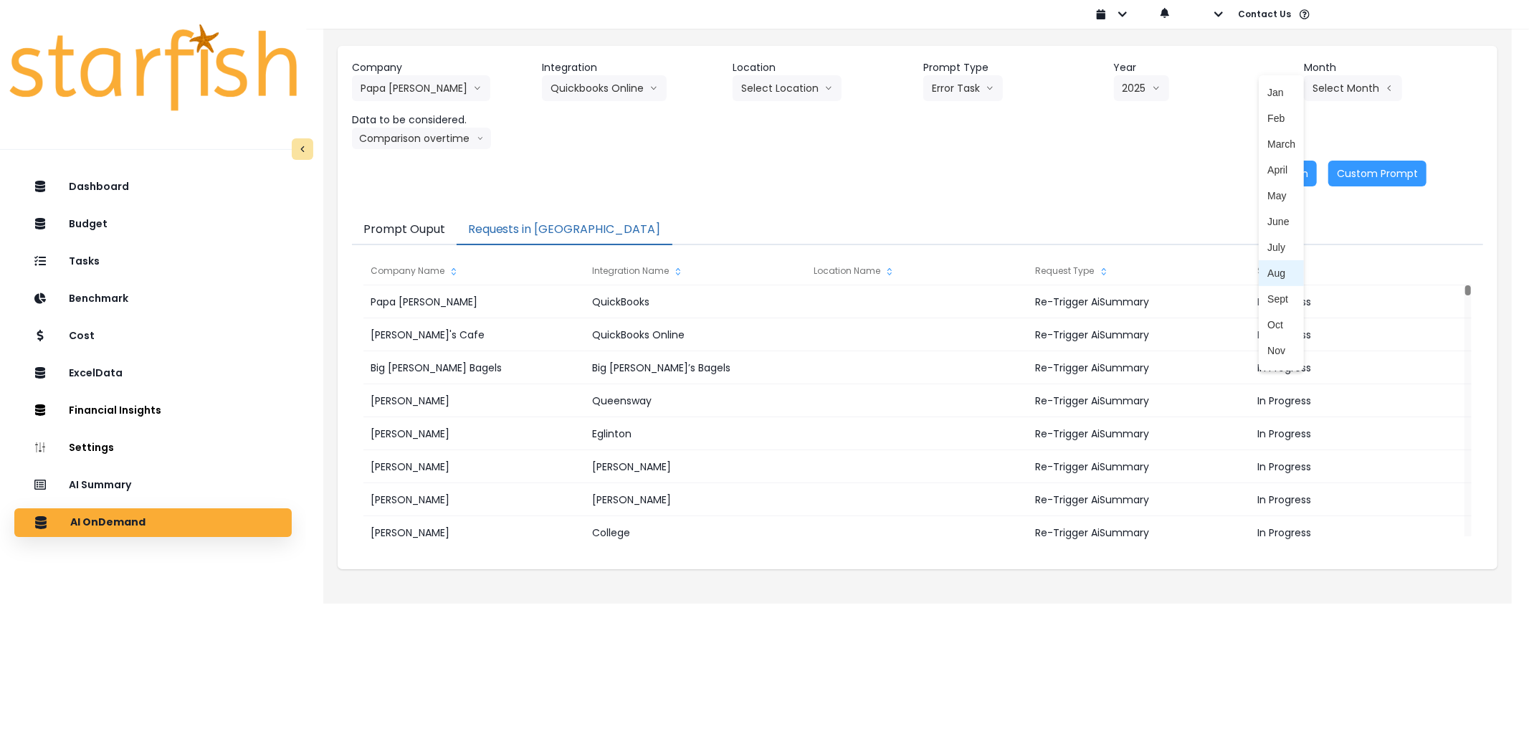
click at [1267, 276] on span "Aug" at bounding box center [1281, 273] width 28 height 14
click at [1274, 181] on button "Re-Run" at bounding box center [1290, 174] width 54 height 26
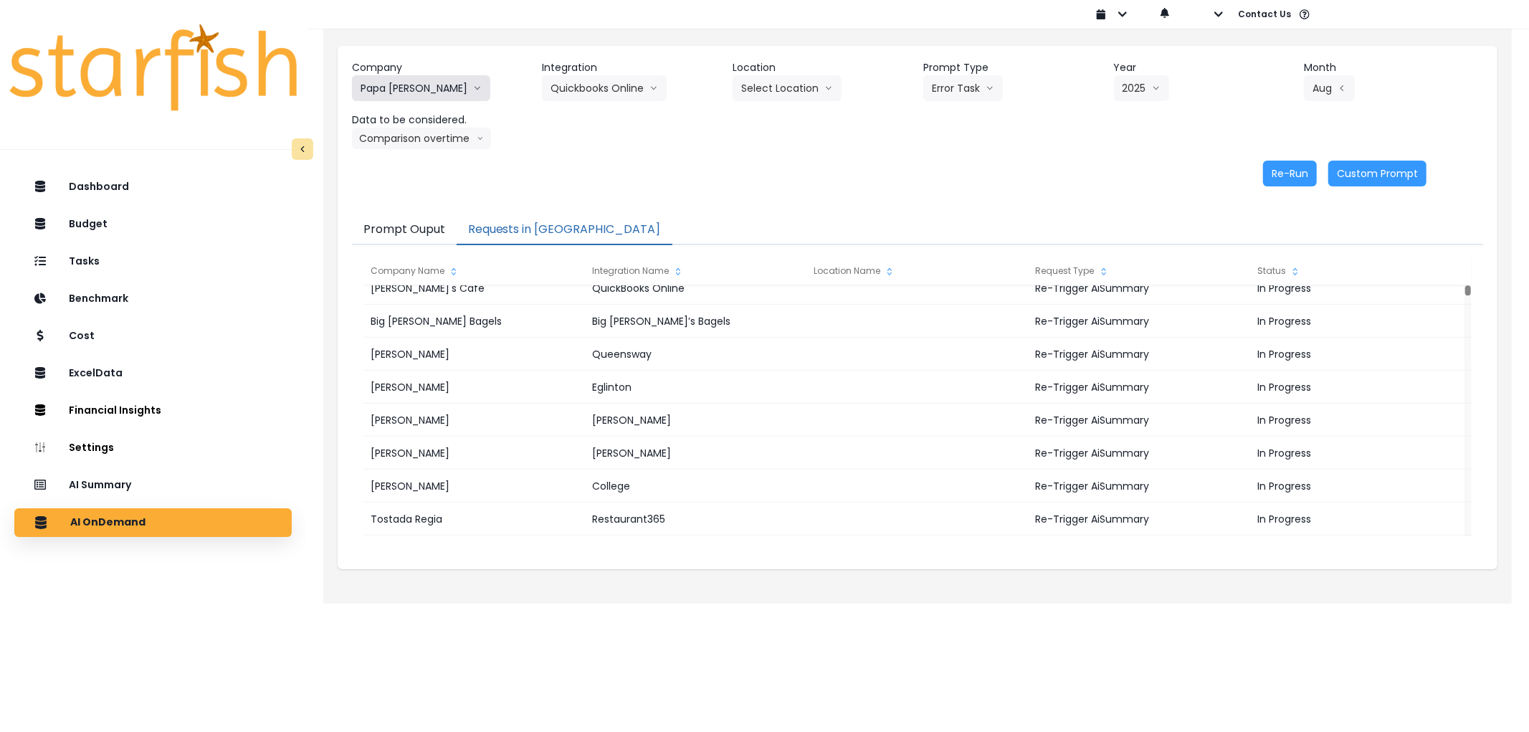
click at [413, 90] on button "Papa [PERSON_NAME]" at bounding box center [421, 88] width 138 height 26
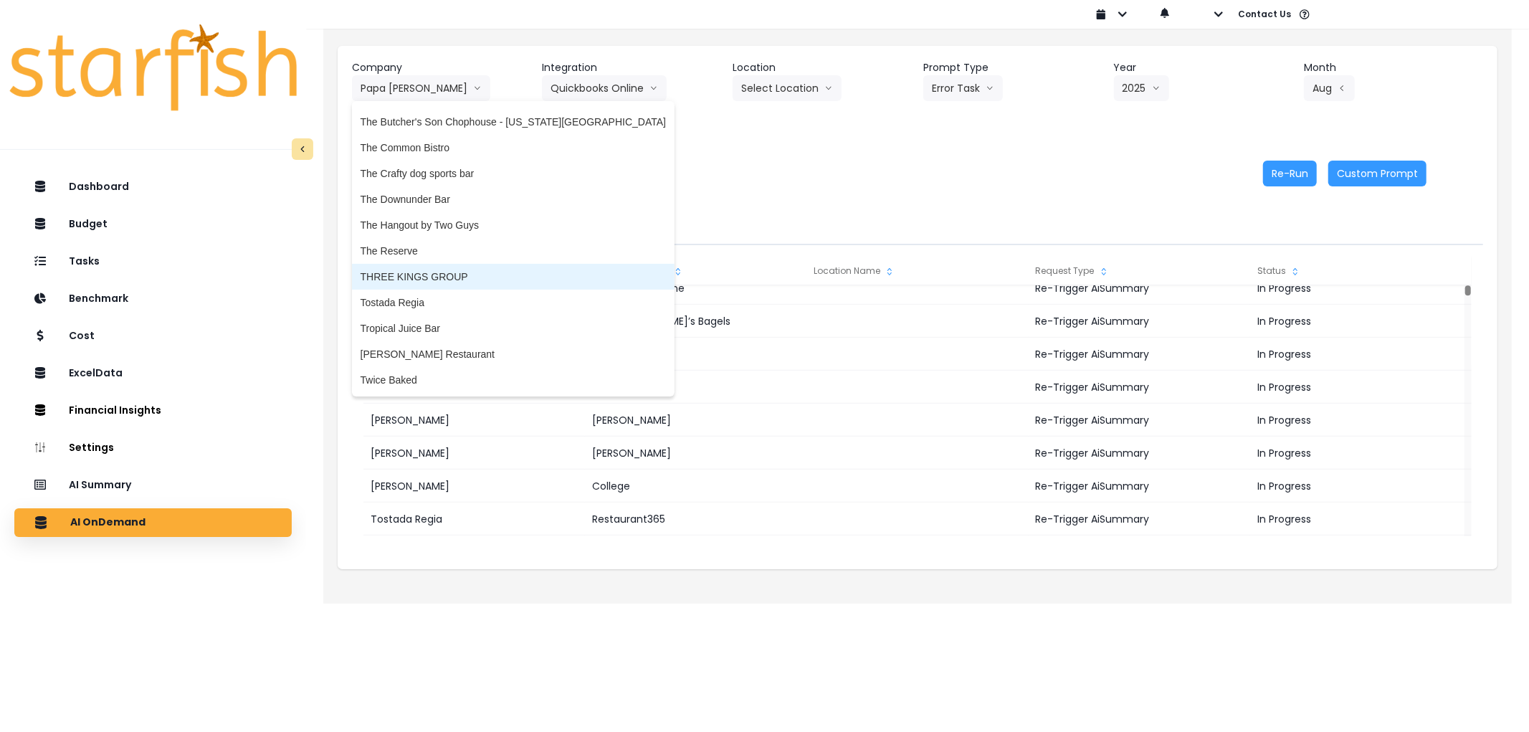
scroll to position [3198, 0]
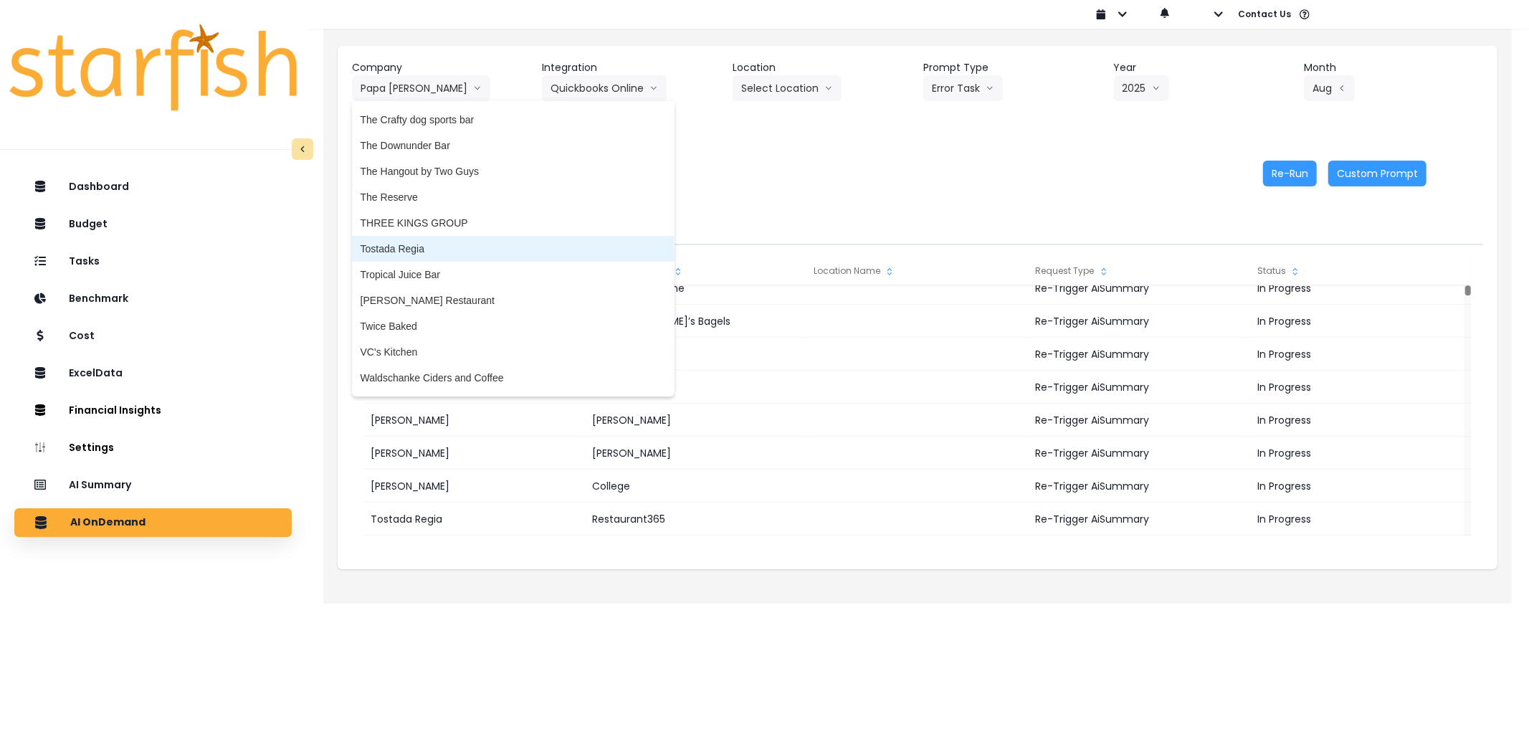
click at [409, 242] on span "Tostada Regia" at bounding box center [513, 249] width 305 height 14
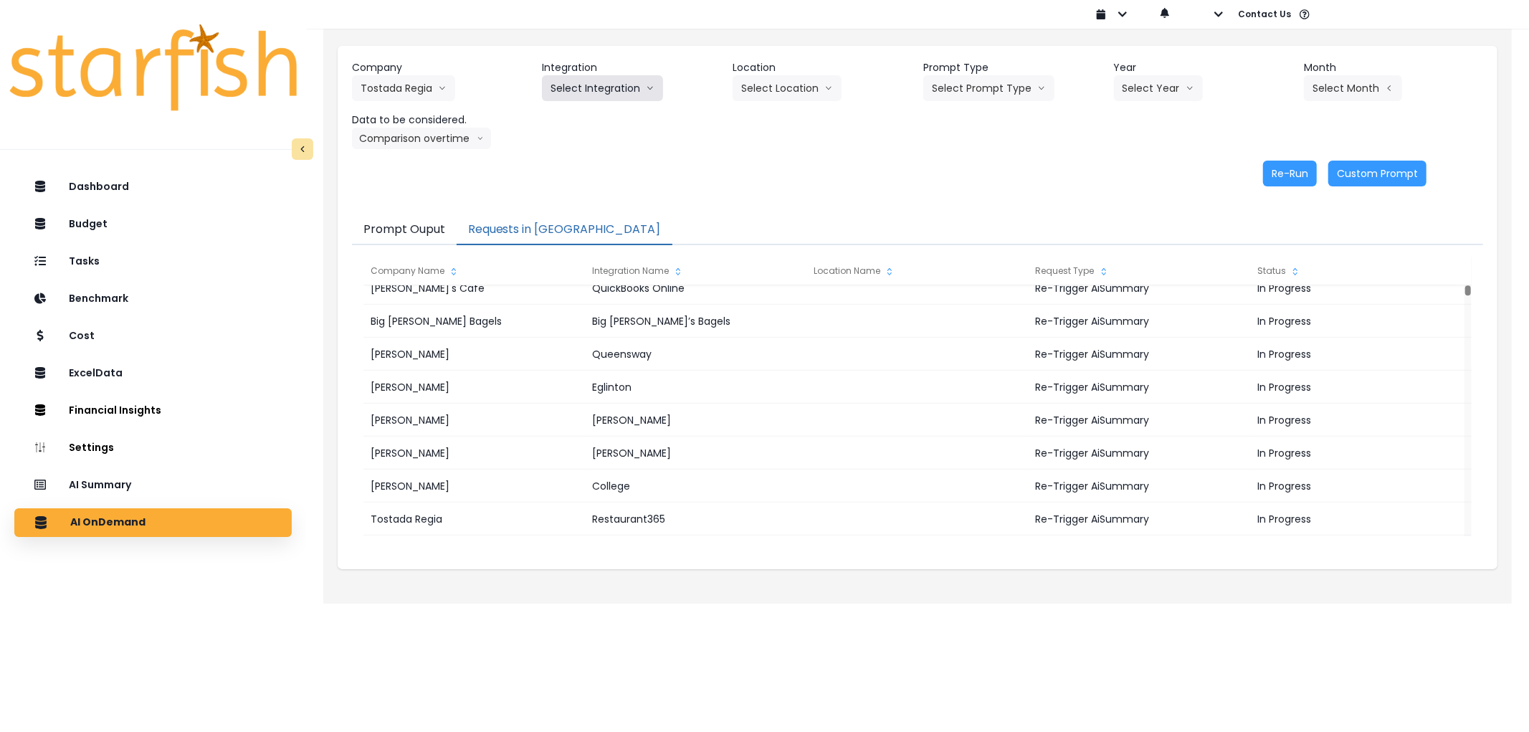
click at [581, 83] on button "Select Integration" at bounding box center [602, 88] width 121 height 26
click at [602, 104] on ul "Restaurant365" at bounding box center [583, 118] width 83 height 34
click at [605, 105] on li "Restaurant365" at bounding box center [583, 118] width 83 height 26
click at [779, 86] on button "Select Location" at bounding box center [787, 88] width 109 height 26
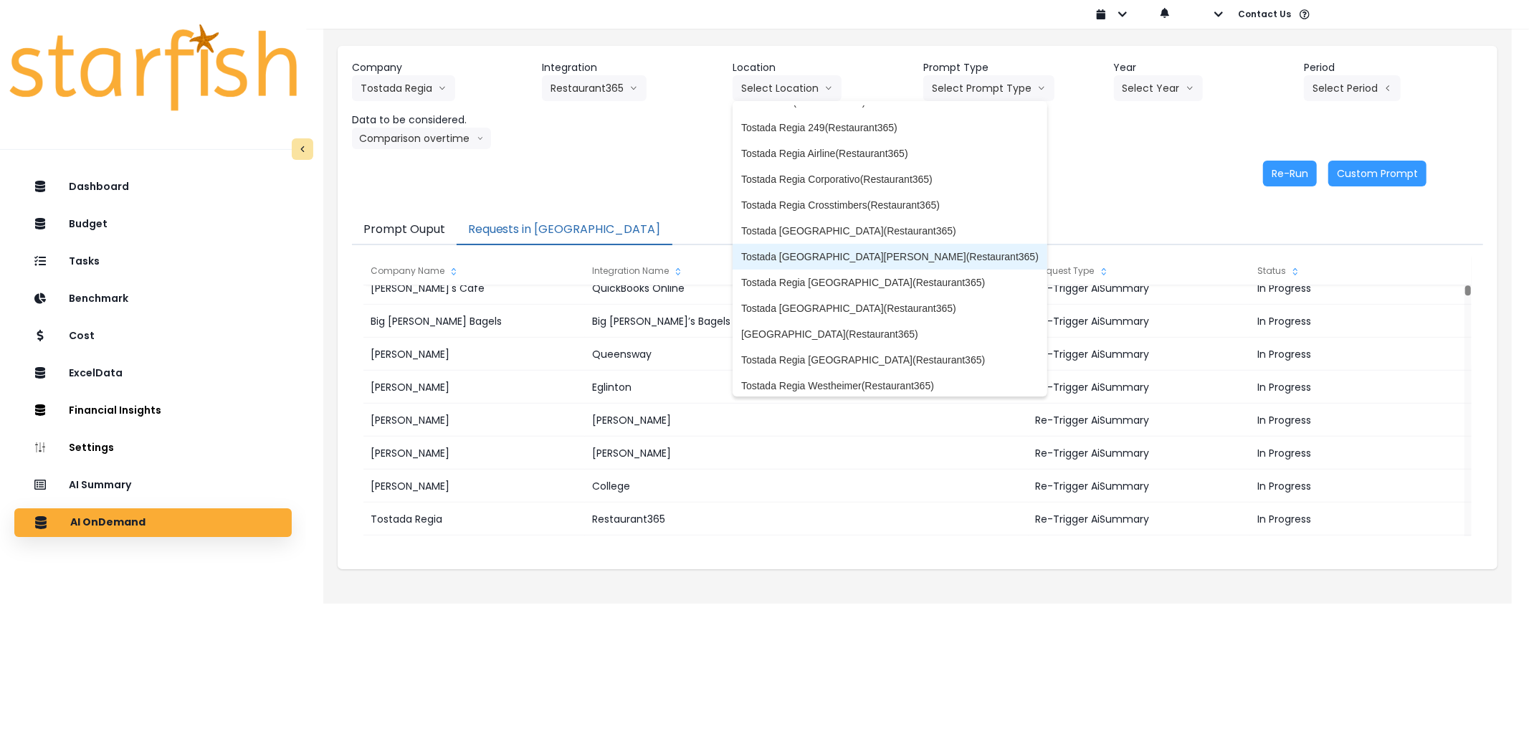
scroll to position [151, 0]
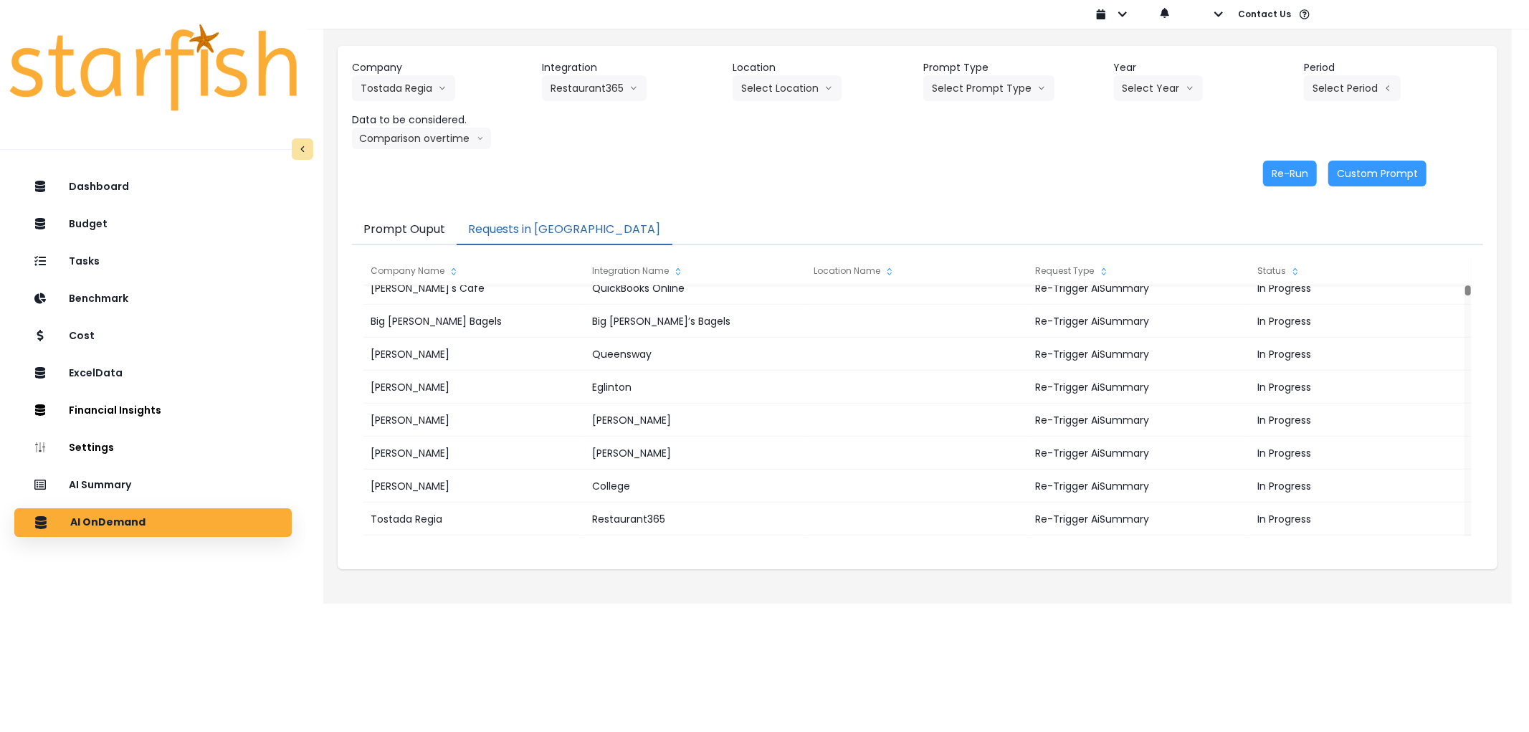
click at [1009, 165] on div "Re-Run Custom Prompt" at bounding box center [889, 174] width 1074 height 26
click at [348, 573] on div "Company Tostada Regia 86 Costs Asti Bagel Cafe Balance Grille Bald Ginger Bar B…" at bounding box center [917, 311] width 1188 height 583
